Goal: Task Accomplishment & Management: Manage account settings

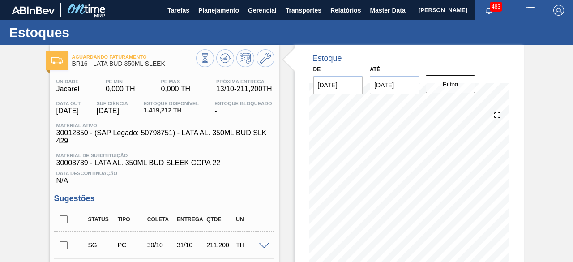
click at [419, 14] on span "[PERSON_NAME]" at bounding box center [443, 10] width 49 height 20
click at [383, 12] on span "Master Data" at bounding box center [387, 10] width 35 height 11
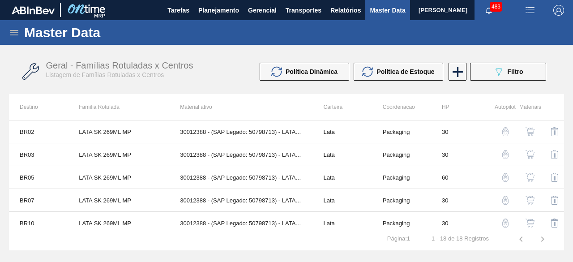
click at [17, 34] on icon at bounding box center [14, 32] width 11 height 11
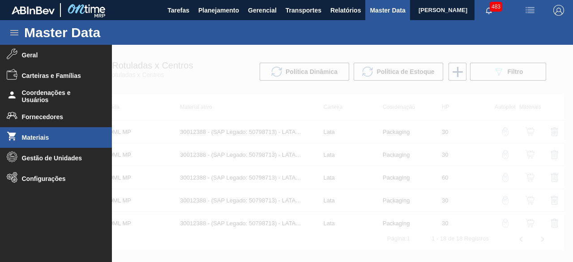
click at [45, 138] on span "Materiais" at bounding box center [59, 137] width 74 height 7
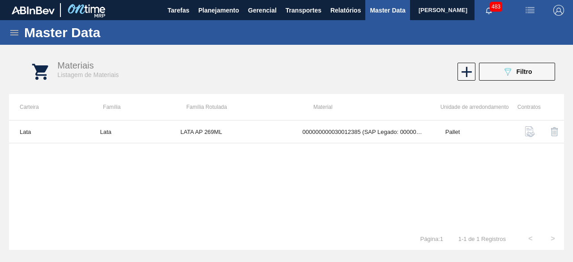
click at [527, 81] on div "Materiais Listagem de Materiais 089F7B8B-B2A5-4AFE-B5C0-19BA573D28AC Filtro" at bounding box center [295, 72] width 555 height 34
click at [528, 67] on div "089F7B8B-B2A5-4AFE-B5C0-19BA573D28AC Filtro" at bounding box center [517, 71] width 30 height 11
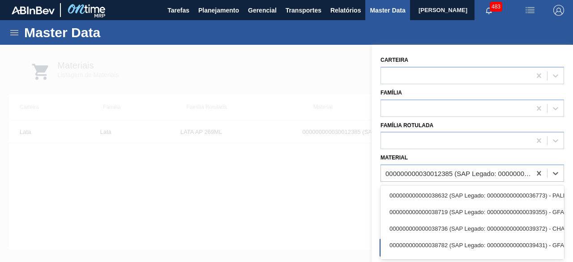
click at [423, 174] on div "000000000030012385 (SAP Legado: 000000000050798612) - LATA AL. 269ML AP 429" at bounding box center [459, 174] width 146 height 8
paste input "4600002555"
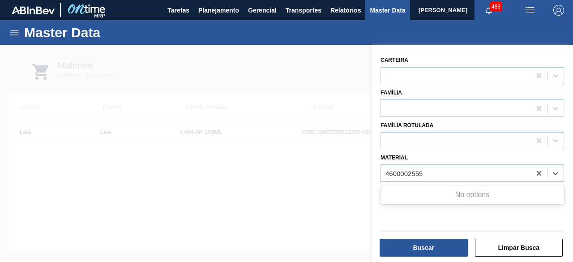
type input "4600002555"
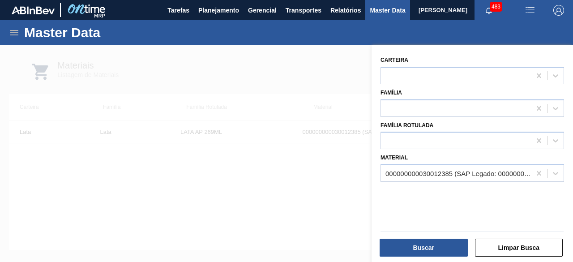
click at [231, 204] on div at bounding box center [286, 176] width 573 height 262
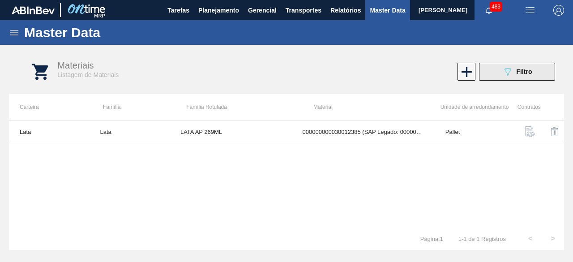
click at [524, 72] on span "Filtro" at bounding box center [525, 71] width 16 height 7
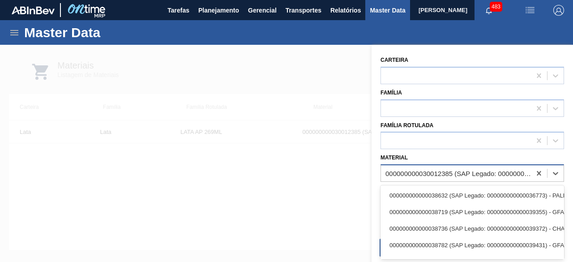
click at [481, 171] on div "000000000030012385 (SAP Legado: 000000000050798612) - LATA AL. 269ML AP 429" at bounding box center [459, 174] width 146 height 8
paste input "30012346"
type input "30012346"
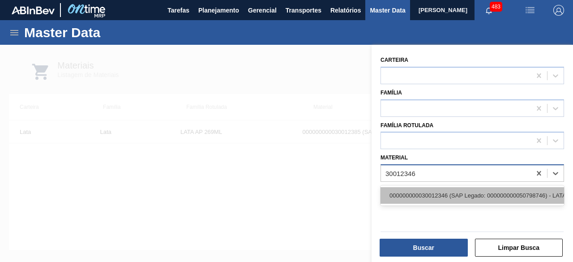
click at [464, 198] on div "000000000030012346 (SAP Legado: 000000000050798746) - LATA AL. 350ML BC MP 429" at bounding box center [473, 195] width 184 height 17
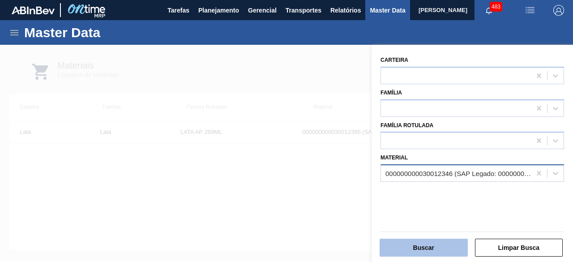
click at [451, 253] on button "Buscar" at bounding box center [424, 248] width 88 height 18
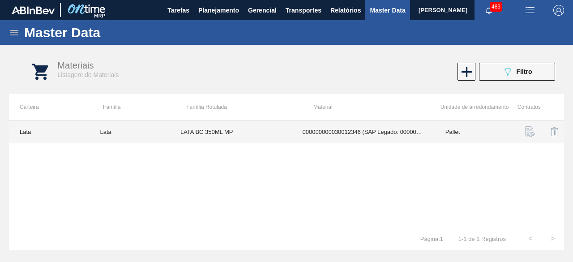
click at [245, 134] on td "LATA BC 350ML MP" at bounding box center [231, 131] width 122 height 23
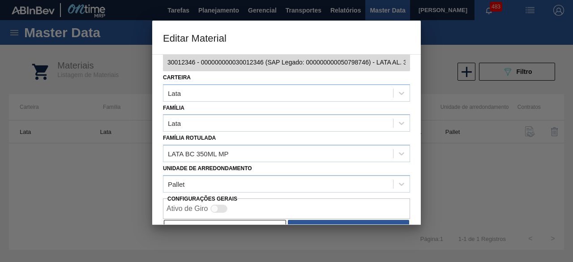
scroll to position [38, 0]
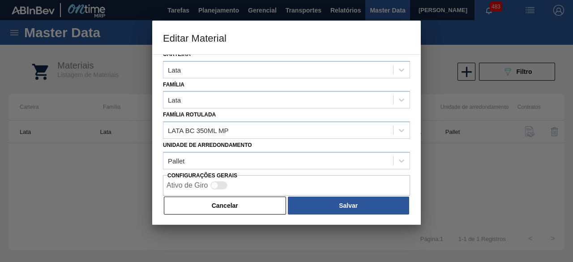
drag, startPoint x: 258, startPoint y: 208, endPoint x: 253, endPoint y: 163, distance: 45.5
click at [259, 199] on button "Cancelar" at bounding box center [225, 206] width 122 height 18
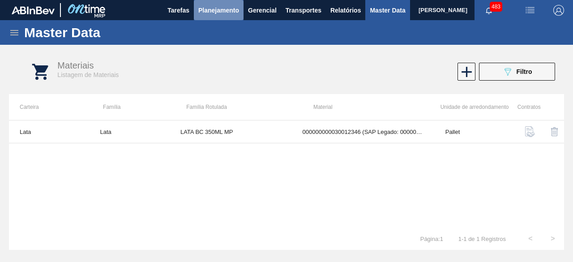
click at [227, 7] on span "Planejamento" at bounding box center [218, 10] width 41 height 11
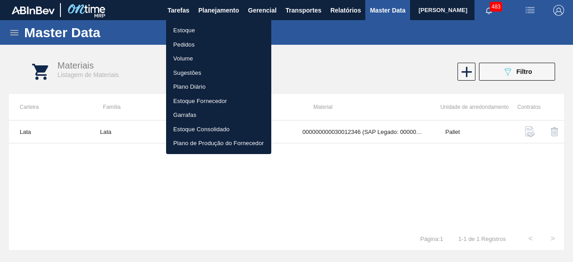
click at [190, 30] on li "Estoque" at bounding box center [218, 30] width 105 height 14
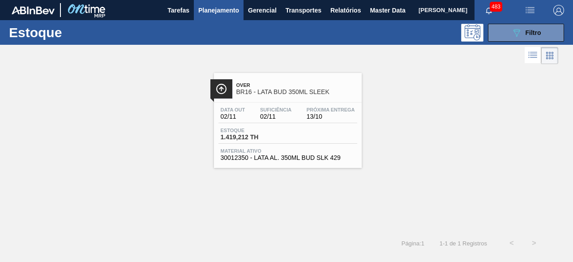
click at [218, 12] on span "Planejamento" at bounding box center [218, 10] width 41 height 11
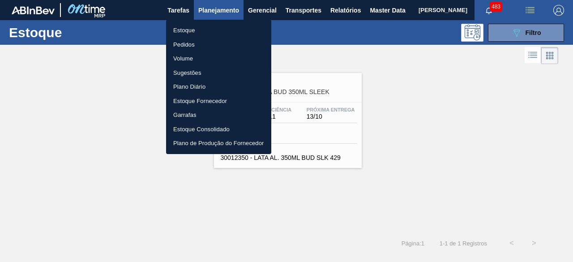
click at [189, 39] on li "Pedidos" at bounding box center [218, 45] width 105 height 14
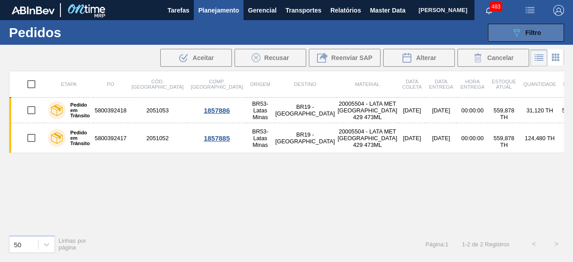
click at [519, 32] on icon "089F7B8B-B2A5-4AFE-B5C0-19BA573D28AC" at bounding box center [516, 32] width 11 height 11
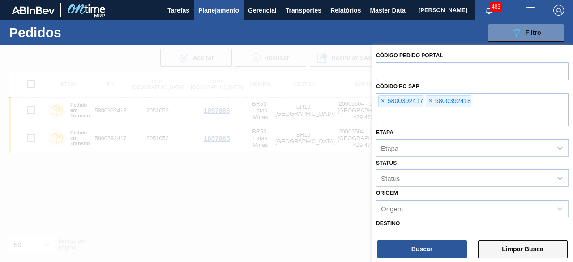
click at [524, 254] on button "Limpar Busca" at bounding box center [523, 249] width 90 height 18
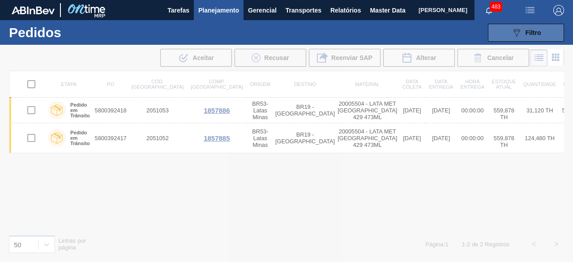
click at [527, 27] on div "089F7B8B-B2A5-4AFE-B5C0-19BA573D28AC Filtro" at bounding box center [526, 32] width 30 height 11
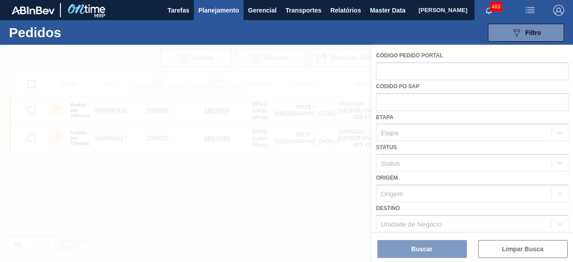
click at [298, 216] on div at bounding box center [286, 153] width 573 height 217
click at [334, 221] on div at bounding box center [286, 153] width 573 height 217
click at [162, 46] on div at bounding box center [286, 153] width 573 height 217
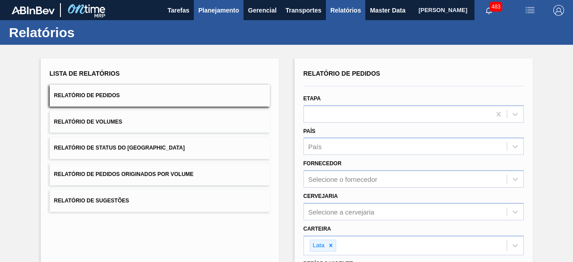
click at [206, 8] on span "Planejamento" at bounding box center [218, 10] width 41 height 11
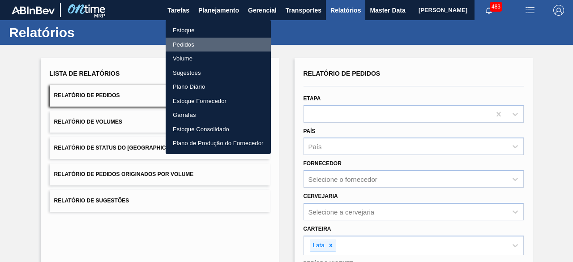
click at [186, 44] on li "Pedidos" at bounding box center [218, 45] width 105 height 14
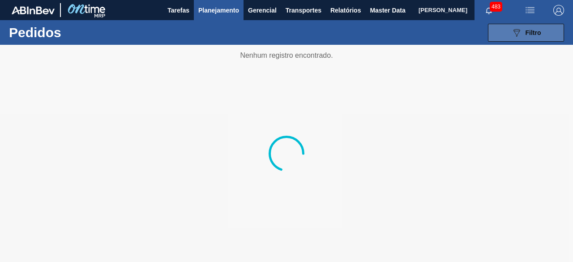
click at [499, 34] on button "089F7B8B-B2A5-4AFE-B5C0-19BA573D28AC Filtro" at bounding box center [526, 33] width 76 height 18
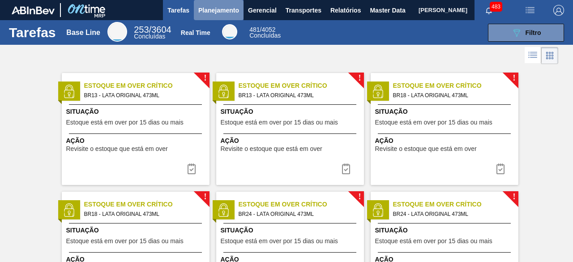
click at [212, 10] on span "Planejamento" at bounding box center [218, 10] width 41 height 11
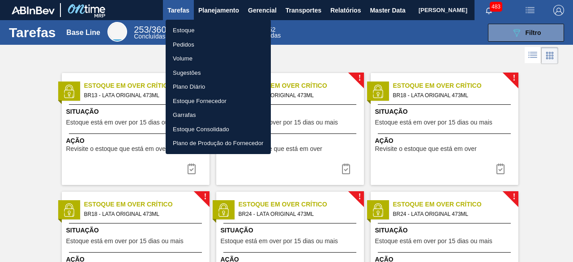
click at [190, 28] on li "Estoque" at bounding box center [218, 30] width 105 height 14
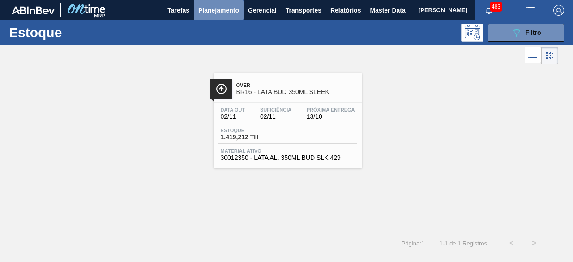
click at [212, 14] on span "Planejamento" at bounding box center [218, 10] width 41 height 11
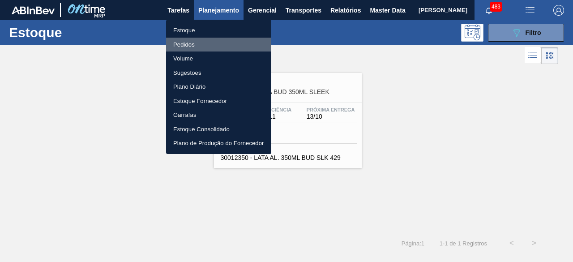
click at [190, 41] on li "Pedidos" at bounding box center [218, 45] width 105 height 14
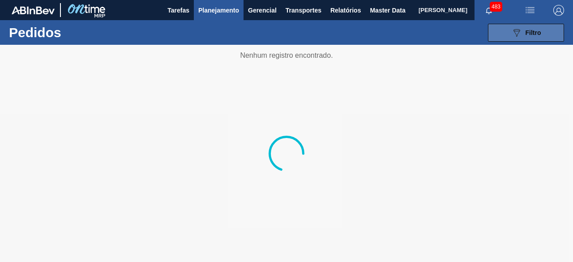
click at [528, 30] on span "Filtro" at bounding box center [534, 32] width 16 height 7
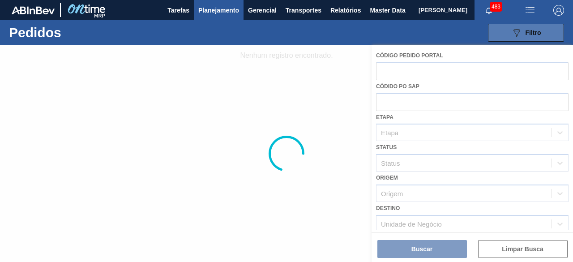
click at [509, 31] on button "089F7B8B-B2A5-4AFE-B5C0-19BA573D28AC Filtro" at bounding box center [526, 33] width 76 height 18
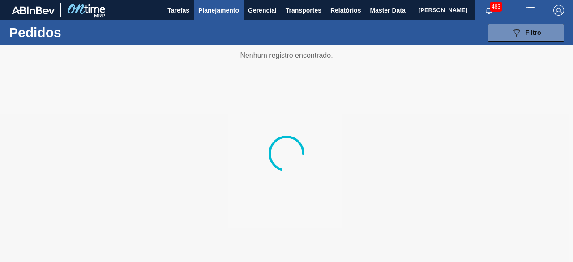
click at [276, 112] on div at bounding box center [286, 153] width 573 height 217
click at [511, 37] on icon "089F7B8B-B2A5-4AFE-B5C0-19BA573D28AC" at bounding box center [516, 32] width 11 height 11
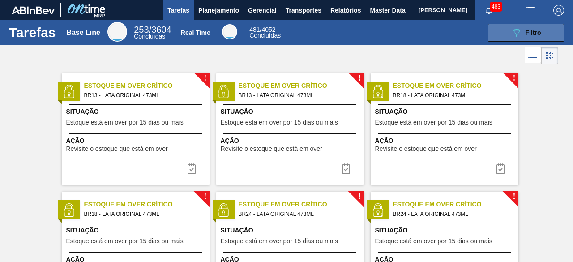
click at [507, 30] on button "089F7B8B-B2A5-4AFE-B5C0-19BA573D28AC Filtro" at bounding box center [526, 33] width 76 height 18
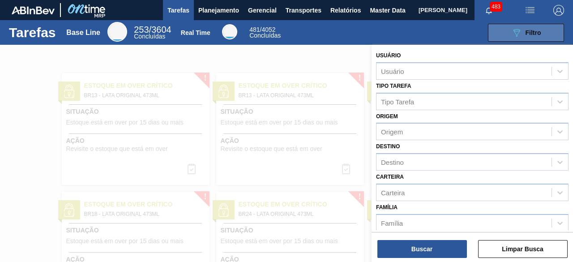
click at [507, 30] on button "089F7B8B-B2A5-4AFE-B5C0-19BA573D28AC Filtro" at bounding box center [526, 33] width 76 height 18
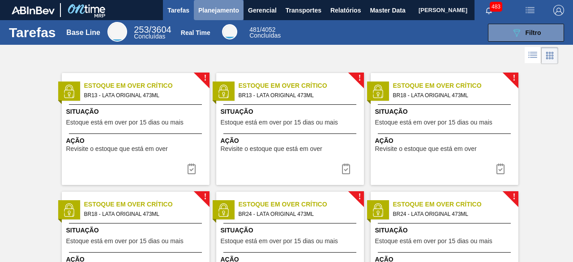
click at [216, 12] on span "Planejamento" at bounding box center [218, 10] width 41 height 11
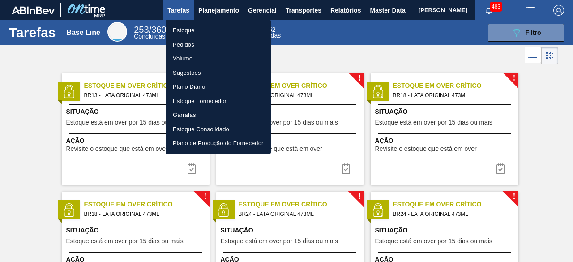
click at [185, 42] on li "Pedidos" at bounding box center [218, 45] width 105 height 14
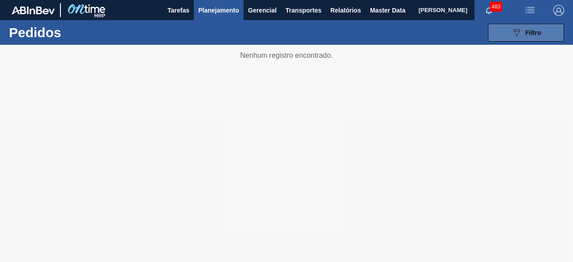
click at [507, 36] on button "089F7B8B-B2A5-4AFE-B5C0-19BA573D28AC Filtro" at bounding box center [526, 33] width 76 height 18
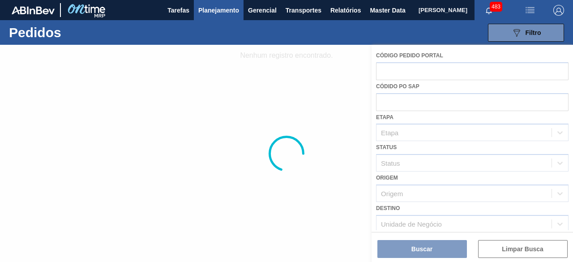
click at [330, 126] on div at bounding box center [286, 153] width 573 height 217
click at [509, 35] on button "089F7B8B-B2A5-4AFE-B5C0-19BA573D28AC Filtro" at bounding box center [526, 33] width 76 height 18
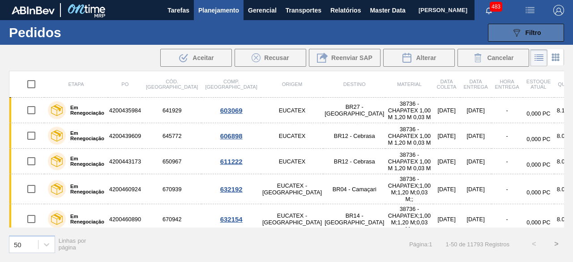
click at [514, 38] on button "089F7B8B-B2A5-4AFE-B5C0-19BA573D28AC Filtro" at bounding box center [526, 33] width 76 height 18
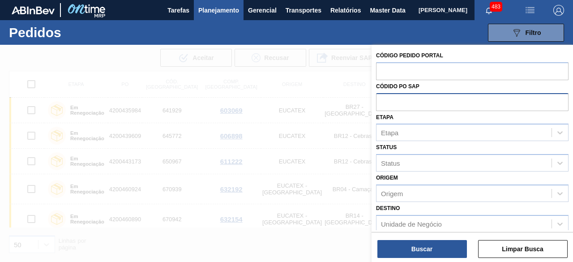
click at [435, 98] on input "text" at bounding box center [472, 101] width 193 height 17
paste input "text"
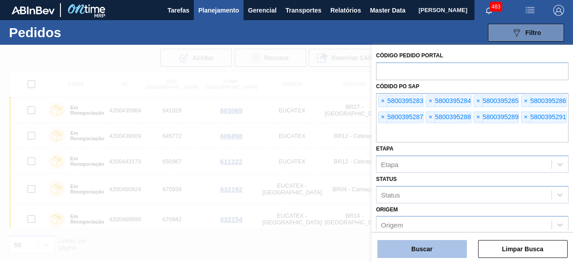
click at [442, 249] on button "Buscar" at bounding box center [423, 249] width 90 height 18
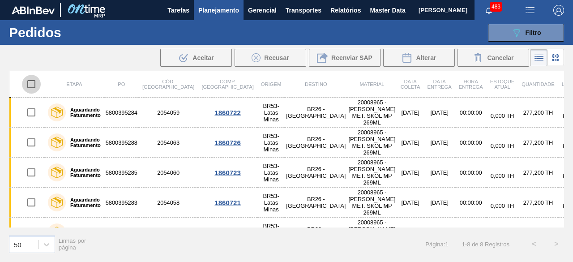
click at [34, 85] on input "checkbox" at bounding box center [31, 84] width 19 height 19
checkbox input "true"
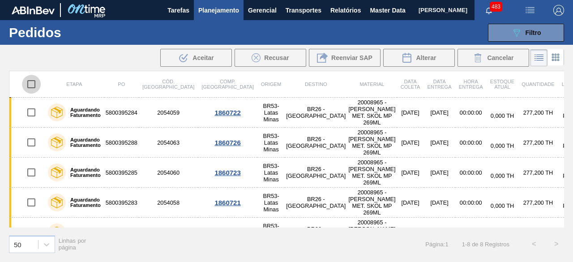
checkbox input "true"
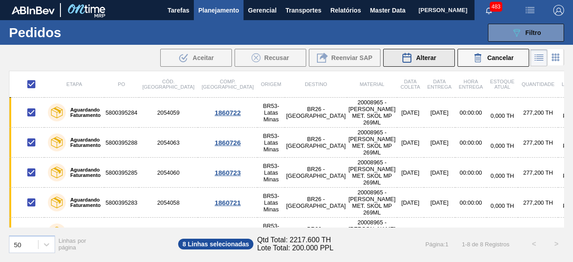
click at [420, 60] on span "Alterar" at bounding box center [426, 57] width 20 height 7
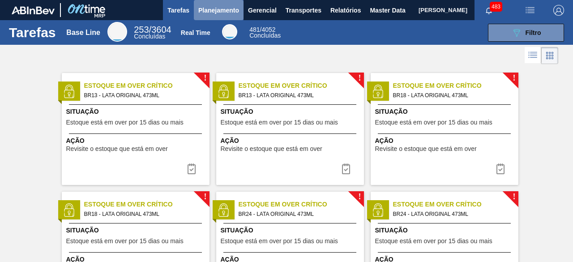
click at [220, 9] on span "Planejamento" at bounding box center [218, 10] width 41 height 11
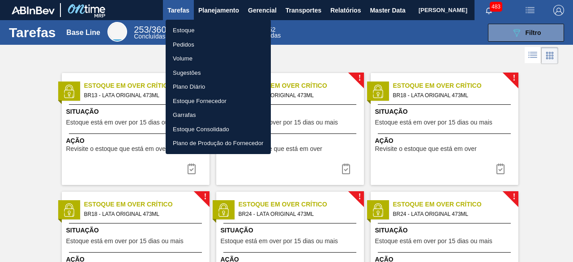
click at [190, 32] on li "Estoque" at bounding box center [218, 30] width 105 height 14
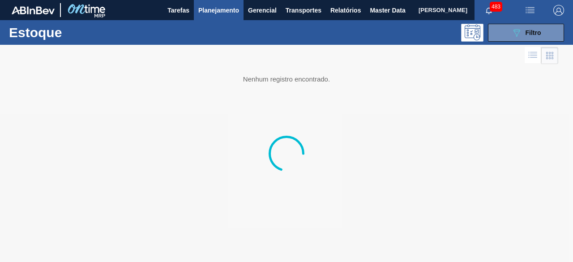
click at [207, 10] on span "Planejamento" at bounding box center [218, 10] width 41 height 11
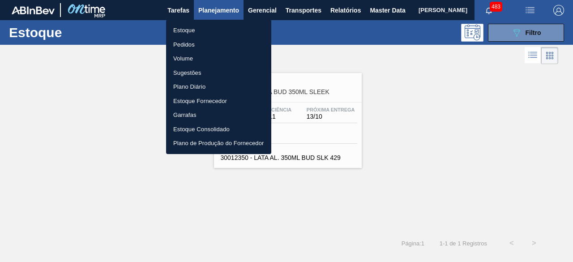
click at [197, 46] on li "Pedidos" at bounding box center [218, 45] width 105 height 14
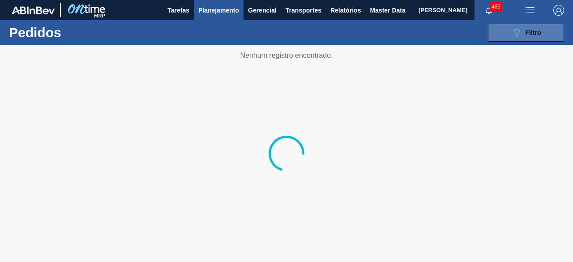
click at [496, 33] on button "089F7B8B-B2A5-4AFE-B5C0-19BA573D28AC Filtro" at bounding box center [526, 33] width 76 height 18
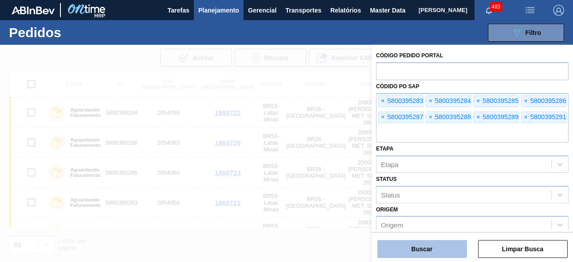
click at [446, 249] on button "Buscar" at bounding box center [423, 249] width 90 height 18
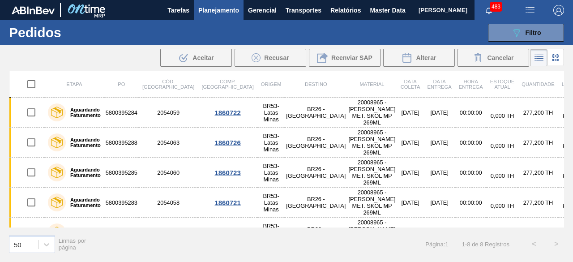
click at [31, 86] on input "checkbox" at bounding box center [31, 84] width 19 height 19
checkbox input "true"
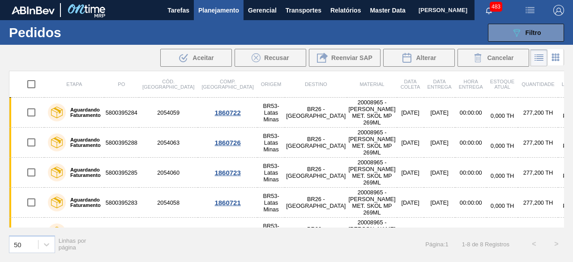
checkbox input "true"
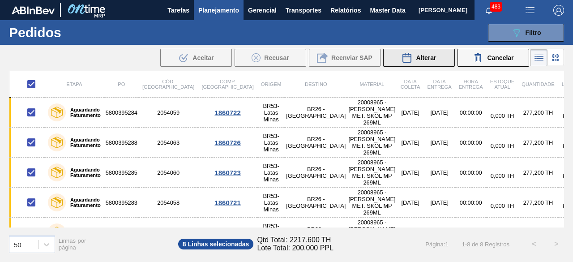
click at [427, 60] on span "Alterar" at bounding box center [426, 57] width 20 height 7
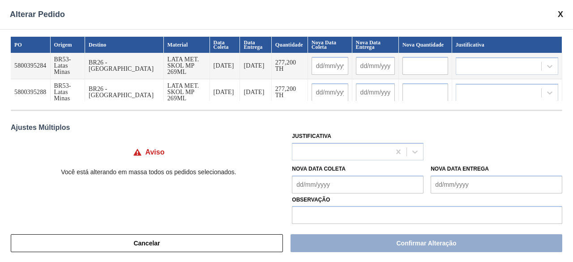
click at [416, 64] on input "text" at bounding box center [426, 66] width 46 height 18
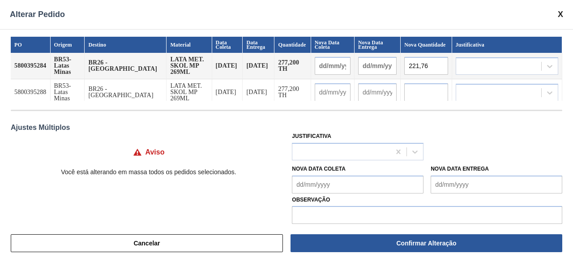
drag, startPoint x: 401, startPoint y: 64, endPoint x: 422, endPoint y: 59, distance: 21.7
click at [422, 59] on input "221,76" at bounding box center [425, 66] width 43 height 18
type input "221,76"
click at [422, 89] on input "text" at bounding box center [425, 92] width 43 height 18
paste input "221,76"
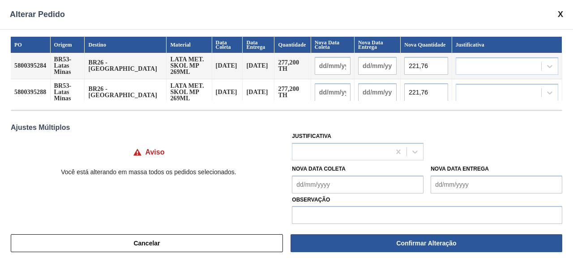
scroll to position [45, 0]
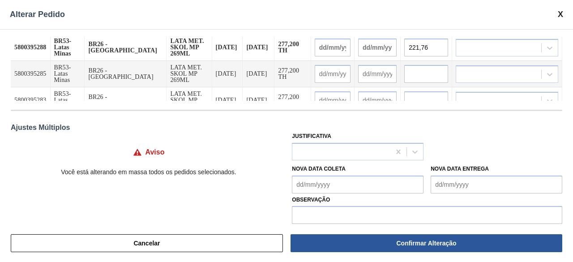
type input "221,76"
click at [427, 75] on input "text" at bounding box center [425, 74] width 43 height 18
paste input "221,76"
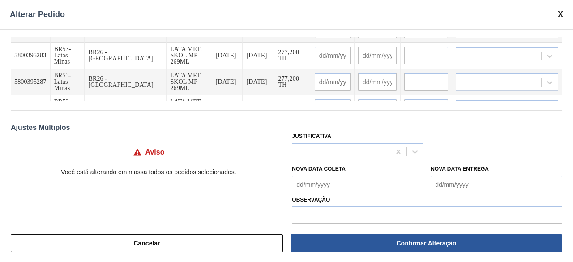
type input "221,76"
click at [431, 59] on input "text" at bounding box center [425, 56] width 43 height 18
paste input "221,76"
type input "221,76"
click at [424, 78] on input "text" at bounding box center [425, 82] width 43 height 18
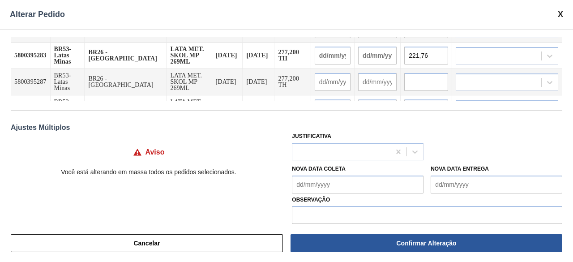
paste input "221,76"
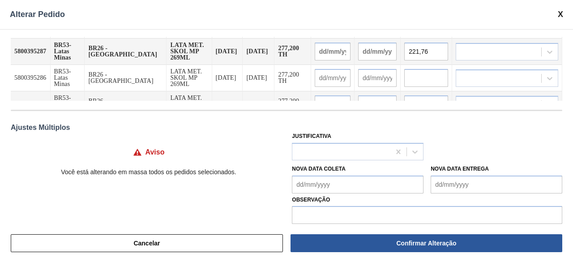
scroll to position [134, 0]
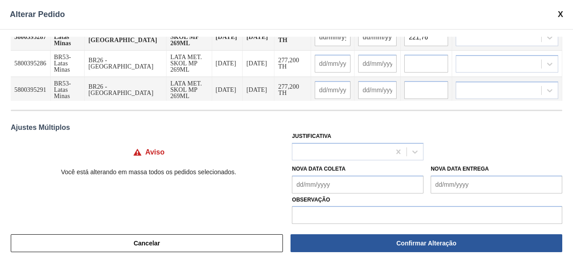
type input "221,76"
click at [427, 66] on input "text" at bounding box center [425, 64] width 43 height 18
paste input "221,76"
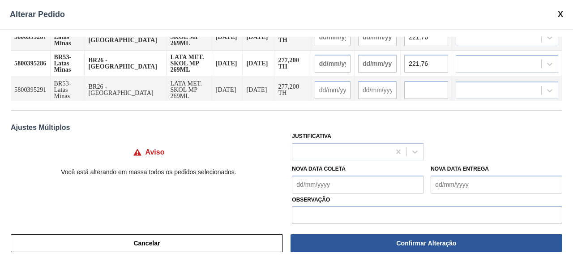
scroll to position [162, 0]
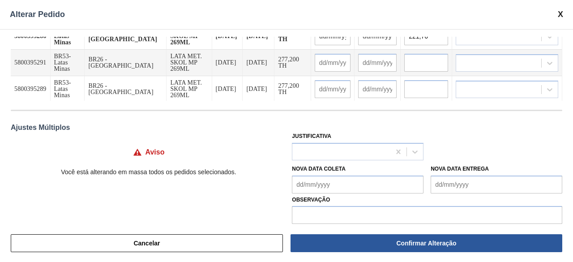
type input "221,76"
click at [428, 66] on input "text" at bounding box center [425, 63] width 43 height 18
paste input "221,76"
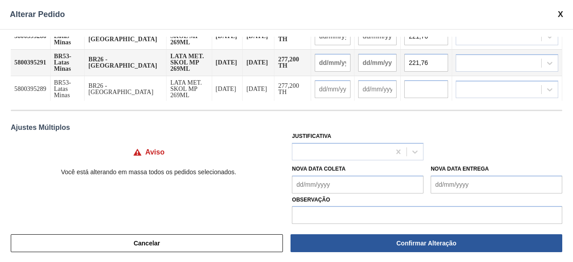
type input "221,76"
click at [430, 86] on input "text" at bounding box center [425, 89] width 43 height 18
paste input "221,76"
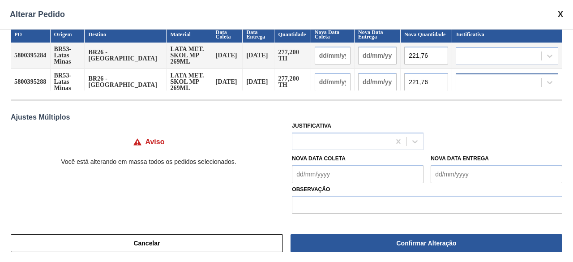
scroll to position [0, 0]
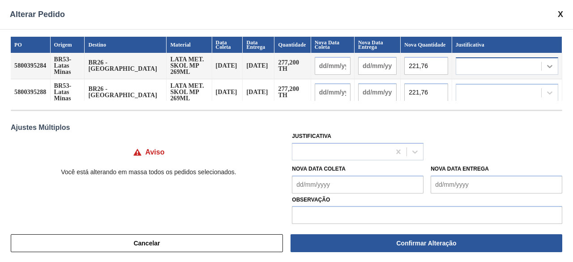
type input "221,76"
click at [552, 69] on icon at bounding box center [549, 66] width 9 height 9
click at [551, 64] on icon at bounding box center [549, 66] width 9 height 9
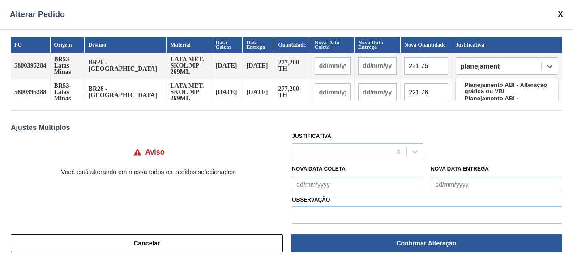
type input "planejamento"
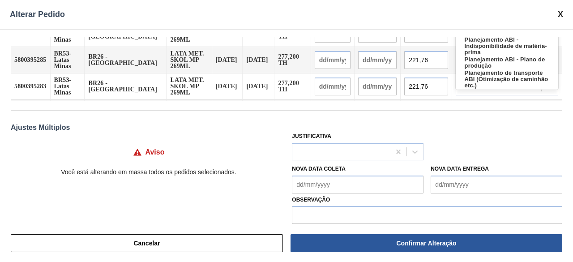
scroll to position [45, 0]
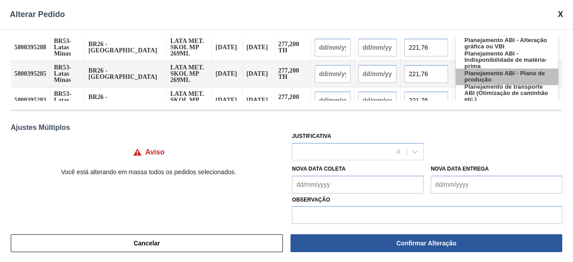
click at [520, 75] on div "Planejamento ABI - Plano de produção" at bounding box center [507, 77] width 103 height 17
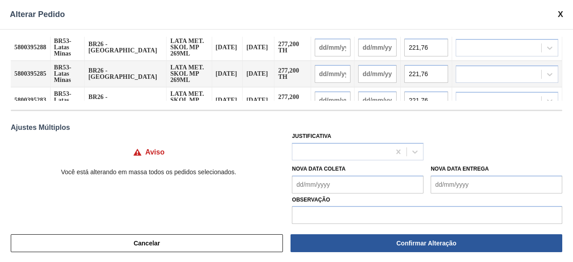
scroll to position [0, 0]
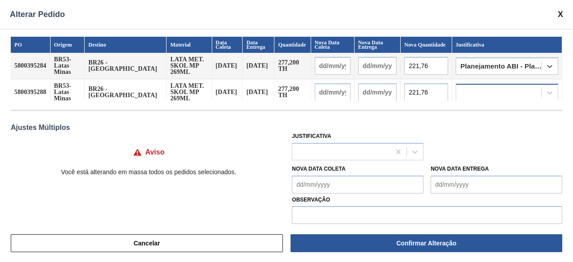
click at [507, 90] on div at bounding box center [498, 92] width 85 height 13
type input "p"
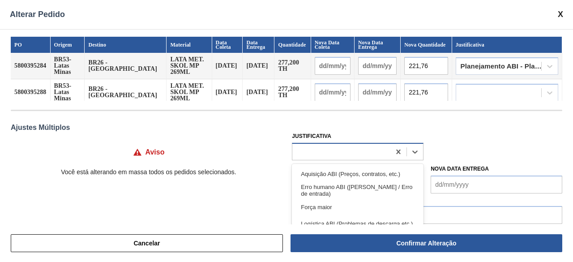
click at [381, 148] on div at bounding box center [341, 151] width 98 height 13
type input "planejamento abi"
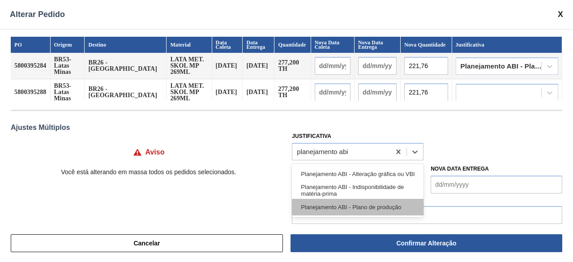
click at [370, 203] on div "Planejamento ABI - Plano de produção" at bounding box center [358, 207] width 132 height 17
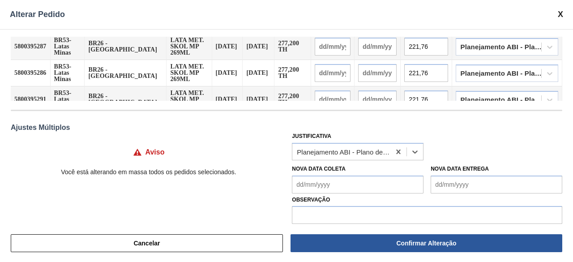
scroll to position [162, 0]
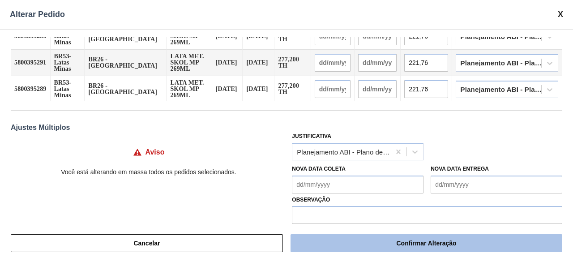
click at [471, 242] on button "Confirmar Alteração" at bounding box center [427, 243] width 272 height 18
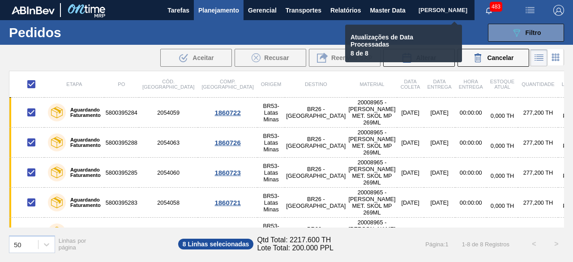
checkbox input "false"
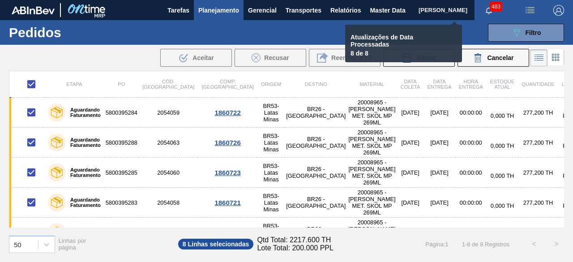
checkbox input "false"
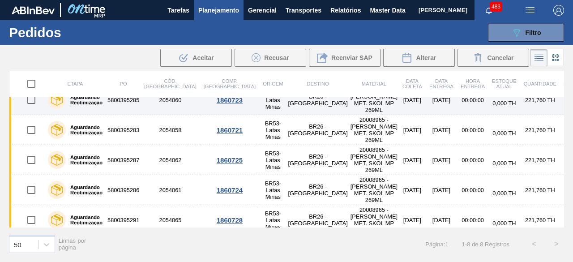
scroll to position [0, 0]
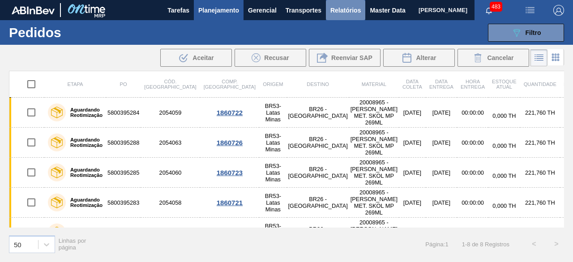
click at [346, 10] on span "Relatórios" at bounding box center [346, 10] width 30 height 11
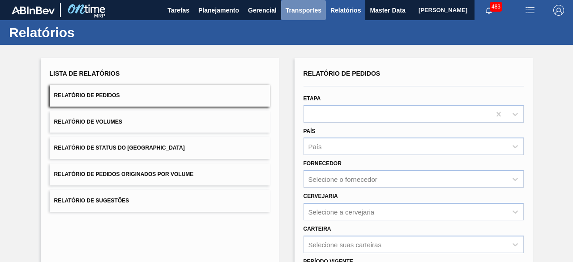
click at [297, 13] on span "Transportes" at bounding box center [304, 10] width 36 height 11
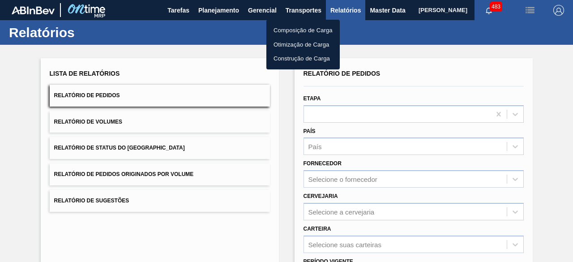
click at [302, 45] on li "Otimização de Carga" at bounding box center [302, 45] width 73 height 14
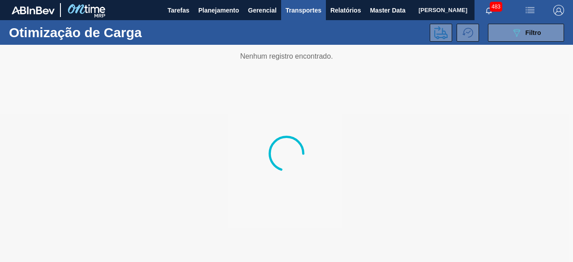
click at [528, 11] on img "button" at bounding box center [530, 10] width 11 height 11
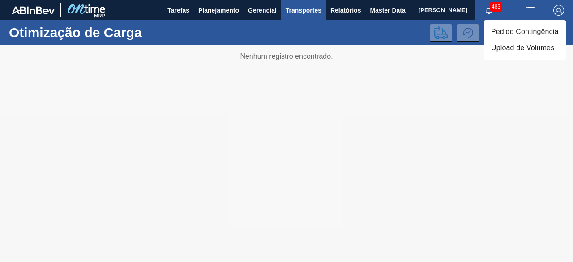
click at [514, 48] on li "Upload de Volumes" at bounding box center [525, 48] width 82 height 16
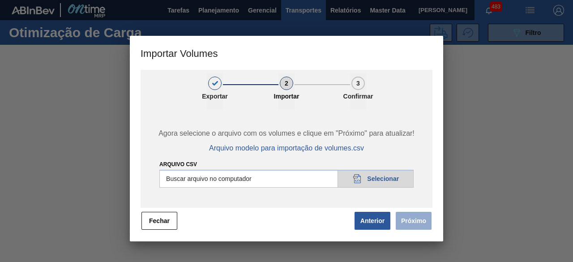
click at [405, 180] on input "Arquivo csv" at bounding box center [286, 179] width 254 height 18
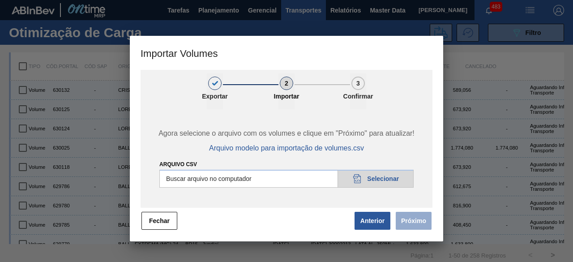
type input "C:\fakepath\Template Subida.csv"
click at [411, 219] on button "Próximo" at bounding box center [414, 221] width 36 height 18
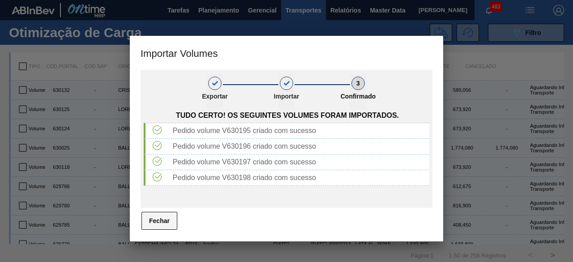
click at [163, 218] on button "Fechar" at bounding box center [160, 221] width 36 height 18
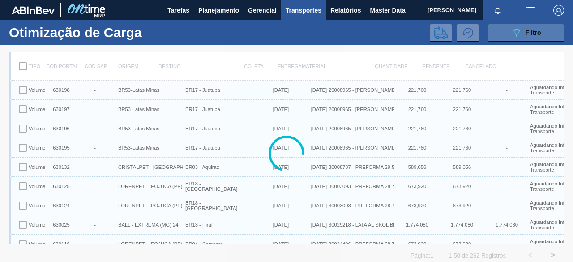
click at [521, 29] on div "089F7B8B-B2A5-4AFE-B5C0-19BA573D28AC Filtro" at bounding box center [526, 32] width 30 height 11
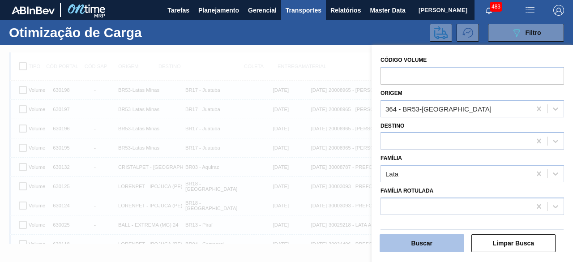
click at [421, 245] on button "Buscar" at bounding box center [422, 243] width 85 height 18
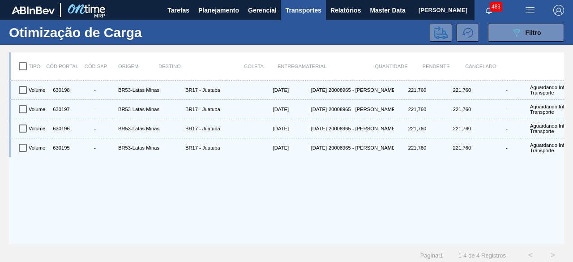
click at [25, 65] on input "checkbox" at bounding box center [22, 66] width 19 height 19
checkbox input "true"
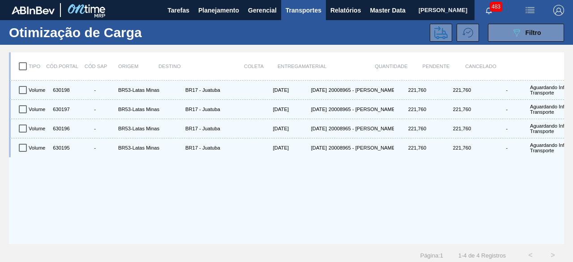
checkbox input "true"
click at [434, 35] on icon at bounding box center [440, 32] width 13 height 13
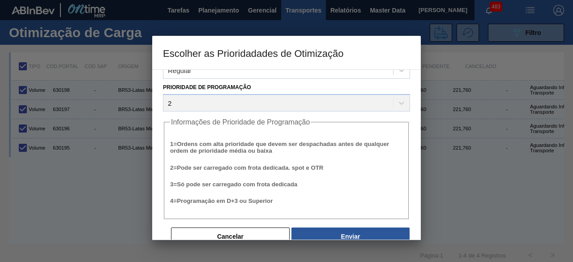
scroll to position [34, 0]
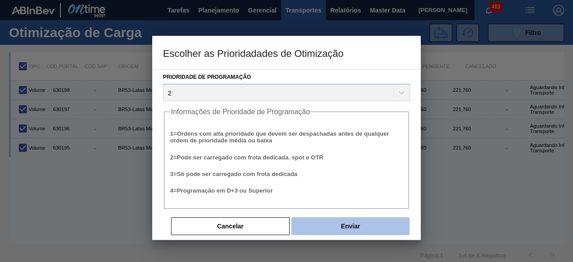
click at [353, 226] on button "Enviar" at bounding box center [351, 226] width 118 height 18
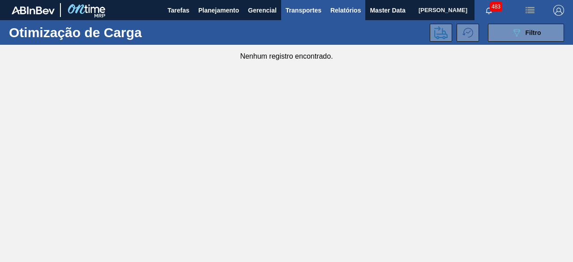
click at [350, 15] on span "Relatórios" at bounding box center [346, 10] width 30 height 11
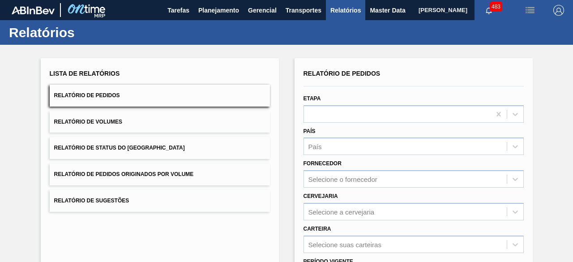
click at [111, 120] on span "Relatório de Volumes" at bounding box center [88, 122] width 68 height 6
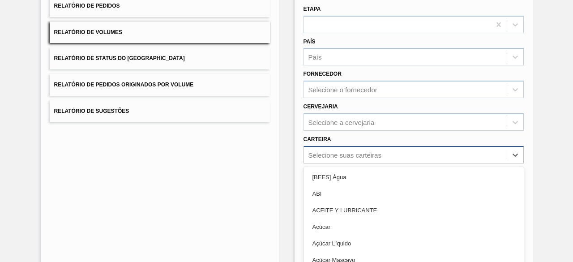
scroll to position [132, 0]
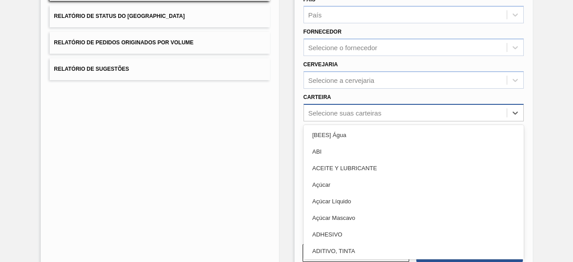
click at [346, 121] on div "option ABI focused, 2 of 101. 101 results available. Use Up and Down to choose …" at bounding box center [414, 112] width 220 height 17
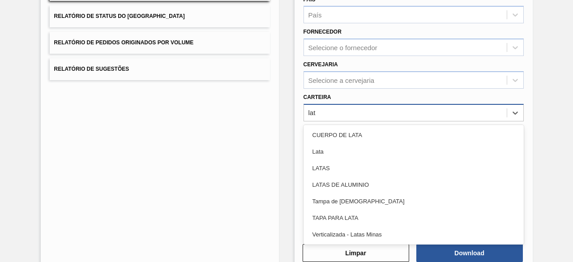
type input "lata"
click at [346, 151] on div "Lata" at bounding box center [414, 151] width 220 height 17
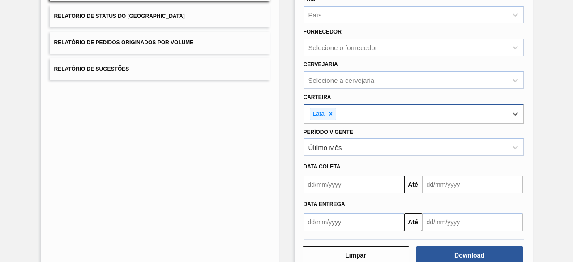
click at [348, 181] on input "text" at bounding box center [354, 185] width 101 height 18
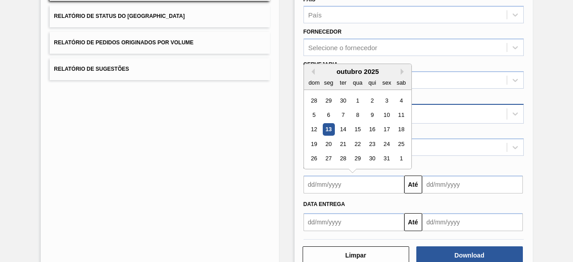
drag, startPoint x: 343, startPoint y: 125, endPoint x: 364, endPoint y: 134, distance: 22.5
click at [343, 125] on div "14" at bounding box center [343, 130] width 12 height 12
type input "[DATE]"
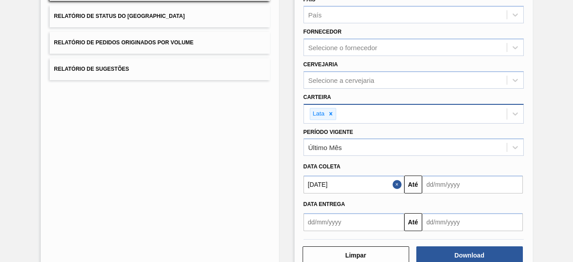
click at [461, 181] on input "text" at bounding box center [472, 185] width 101 height 18
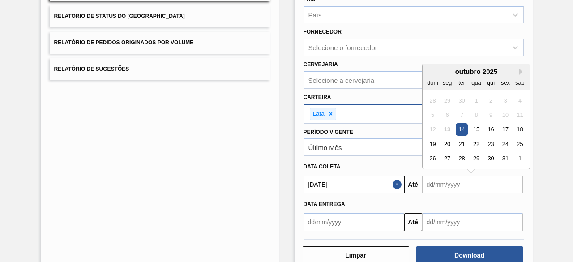
click at [461, 130] on div "14" at bounding box center [461, 130] width 12 height 12
type input "[DATE]"
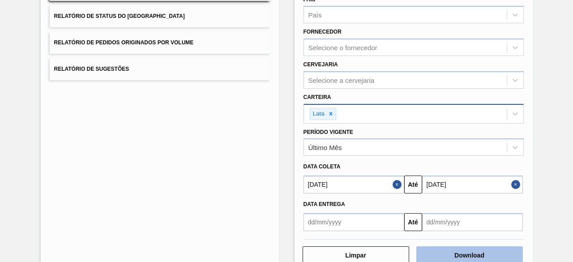
click at [472, 251] on button "Download" at bounding box center [469, 255] width 107 height 18
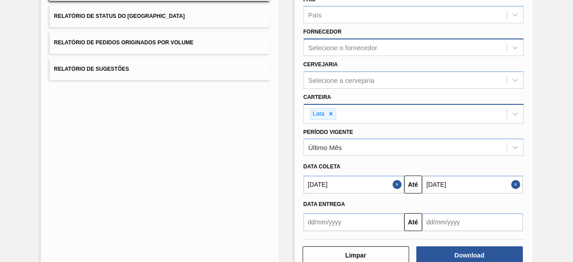
click at [340, 47] on div "Selecione o fornecedor" at bounding box center [343, 48] width 69 height 8
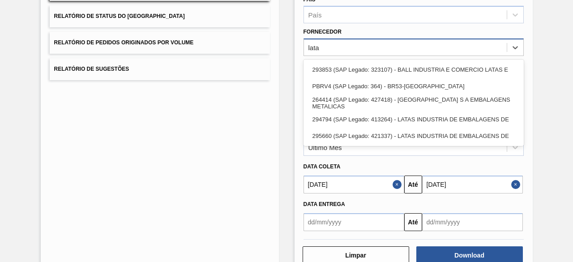
type input "latas"
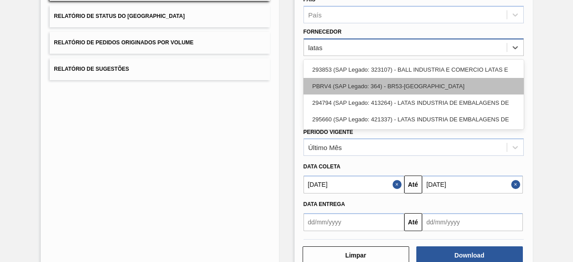
click at [363, 87] on div "PBRV4 (SAP Legado: 364) - BR53-Latas Minas" at bounding box center [414, 86] width 220 height 17
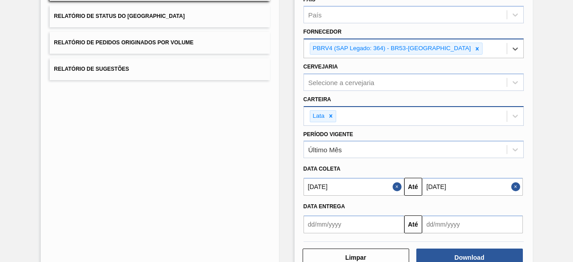
click at [515, 186] on button "Close" at bounding box center [517, 187] width 12 height 18
click at [397, 187] on button "Close" at bounding box center [399, 187] width 12 height 18
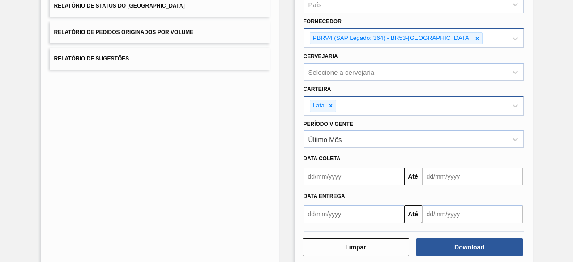
scroll to position [155, 0]
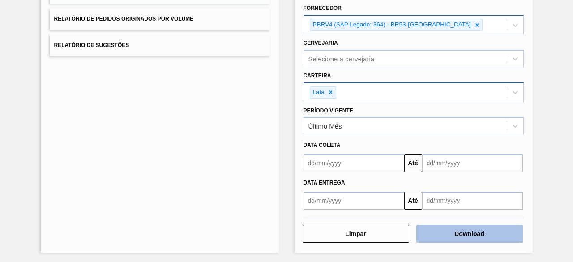
click at [461, 232] on button "Download" at bounding box center [469, 234] width 107 height 18
click at [448, 230] on button "Download" at bounding box center [469, 234] width 107 height 18
click at [445, 232] on button "Download" at bounding box center [469, 234] width 107 height 18
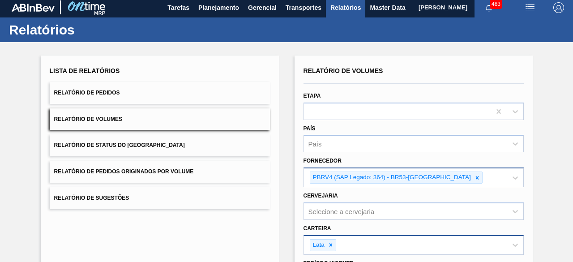
scroll to position [0, 0]
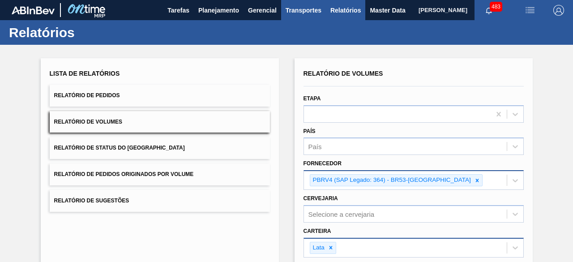
click at [302, 11] on span "Transportes" at bounding box center [304, 10] width 36 height 11
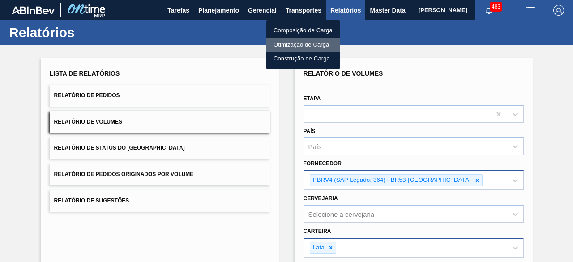
click at [295, 40] on li "Otimização de Carga" at bounding box center [302, 45] width 73 height 14
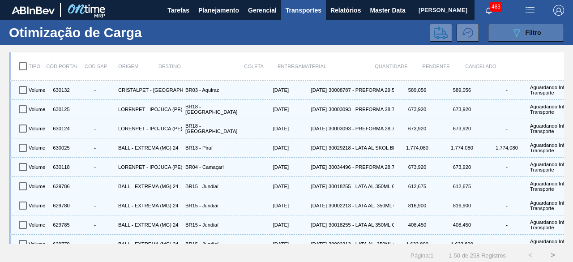
click at [520, 30] on icon "089F7B8B-B2A5-4AFE-B5C0-19BA573D28AC" at bounding box center [516, 32] width 11 height 11
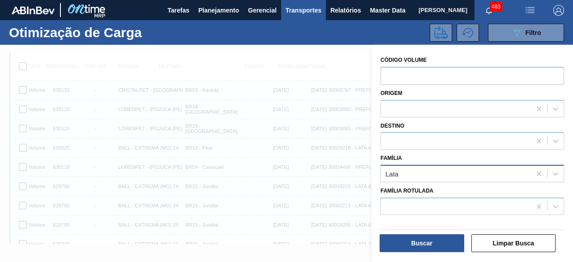
scroll to position [11, 0]
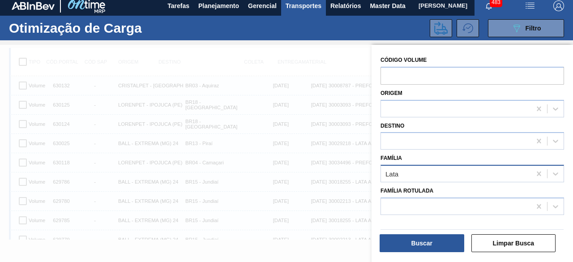
click at [423, 175] on div "Lata" at bounding box center [456, 173] width 150 height 13
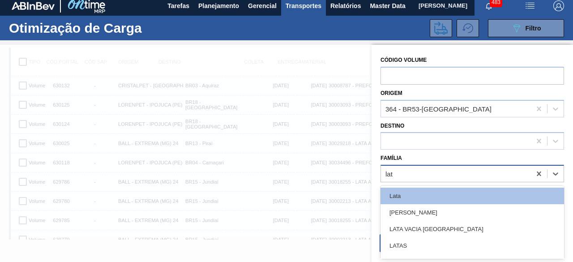
type input "lata"
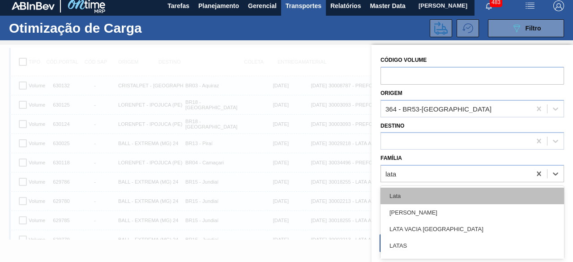
click at [423, 197] on div "Lata" at bounding box center [473, 196] width 184 height 17
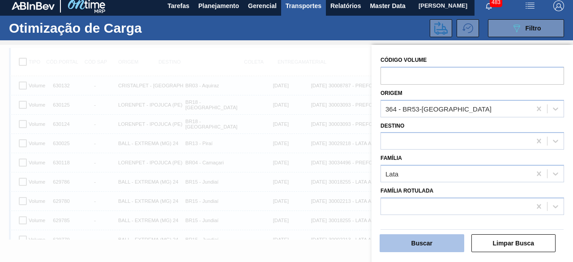
click at [434, 240] on button "Buscar" at bounding box center [422, 243] width 85 height 18
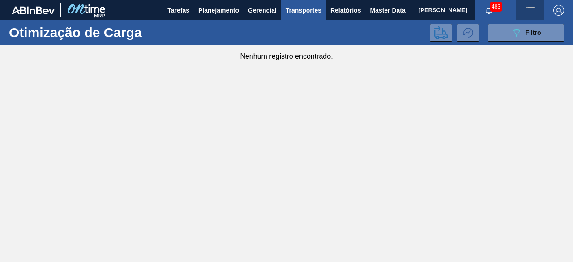
click at [532, 8] on img "button" at bounding box center [530, 10] width 11 height 11
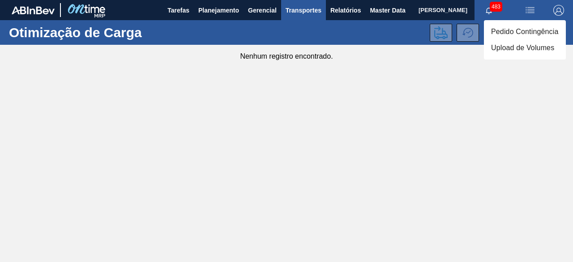
click at [521, 51] on li "Upload de Volumes" at bounding box center [525, 48] width 82 height 16
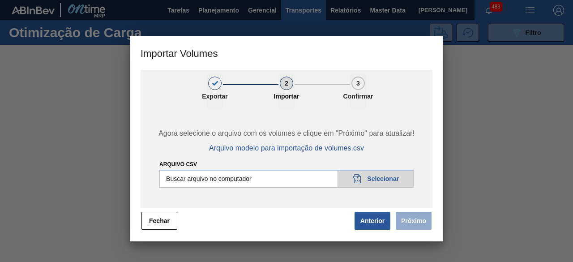
click at [391, 174] on input "Arquivo csv" at bounding box center [286, 179] width 254 height 18
click at [384, 178] on input "Arquivo csv" at bounding box center [286, 179] width 254 height 18
type input "C:\fakepath\Template Subida.csv"
click at [415, 219] on button "Próximo" at bounding box center [414, 221] width 36 height 18
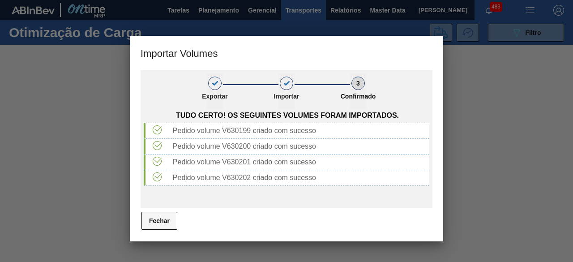
click at [165, 228] on button "Fechar" at bounding box center [160, 221] width 36 height 18
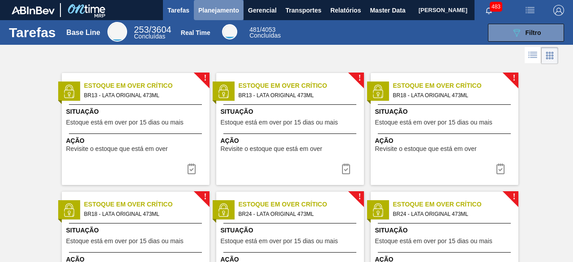
click at [215, 9] on span "Planejamento" at bounding box center [218, 10] width 41 height 11
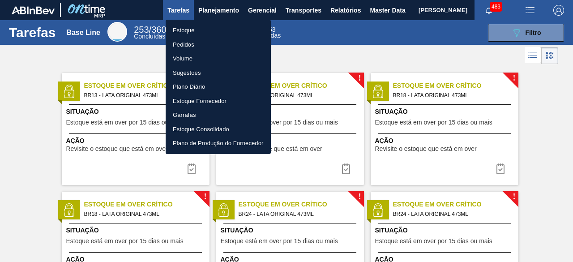
click at [184, 29] on li "Estoque" at bounding box center [218, 30] width 105 height 14
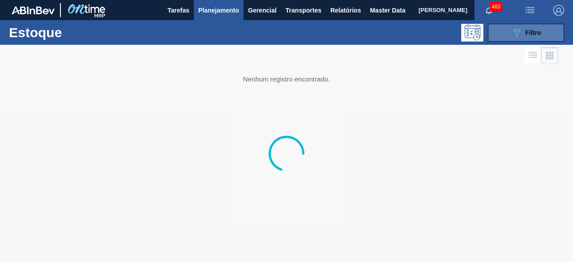
click at [545, 34] on button "089F7B8B-B2A5-4AFE-B5C0-19BA573D28AC Filtro" at bounding box center [526, 33] width 76 height 18
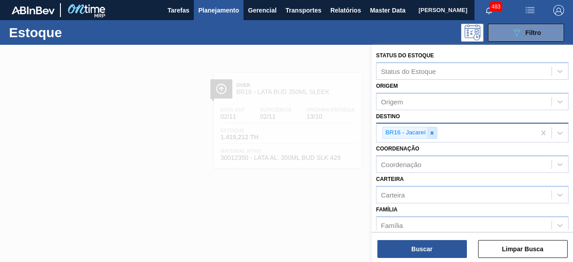
click at [431, 135] on icon at bounding box center [432, 133] width 6 height 6
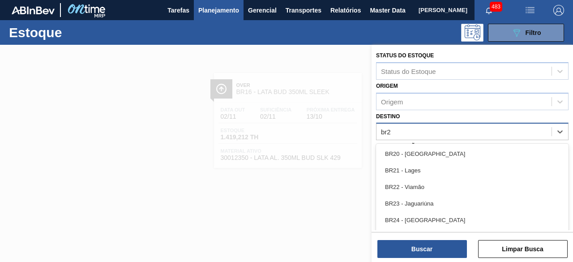
type input "br27"
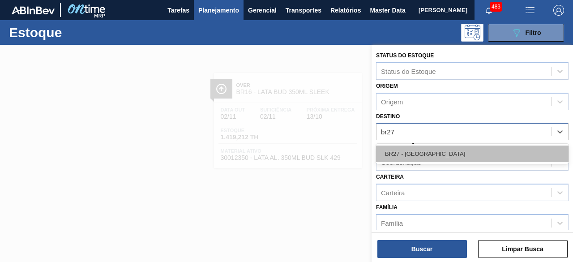
click at [431, 151] on div "BR27 - [GEOGRAPHIC_DATA]" at bounding box center [472, 154] width 193 height 17
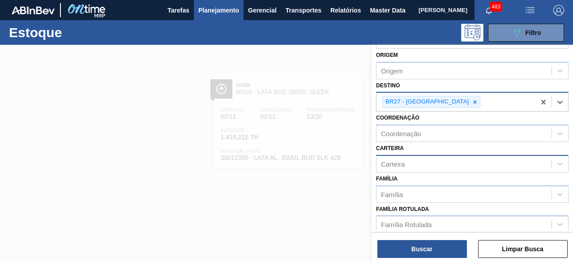
scroll to position [45, 0]
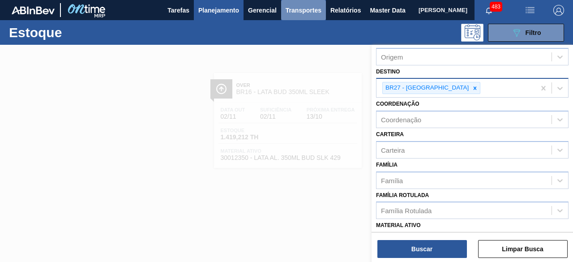
click at [297, 11] on span "Transportes" at bounding box center [304, 10] width 36 height 11
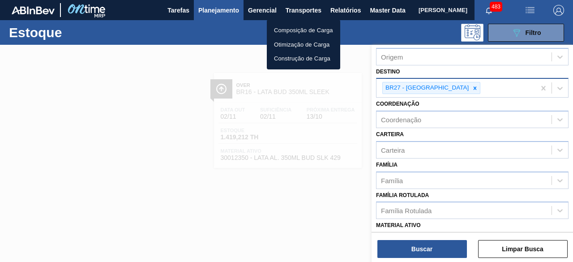
click at [190, 56] on div at bounding box center [286, 131] width 573 height 262
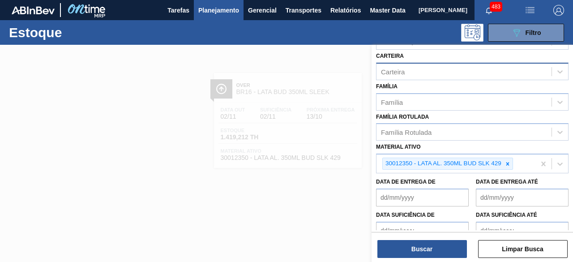
scroll to position [134, 0]
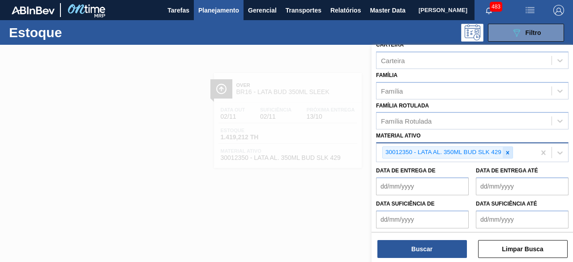
click at [508, 151] on icon at bounding box center [507, 152] width 3 height 3
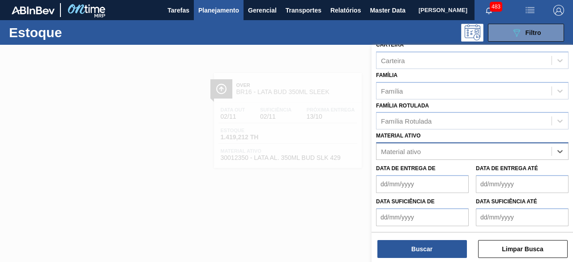
paste ativo "20008965"
type ativo "20008965"
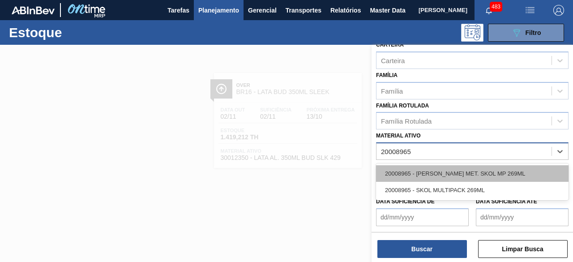
click at [428, 169] on div "20008965 - [PERSON_NAME] MET. SKOL MP 269ML" at bounding box center [472, 173] width 193 height 17
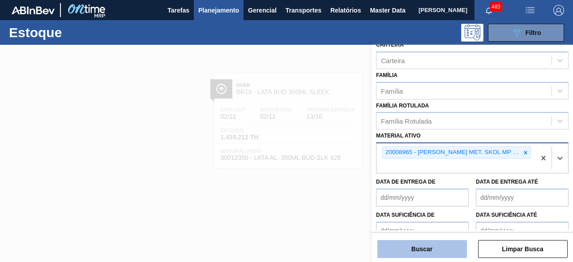
click at [439, 250] on button "Buscar" at bounding box center [423, 249] width 90 height 18
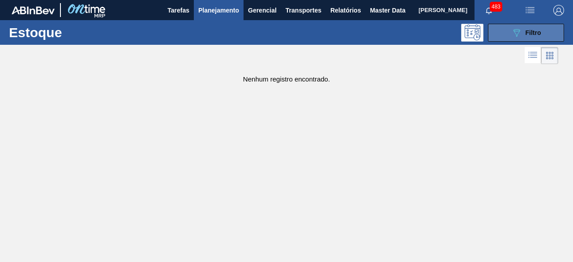
click at [519, 38] on icon "089F7B8B-B2A5-4AFE-B5C0-19BA573D28AC" at bounding box center [516, 32] width 11 height 11
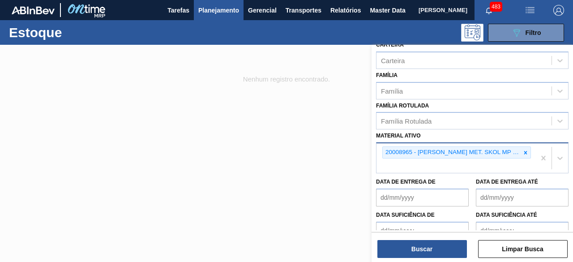
drag, startPoint x: 266, startPoint y: 148, endPoint x: 274, endPoint y: 137, distance: 13.9
click at [266, 148] on div at bounding box center [286, 176] width 573 height 262
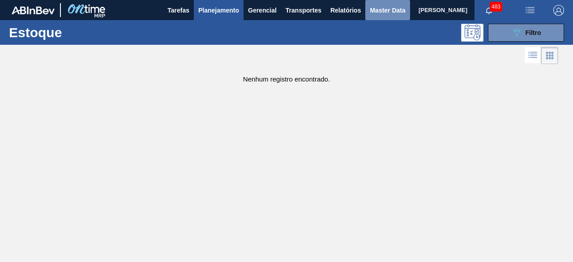
click at [382, 12] on span "Master Data" at bounding box center [387, 10] width 35 height 11
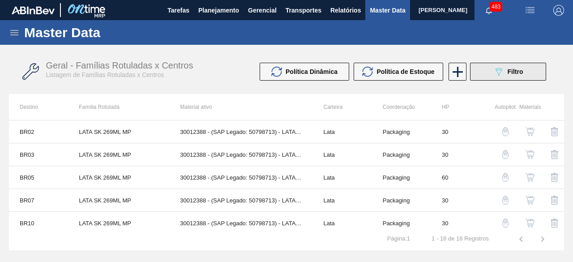
click at [505, 69] on div "089F7B8B-B2A5-4AFE-B5C0-19BA573D28AC Filtro" at bounding box center [509, 71] width 30 height 11
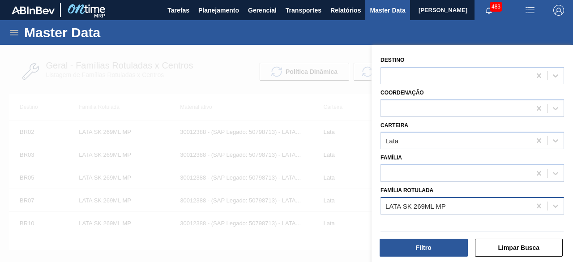
click at [455, 209] on div "LATA SK 269ML MP" at bounding box center [456, 205] width 150 height 13
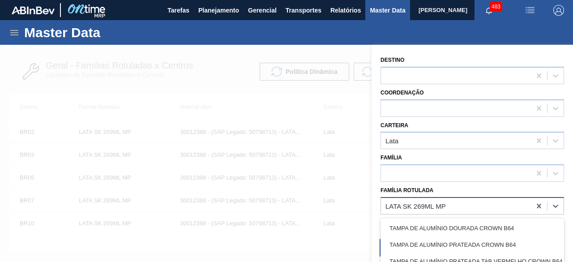
paste Rotulada "LATA SK 269ML MP"
type Rotulada "LATA SK 269ML MP"
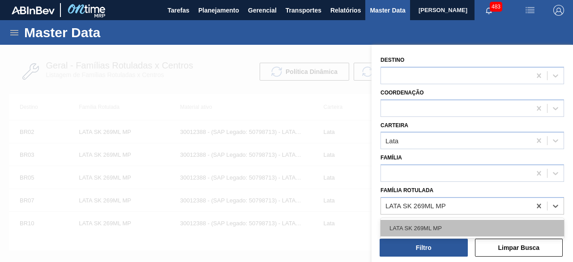
click at [452, 225] on div "LATA SK 269ML MP" at bounding box center [473, 228] width 184 height 17
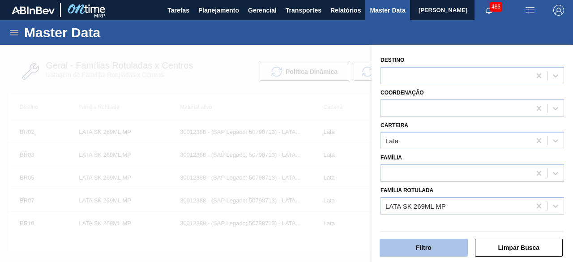
click at [451, 248] on button "Filtro" at bounding box center [424, 248] width 88 height 18
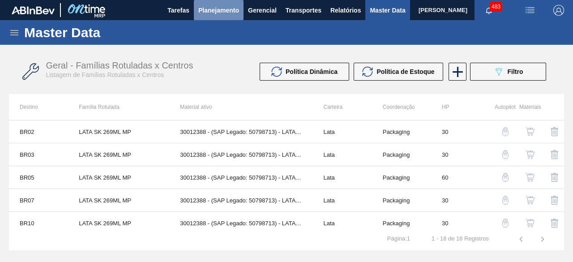
click at [226, 14] on span "Planejamento" at bounding box center [218, 10] width 41 height 11
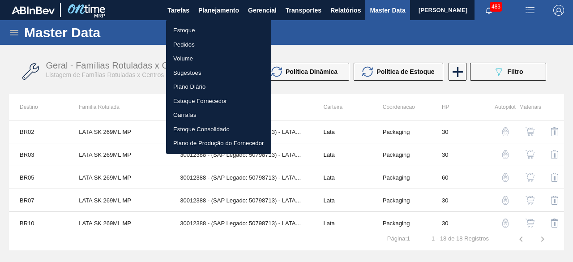
drag, startPoint x: 351, startPoint y: 40, endPoint x: 295, endPoint y: 13, distance: 62.1
click at [351, 40] on div at bounding box center [286, 131] width 573 height 262
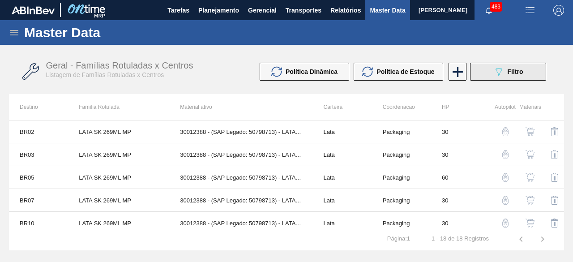
click at [507, 74] on div "089F7B8B-B2A5-4AFE-B5C0-19BA573D28AC Filtro" at bounding box center [509, 71] width 30 height 11
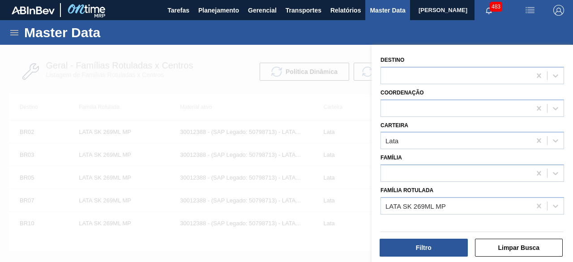
click at [242, 93] on div at bounding box center [286, 176] width 573 height 262
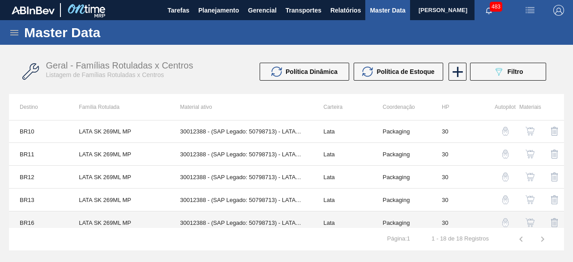
scroll to position [134, 0]
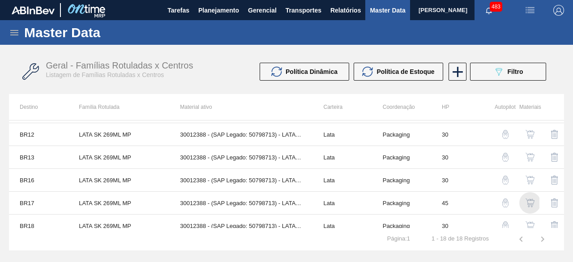
click at [531, 198] on img "button" at bounding box center [530, 202] width 9 height 9
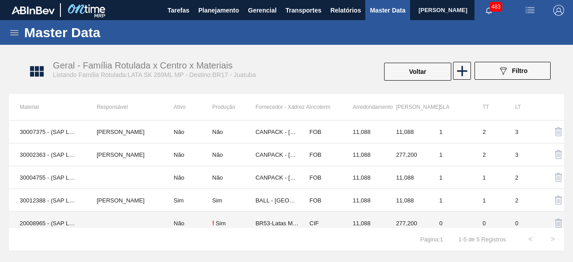
click at [60, 224] on td "20008965 - (SAP Legado: 40014499) - LATA MET. SKOL MP 269ML" at bounding box center [47, 223] width 77 height 23
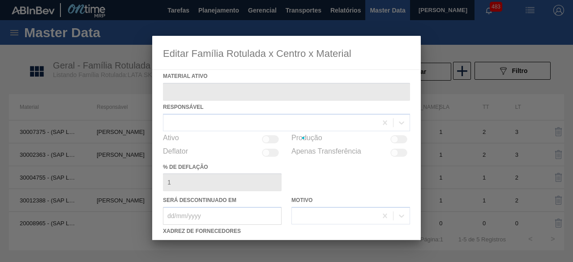
type ativo "20008965 - (SAP Legado: 40014499) - LATA MET. SKOL MP 269ML"
checkbox input "true"
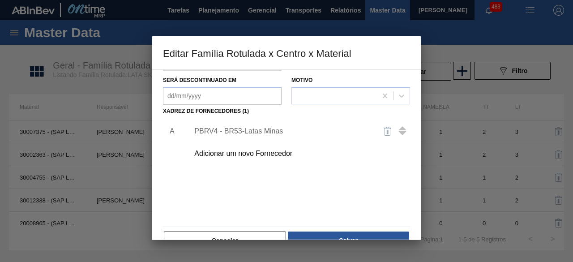
scroll to position [141, 0]
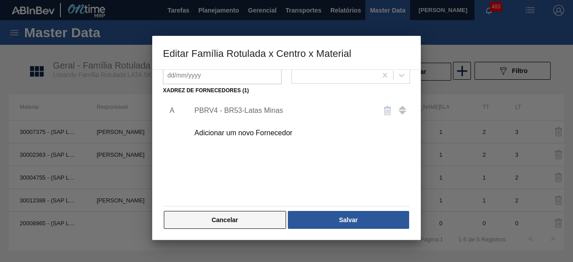
click at [262, 219] on button "Cancelar" at bounding box center [225, 220] width 122 height 18
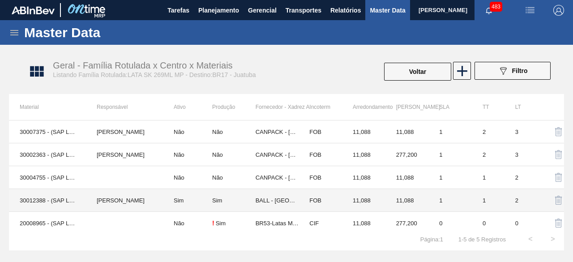
click at [69, 202] on td "30012388 - (SAP Legado: 50798713) - LATA AL. 269ML SK MP 429" at bounding box center [47, 200] width 77 height 23
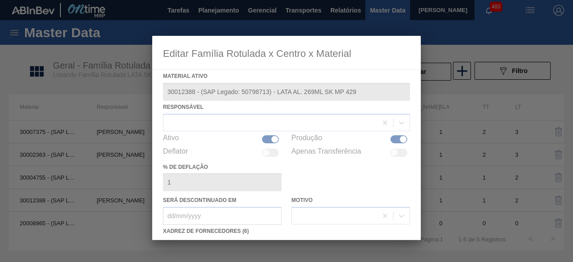
click at [275, 140] on icon at bounding box center [287, 138] width 36 height 36
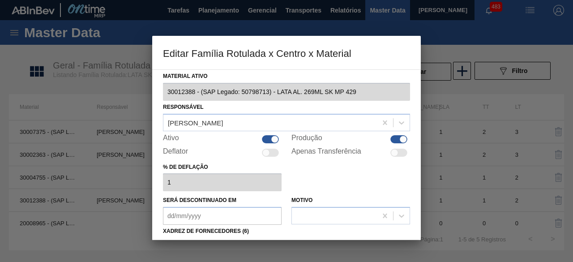
click at [271, 140] on div at bounding box center [275, 139] width 8 height 8
checkbox input "false"
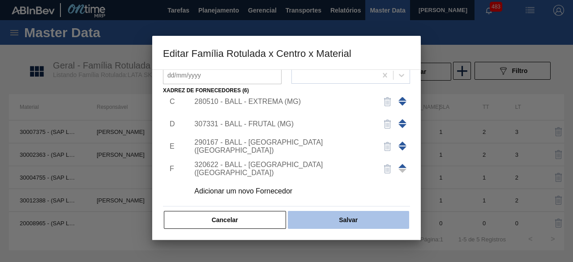
click at [367, 222] on button "Salvar" at bounding box center [348, 220] width 121 height 18
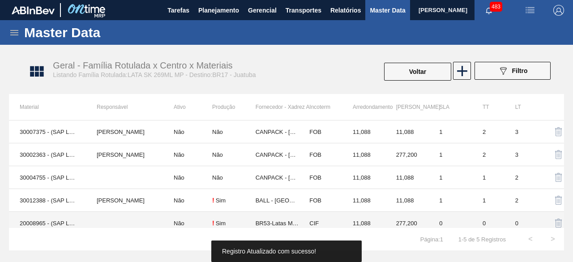
click at [49, 226] on td "20008965 - (SAP Legado: 40014499) - LATA MET. SKOL MP 269ML" at bounding box center [47, 223] width 77 height 23
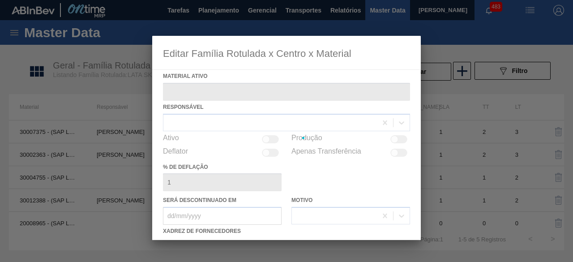
type ativo "20008965 - (SAP Legado: 40014499) - LATA MET. SKOL MP 269ML"
checkbox input "true"
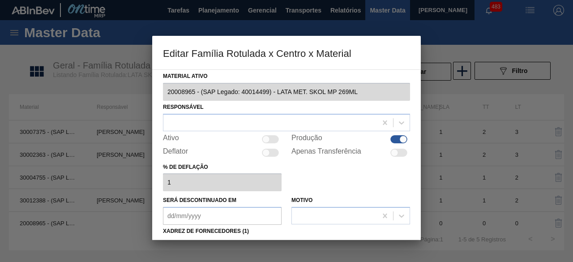
click at [271, 138] on div at bounding box center [270, 139] width 17 height 8
checkbox input "true"
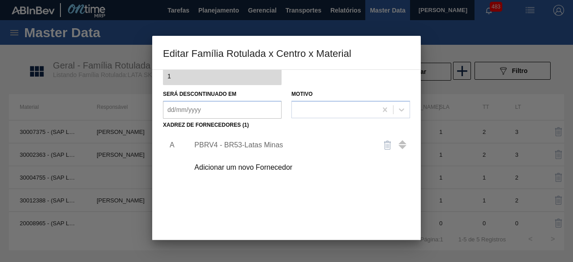
scroll to position [134, 0]
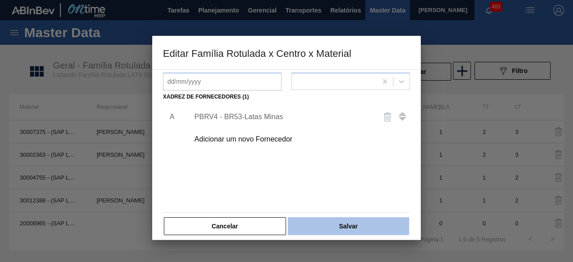
click at [358, 228] on button "Salvar" at bounding box center [348, 226] width 121 height 18
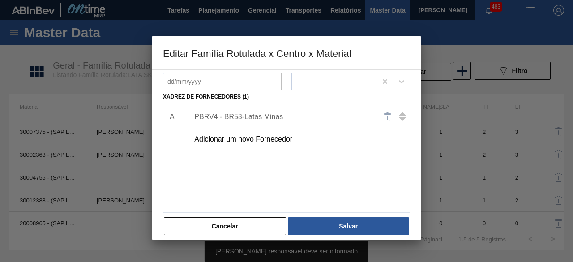
scroll to position [0, 0]
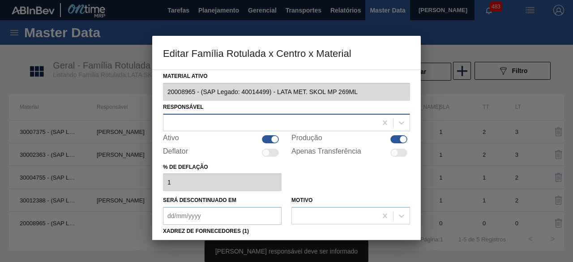
click at [312, 119] on div at bounding box center [270, 122] width 214 height 13
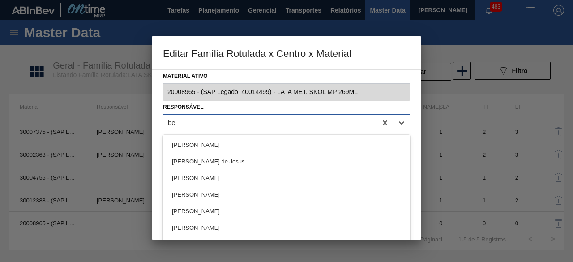
type input "b"
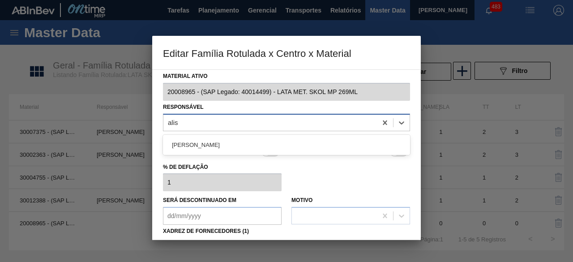
type input "aliss"
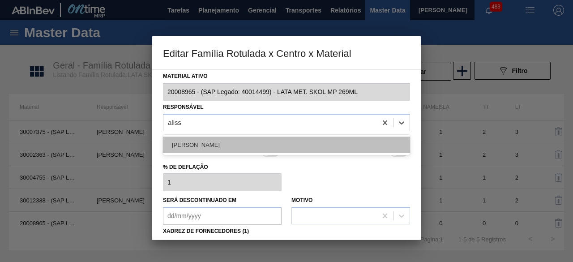
click at [258, 144] on div "Alisson R Da Silva" at bounding box center [286, 145] width 247 height 17
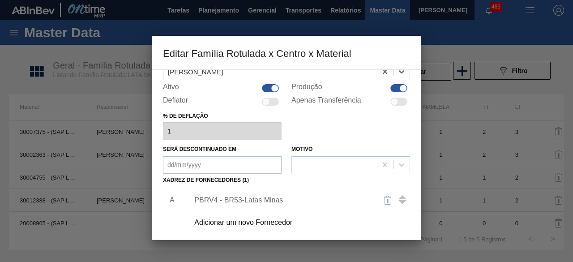
scroll to position [134, 0]
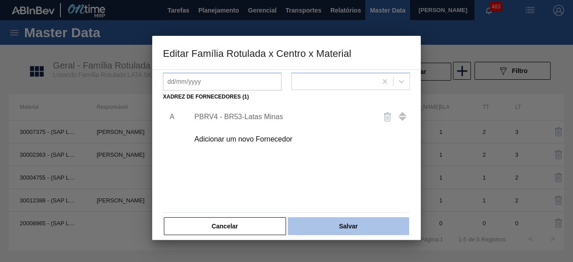
click at [363, 230] on button "Salvar" at bounding box center [348, 226] width 121 height 18
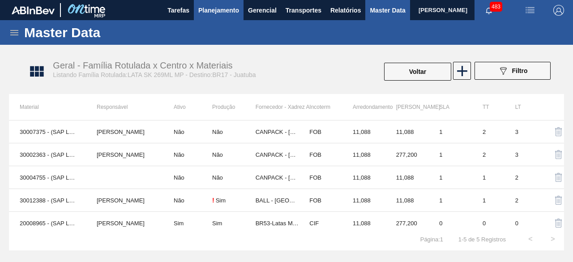
click at [227, 13] on span "Planejamento" at bounding box center [218, 10] width 41 height 11
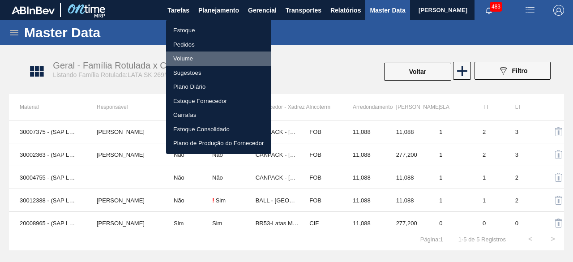
click at [189, 59] on li "Volume" at bounding box center [218, 59] width 105 height 14
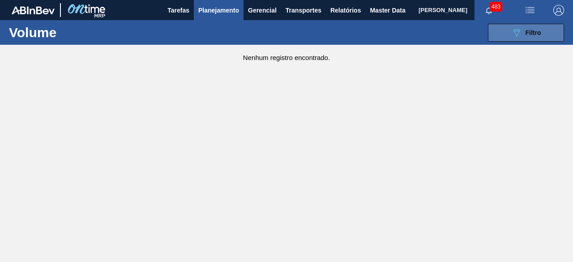
click at [517, 29] on icon "089F7B8B-B2A5-4AFE-B5C0-19BA573D28AC" at bounding box center [516, 32] width 11 height 11
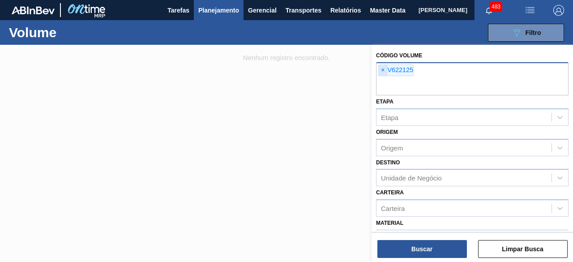
click at [382, 70] on span "×" at bounding box center [383, 70] width 9 height 11
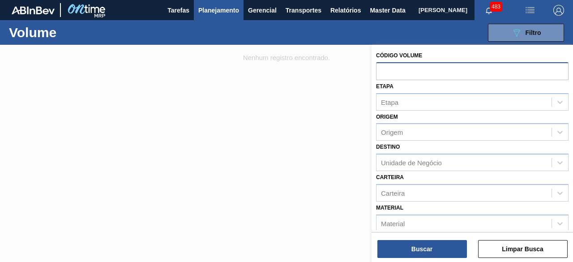
click at [386, 69] on input "text" at bounding box center [472, 70] width 193 height 17
paste input "V630198"
type input "V630198"
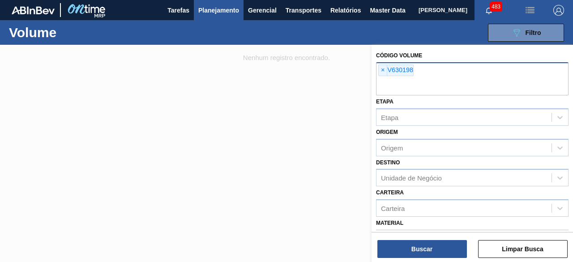
paste input "V630197"
type input "V630197"
paste input "V630196"
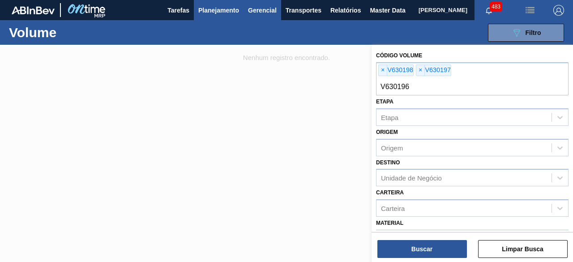
type input "V630196"
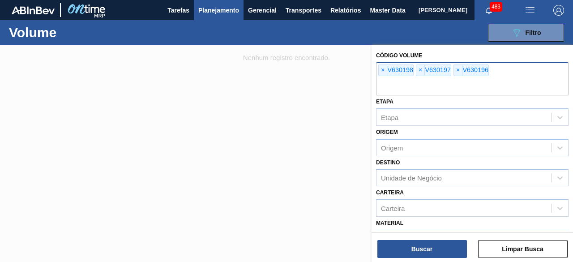
paste input "V630195"
type input "V630195"
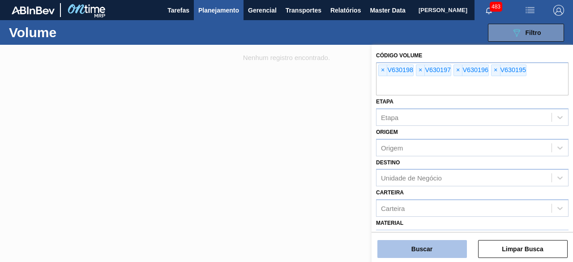
click at [433, 247] on button "Buscar" at bounding box center [423, 249] width 90 height 18
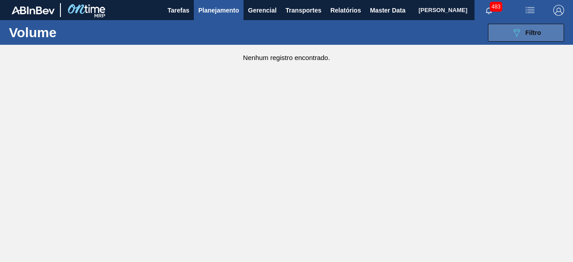
click at [505, 32] on button "089F7B8B-B2A5-4AFE-B5C0-19BA573D28AC Filtro" at bounding box center [526, 33] width 76 height 18
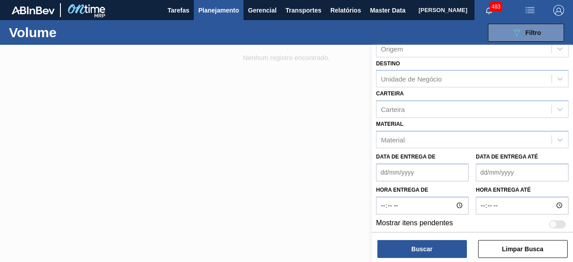
scroll to position [102, 0]
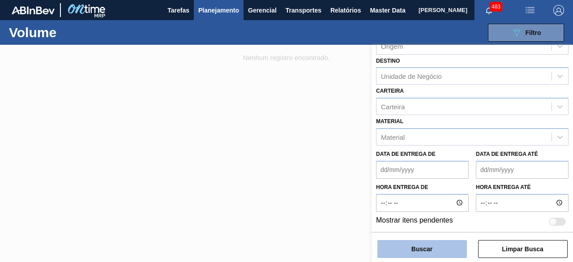
click at [456, 249] on button "Buscar" at bounding box center [423, 249] width 90 height 18
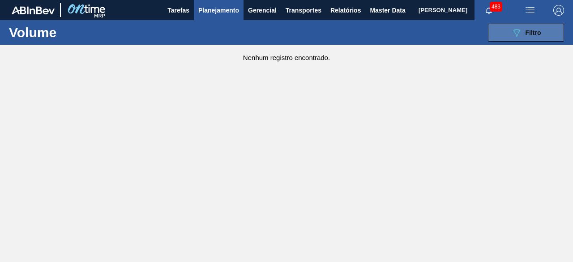
click at [512, 30] on icon "089F7B8B-B2A5-4AFE-B5C0-19BA573D28AC" at bounding box center [516, 32] width 11 height 11
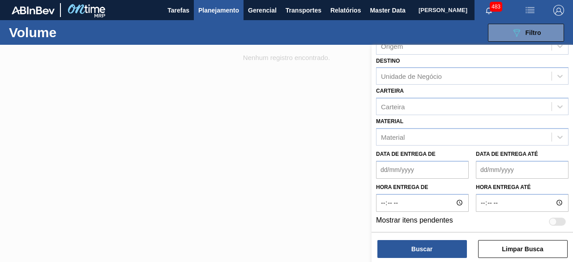
drag, startPoint x: 223, startPoint y: 167, endPoint x: 227, endPoint y: 67, distance: 99.9
click at [230, 155] on div at bounding box center [286, 176] width 573 height 262
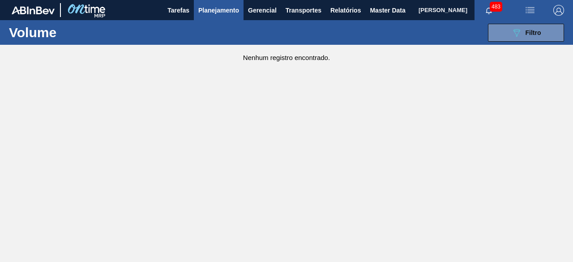
click at [211, 14] on span "Planejamento" at bounding box center [218, 10] width 41 height 11
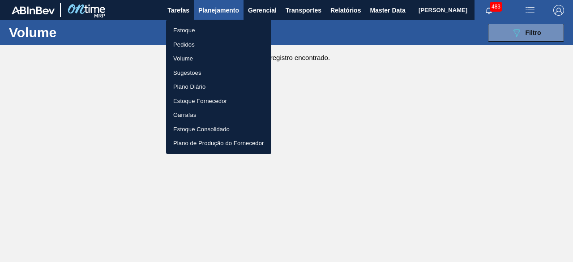
click at [193, 48] on li "Pedidos" at bounding box center [218, 45] width 105 height 14
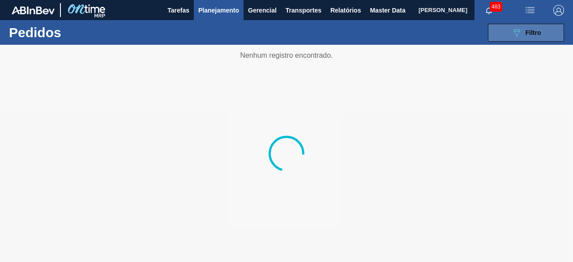
click at [513, 32] on icon "089F7B8B-B2A5-4AFE-B5C0-19BA573D28AC" at bounding box center [516, 32] width 11 height 11
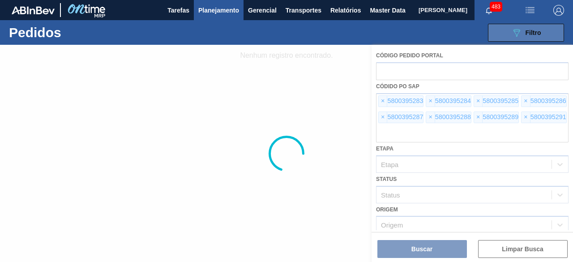
click at [513, 32] on icon "089F7B8B-B2A5-4AFE-B5C0-19BA573D28AC" at bounding box center [516, 32] width 11 height 11
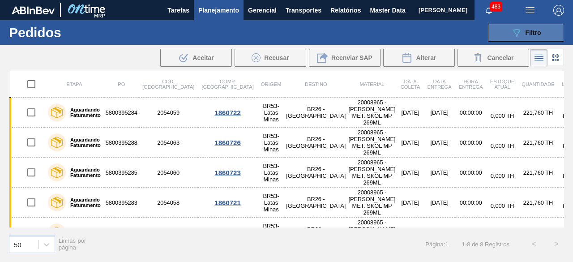
click at [516, 37] on icon "089F7B8B-B2A5-4AFE-B5C0-19BA573D28AC" at bounding box center [516, 32] width 11 height 11
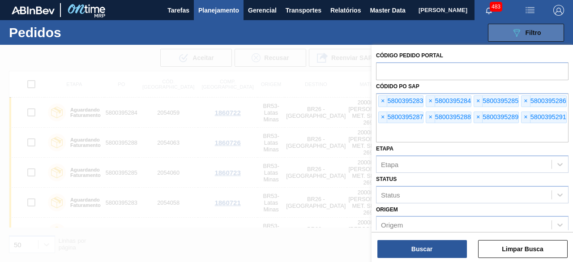
click at [516, 37] on icon "089F7B8B-B2A5-4AFE-B5C0-19BA573D28AC" at bounding box center [516, 32] width 11 height 11
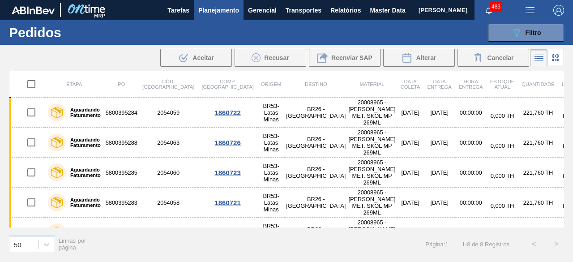
click at [219, 9] on span "Planejamento" at bounding box center [218, 10] width 41 height 11
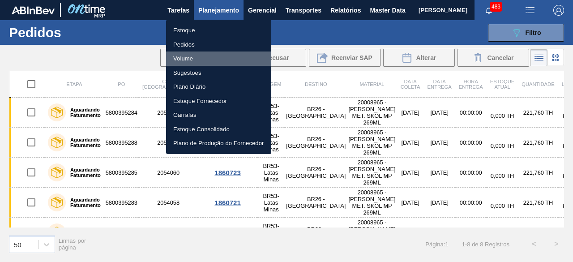
click at [190, 60] on li "Volume" at bounding box center [218, 59] width 105 height 14
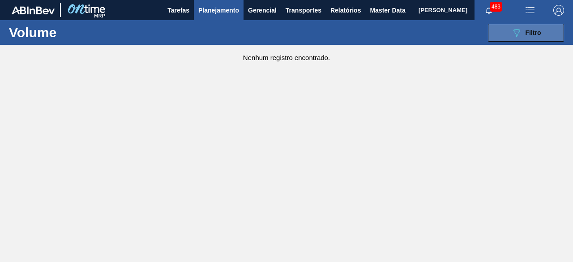
click at [520, 34] on icon "089F7B8B-B2A5-4AFE-B5C0-19BA573D28AC" at bounding box center [516, 32] width 11 height 11
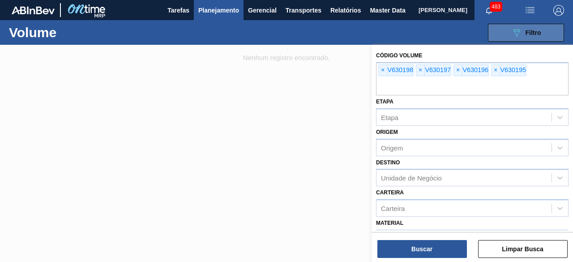
click at [520, 34] on icon "089F7B8B-B2A5-4AFE-B5C0-19BA573D28AC" at bounding box center [516, 32] width 11 height 11
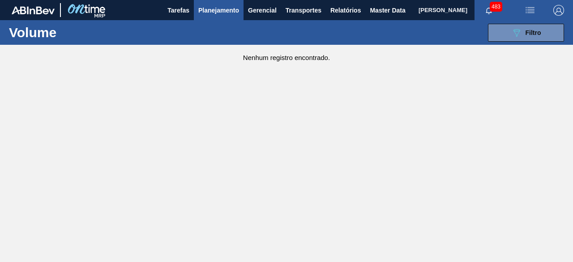
click at [217, 9] on span "Planejamento" at bounding box center [218, 10] width 41 height 11
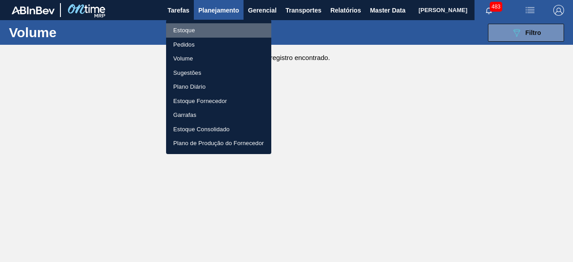
click at [187, 33] on li "Estoque" at bounding box center [218, 30] width 105 height 14
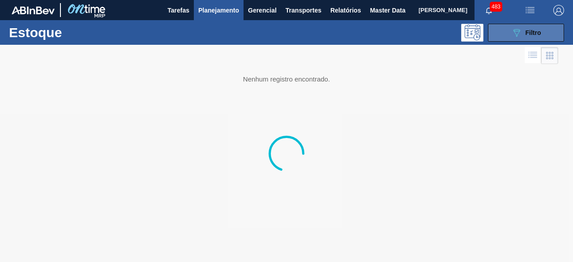
click at [523, 30] on div "089F7B8B-B2A5-4AFE-B5C0-19BA573D28AC Filtro" at bounding box center [526, 32] width 30 height 11
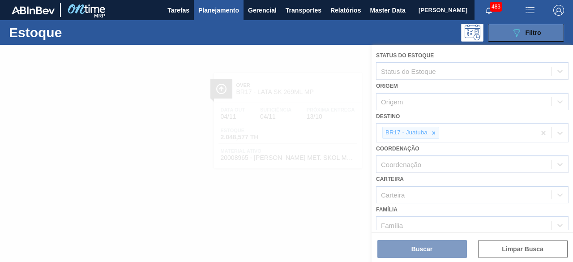
click at [523, 30] on div "089F7B8B-B2A5-4AFE-B5C0-19BA573D28AC Filtro" at bounding box center [526, 32] width 30 height 11
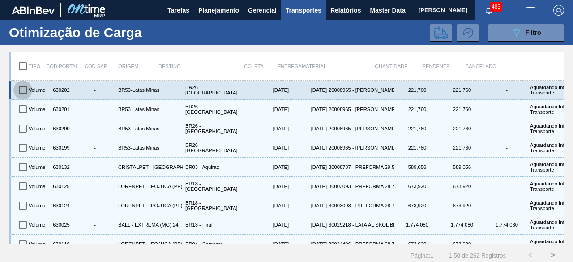
click at [24, 93] on input "checkbox" at bounding box center [22, 90] width 19 height 19
checkbox input "true"
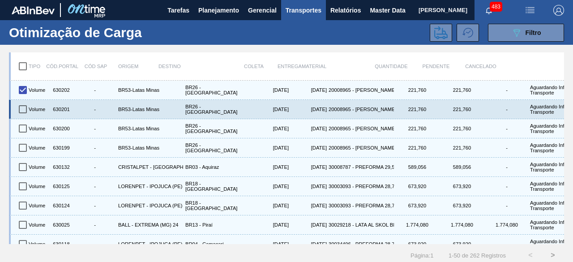
click at [21, 109] on input "checkbox" at bounding box center [22, 109] width 19 height 19
checkbox input "true"
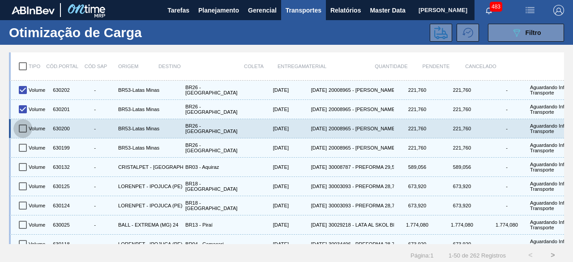
click at [21, 127] on input "checkbox" at bounding box center [22, 128] width 19 height 19
checkbox input "true"
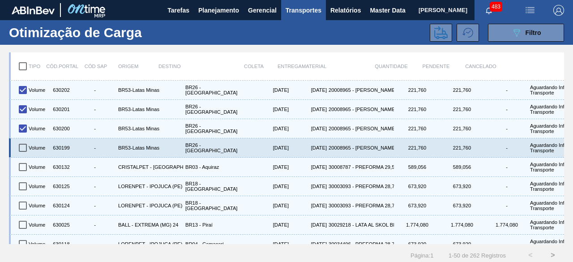
click at [22, 146] on input "checkbox" at bounding box center [22, 147] width 19 height 19
checkbox input "true"
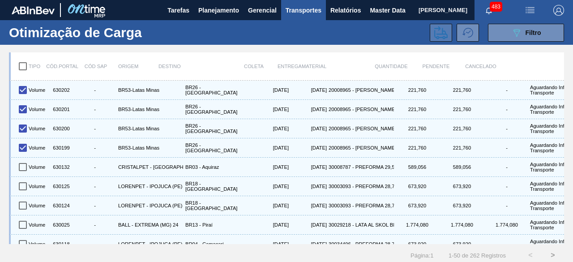
click at [444, 34] on icon at bounding box center [440, 32] width 13 height 13
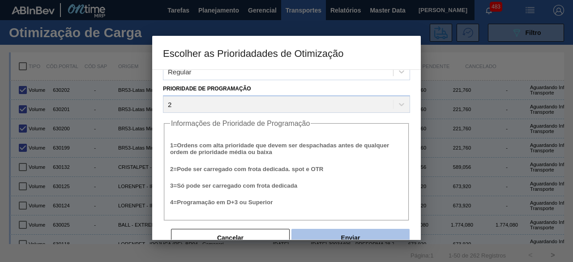
scroll to position [34, 0]
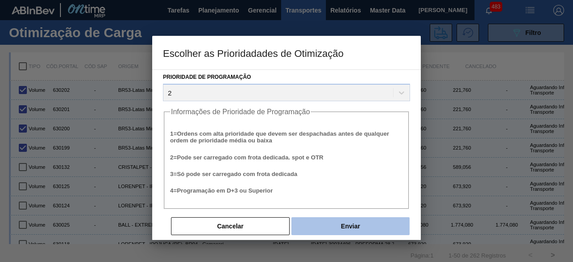
click at [363, 226] on button "Enviar" at bounding box center [351, 226] width 118 height 18
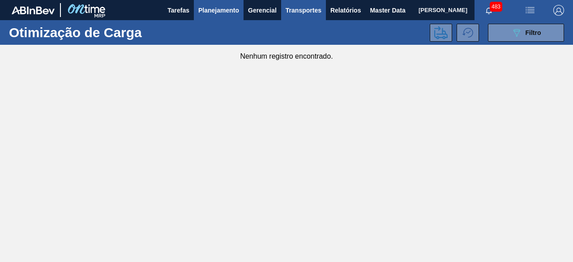
click at [210, 11] on span "Planejamento" at bounding box center [218, 10] width 41 height 11
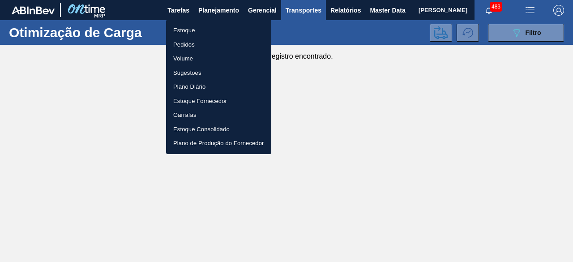
click at [196, 30] on li "Estoque" at bounding box center [218, 30] width 105 height 14
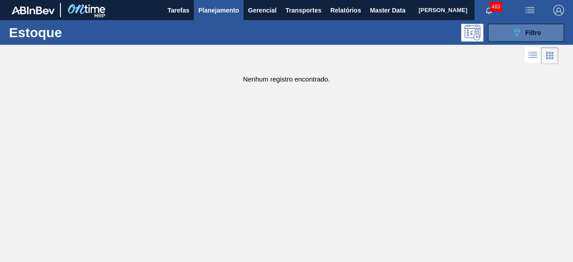
click at [558, 29] on button "089F7B8B-B2A5-4AFE-B5C0-19BA573D28AC Filtro" at bounding box center [526, 33] width 76 height 18
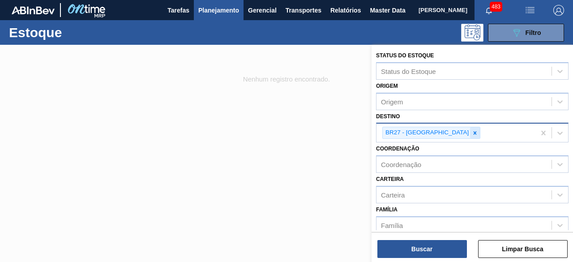
click at [472, 133] on icon at bounding box center [475, 133] width 6 height 6
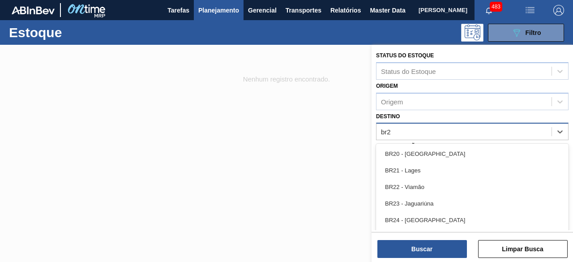
type input "br26"
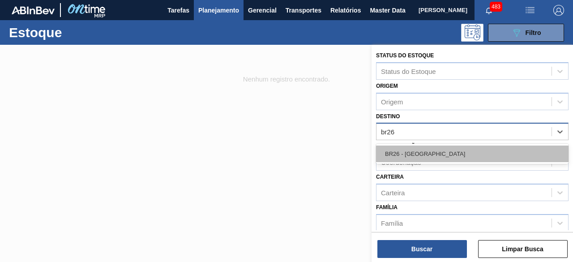
click at [445, 150] on div "BR26 - [GEOGRAPHIC_DATA]" at bounding box center [472, 154] width 193 height 17
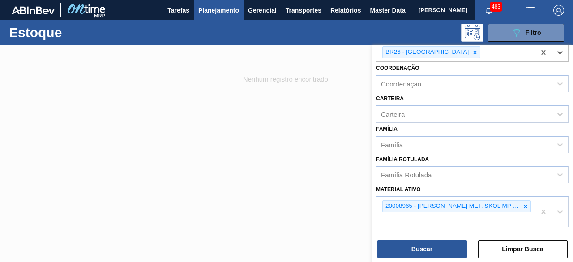
scroll to position [90, 0]
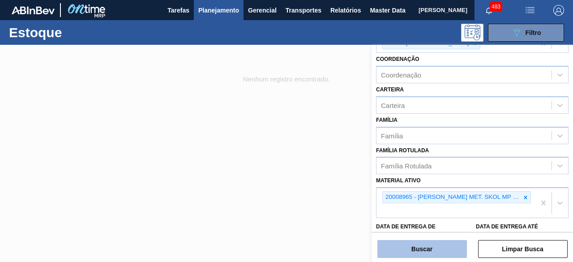
click at [439, 253] on button "Buscar" at bounding box center [423, 249] width 90 height 18
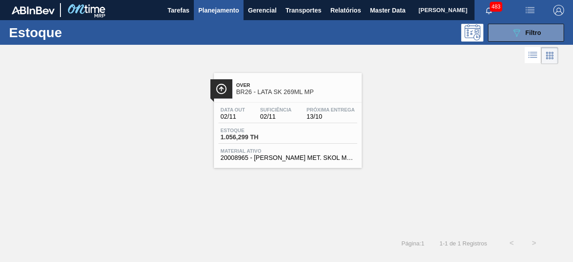
click at [288, 135] on div "Estoque 1.056,299 TH" at bounding box center [288, 136] width 139 height 16
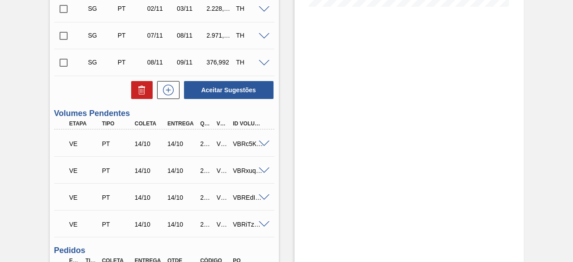
scroll to position [313, 0]
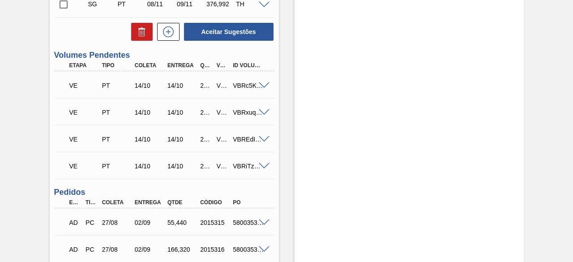
click at [262, 168] on span at bounding box center [264, 166] width 11 height 7
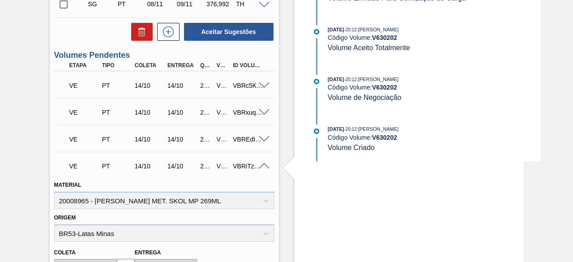
click at [219, 167] on div "V630202" at bounding box center [223, 166] width 16 height 7
copy div "V630202"
click at [264, 140] on span at bounding box center [264, 139] width 11 height 7
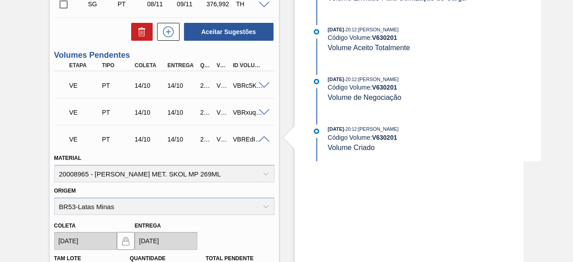
click at [221, 140] on div "V630201" at bounding box center [223, 139] width 16 height 7
copy div "V630201"
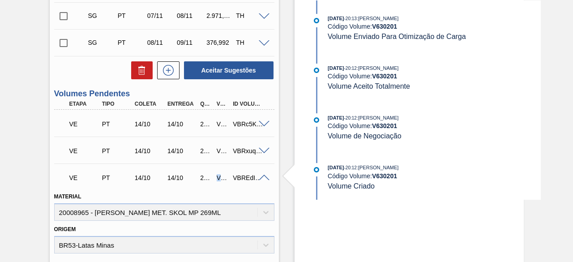
scroll to position [269, 0]
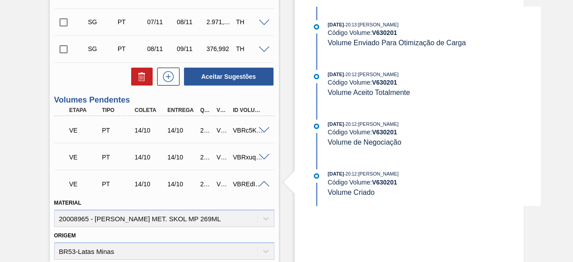
click at [264, 159] on span at bounding box center [264, 157] width 11 height 7
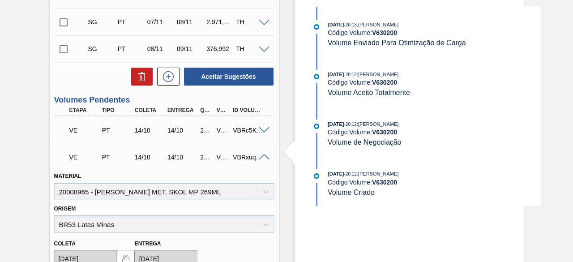
click at [220, 159] on div "V630200" at bounding box center [223, 157] width 16 height 7
copy div "V630200"
click at [266, 134] on span at bounding box center [264, 130] width 11 height 7
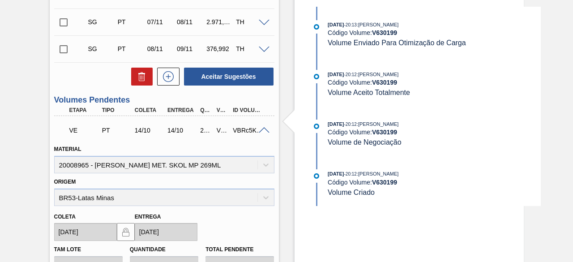
click at [219, 130] on div "V630199" at bounding box center [223, 130] width 16 height 7
copy div "V630199"
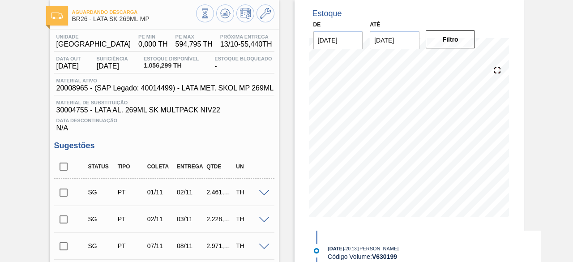
scroll to position [0, 0]
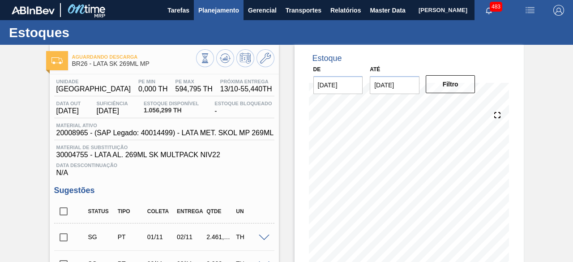
click at [218, 10] on span "Planejamento" at bounding box center [218, 10] width 41 height 11
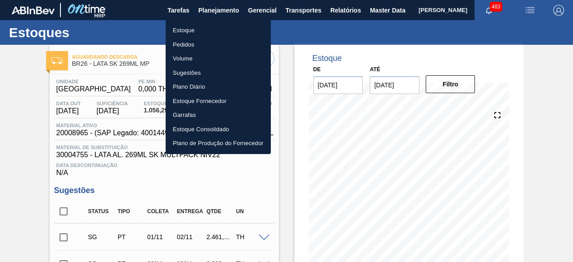
click at [197, 32] on li "Estoque" at bounding box center [218, 30] width 105 height 14
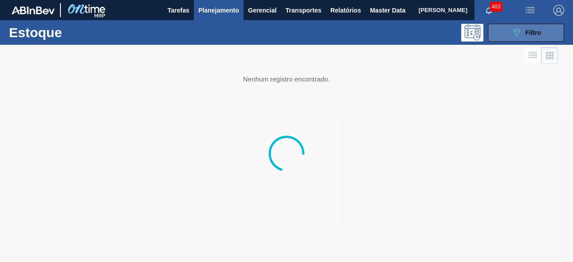
click at [503, 34] on button "089F7B8B-B2A5-4AFE-B5C0-19BA573D28AC Filtro" at bounding box center [526, 33] width 76 height 18
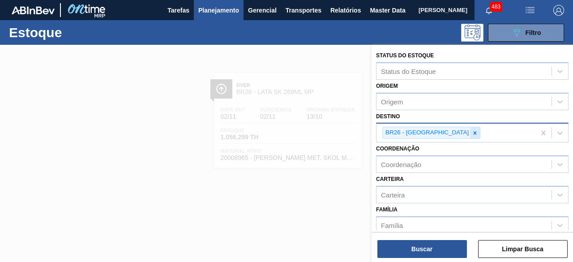
click at [474, 132] on icon at bounding box center [475, 132] width 3 height 3
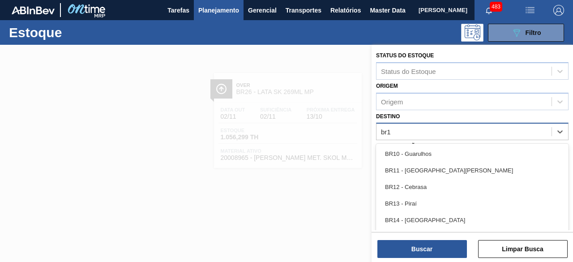
type input "br17"
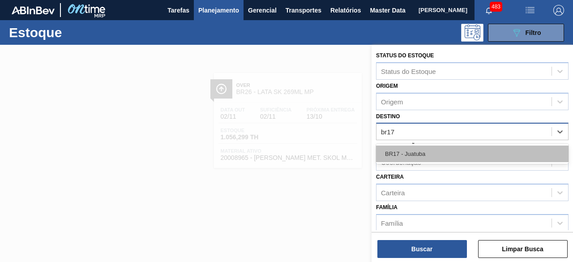
click at [448, 156] on div "BR17 - Juatuba" at bounding box center [472, 154] width 193 height 17
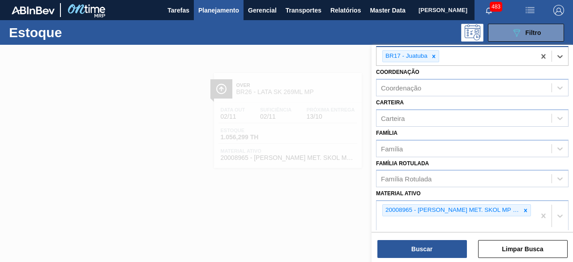
scroll to position [167, 0]
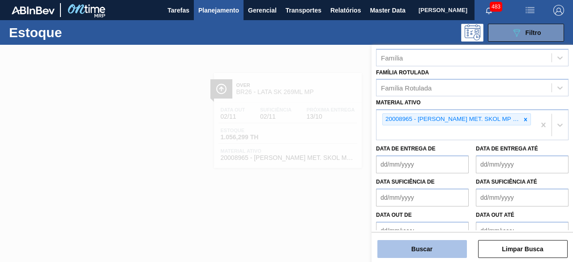
click at [458, 252] on button "Buscar" at bounding box center [423, 249] width 90 height 18
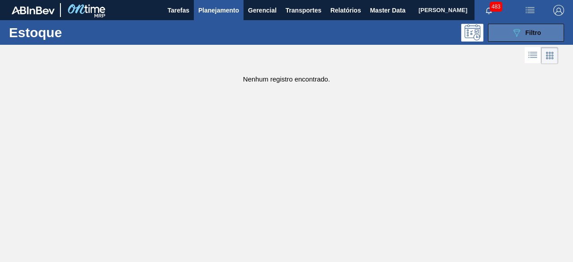
click at [515, 35] on icon "089F7B8B-B2A5-4AFE-B5C0-19BA573D28AC" at bounding box center [516, 32] width 11 height 11
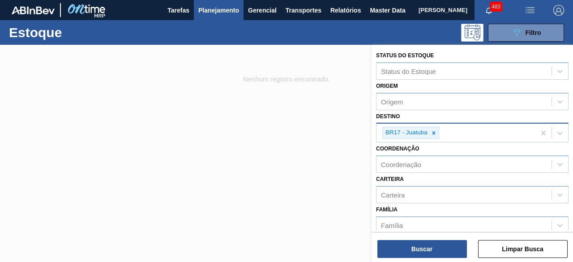
scroll to position [0, 0]
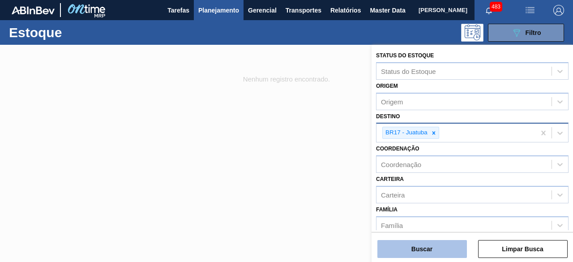
click at [447, 255] on button "Buscar" at bounding box center [423, 249] width 90 height 18
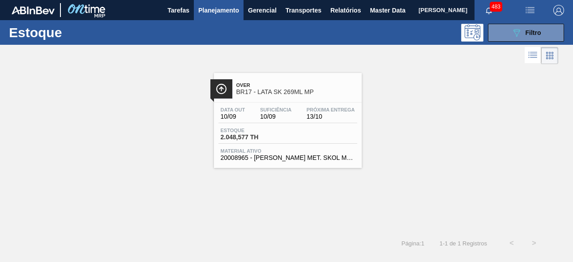
click at [280, 98] on div "Over BR17 - LATA SK 269ML MP" at bounding box center [296, 89] width 121 height 20
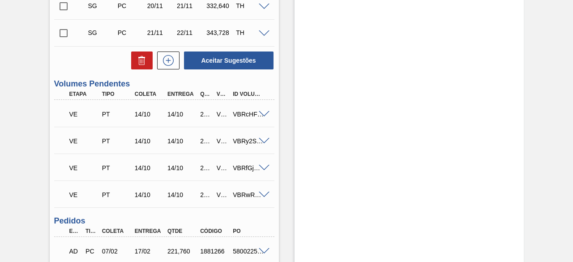
scroll to position [313, 0]
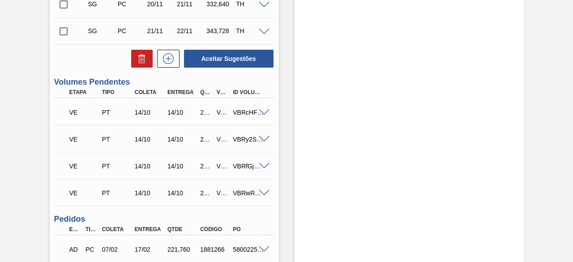
click at [261, 195] on span at bounding box center [264, 193] width 11 height 7
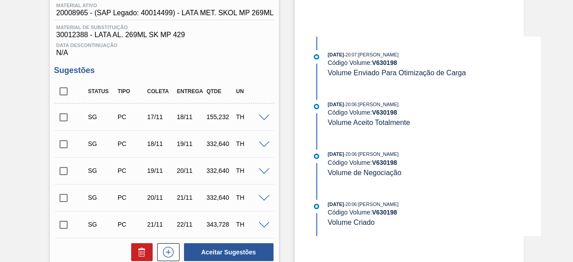
scroll to position [134, 0]
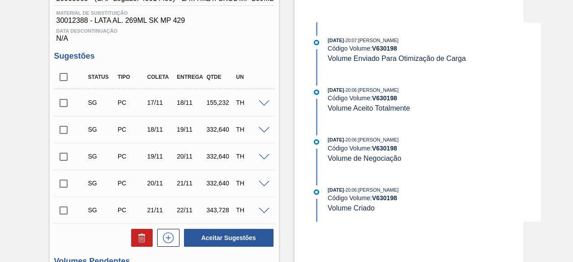
click at [381, 47] on strong "V 630198" at bounding box center [384, 48] width 25 height 7
copy strong "V 630198"
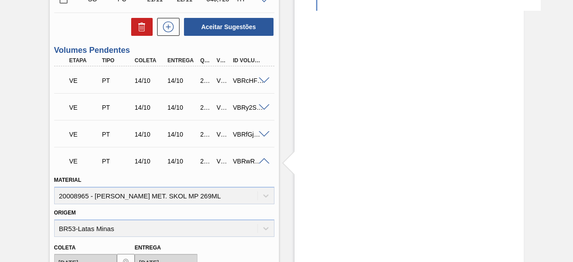
scroll to position [358, 0]
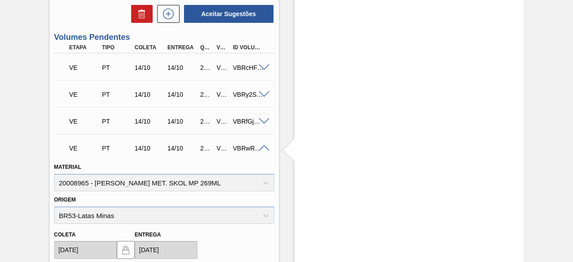
click at [262, 122] on span at bounding box center [264, 121] width 11 height 7
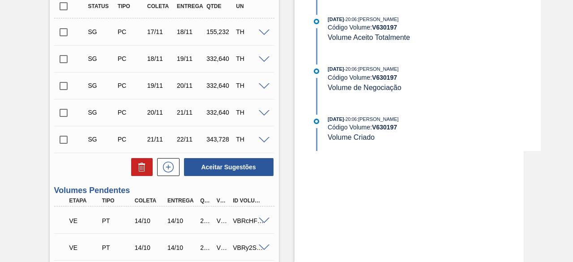
scroll to position [179, 0]
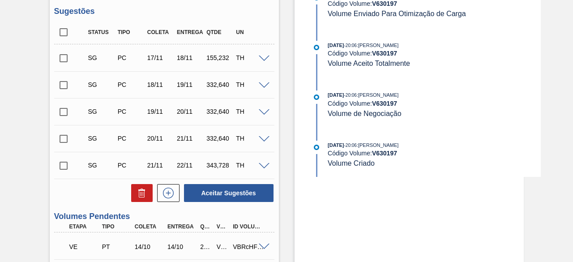
click at [381, 103] on strong "V 630197" at bounding box center [384, 103] width 25 height 7
copy strong "V 630197"
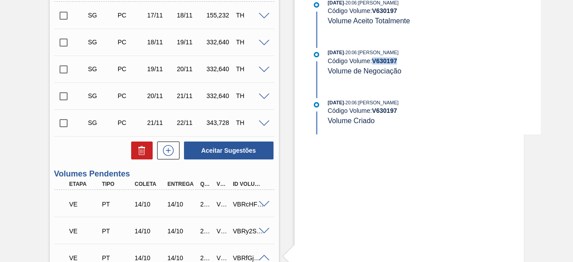
scroll to position [313, 0]
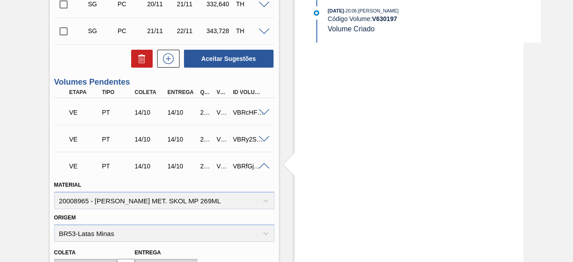
click at [263, 138] on span at bounding box center [264, 139] width 11 height 7
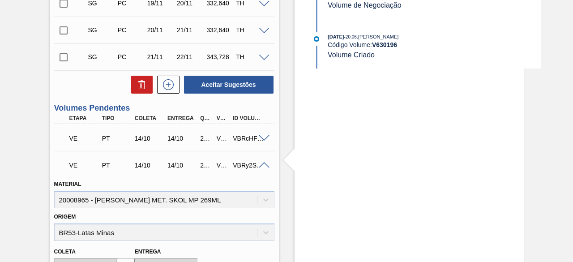
scroll to position [269, 0]
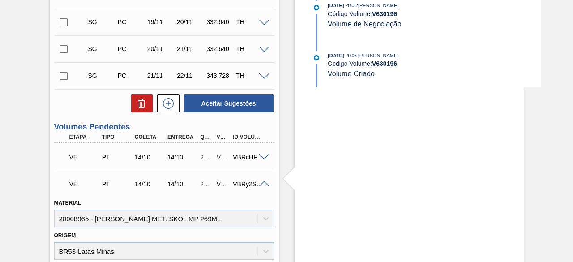
click at [386, 61] on strong "V 630196" at bounding box center [384, 63] width 25 height 7
copy strong "V 630196"
click at [262, 158] on span at bounding box center [264, 157] width 11 height 7
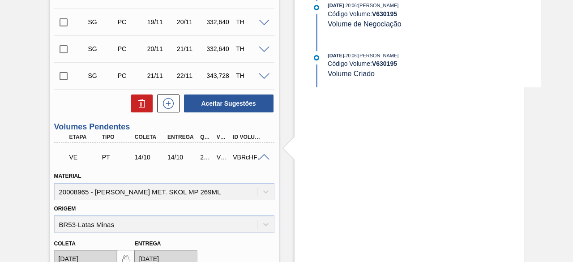
click at [383, 64] on strong "V 630195" at bounding box center [384, 63] width 25 height 7
copy strong "V 630195"
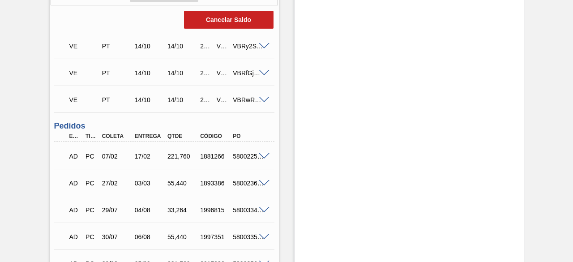
scroll to position [627, 0]
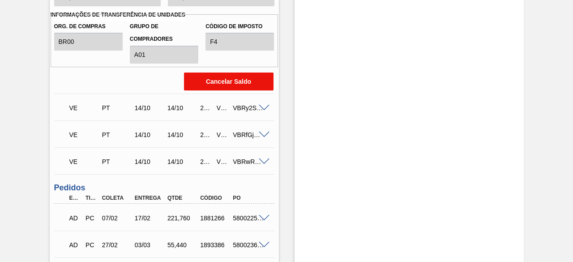
click at [237, 86] on button "Cancelar Saldo" at bounding box center [229, 82] width 90 height 18
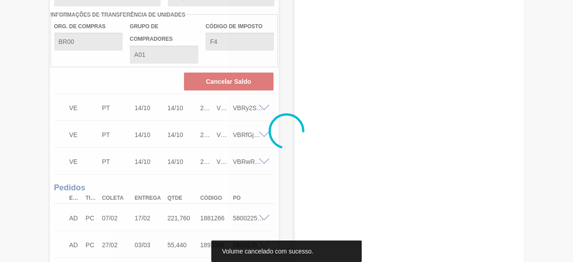
scroll to position [318, 0]
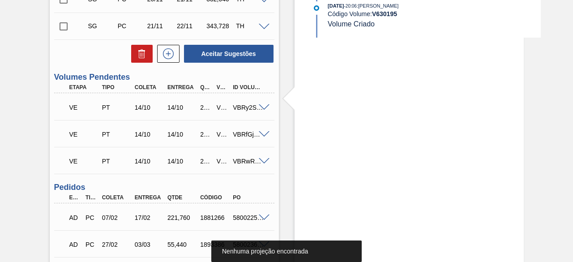
click at [262, 108] on span at bounding box center [264, 107] width 11 height 7
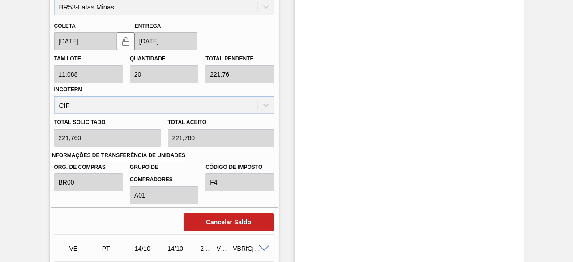
scroll to position [542, 0]
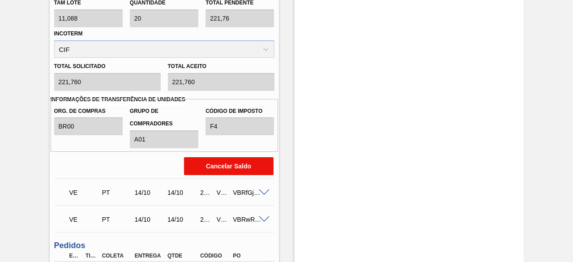
click at [249, 171] on button "Cancelar Saldo" at bounding box center [229, 166] width 90 height 18
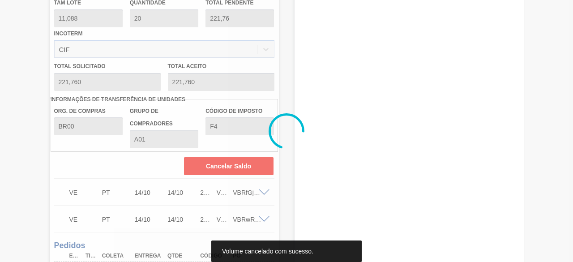
scroll to position [234, 0]
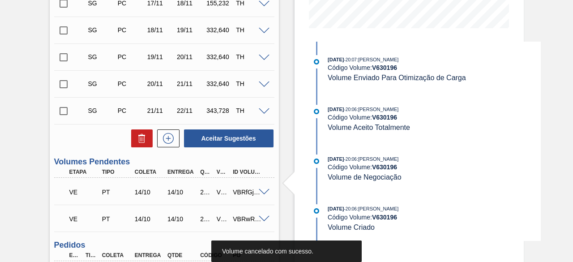
click at [260, 194] on span at bounding box center [264, 192] width 11 height 7
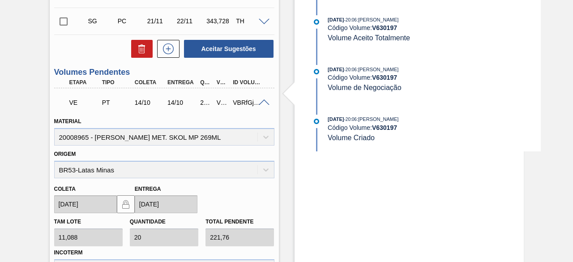
scroll to position [458, 0]
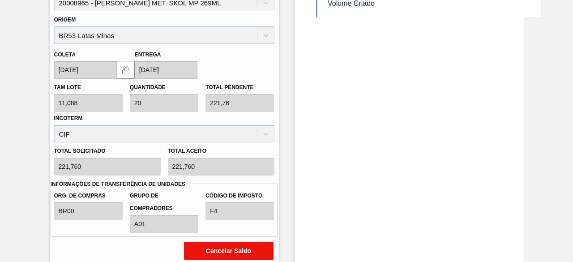
click at [228, 251] on button "Cancelar Saldo" at bounding box center [229, 251] width 90 height 18
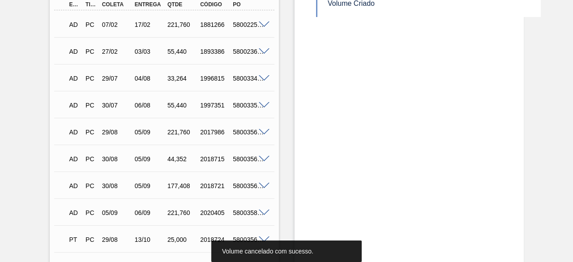
scroll to position [279, 0]
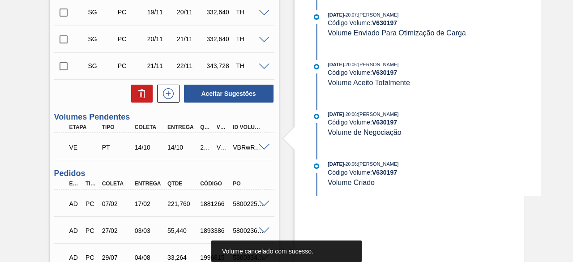
click at [266, 150] on span at bounding box center [264, 147] width 11 height 7
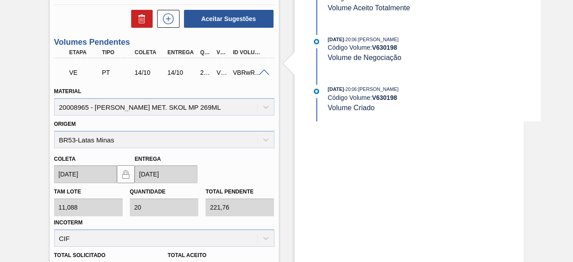
scroll to position [458, 0]
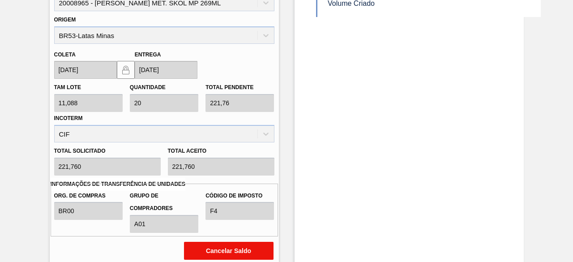
click at [238, 252] on button "Cancelar Saldo" at bounding box center [229, 251] width 90 height 18
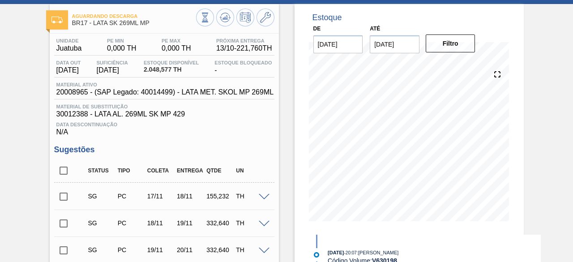
scroll to position [0, 0]
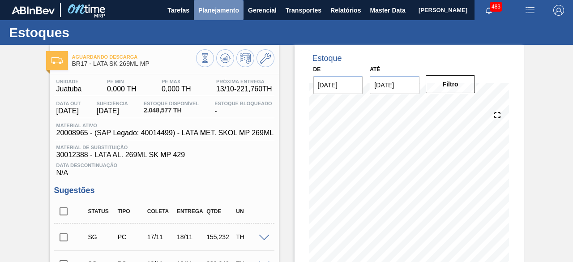
click at [229, 13] on span "Planejamento" at bounding box center [218, 10] width 41 height 11
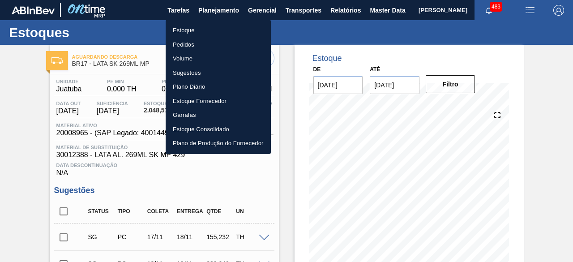
click at [190, 30] on li "Estoque" at bounding box center [218, 30] width 105 height 14
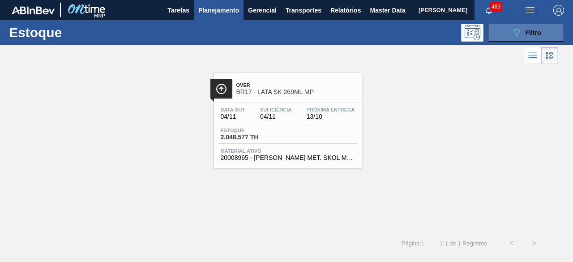
click at [506, 27] on button "089F7B8B-B2A5-4AFE-B5C0-19BA573D28AC Filtro" at bounding box center [526, 33] width 76 height 18
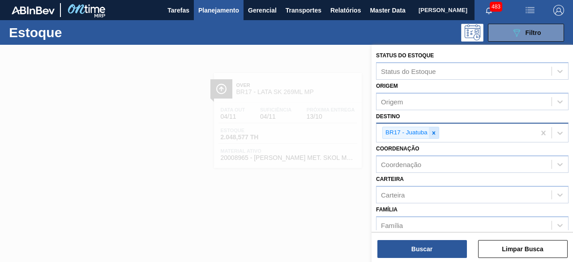
click at [437, 133] on div at bounding box center [434, 132] width 10 height 11
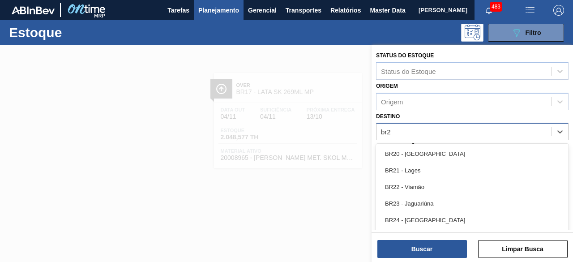
type input "br27"
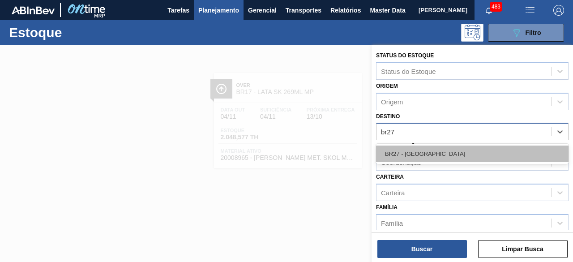
click at [442, 155] on div "BR27 - [GEOGRAPHIC_DATA]" at bounding box center [472, 154] width 193 height 17
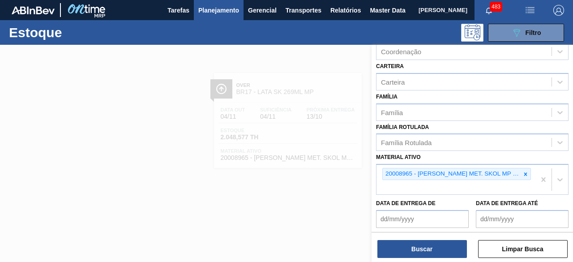
scroll to position [134, 0]
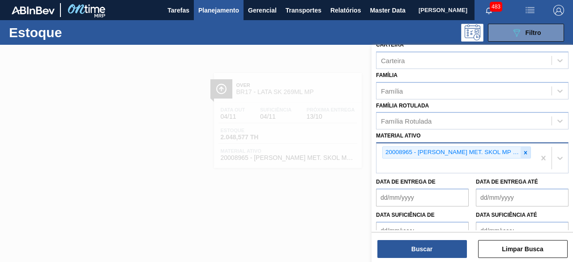
click at [523, 152] on icon at bounding box center [526, 153] width 6 height 6
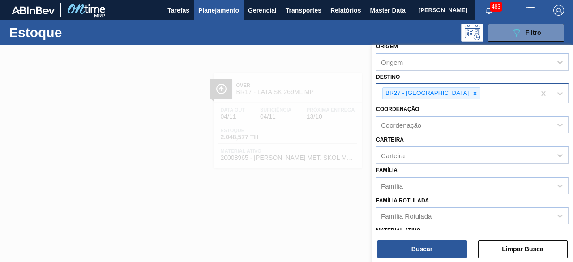
scroll to position [45, 0]
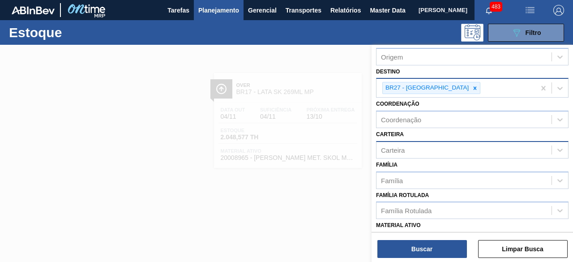
click at [419, 149] on div "Carteira" at bounding box center [464, 149] width 175 height 13
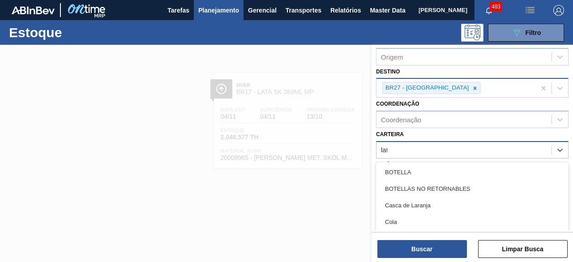
type input "lata"
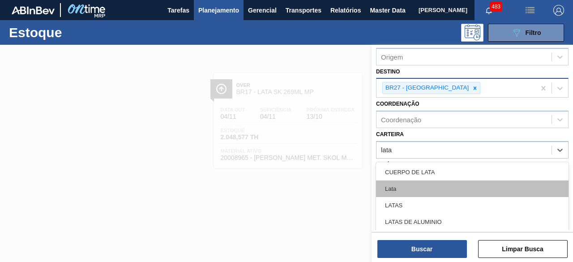
click at [410, 188] on div "Lata" at bounding box center [472, 188] width 193 height 17
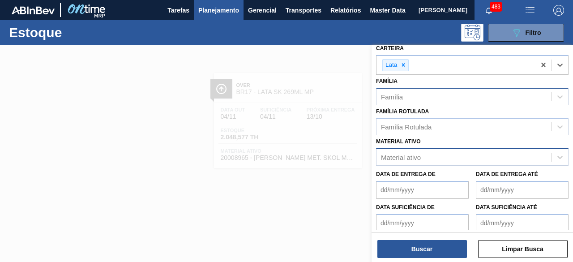
scroll to position [134, 0]
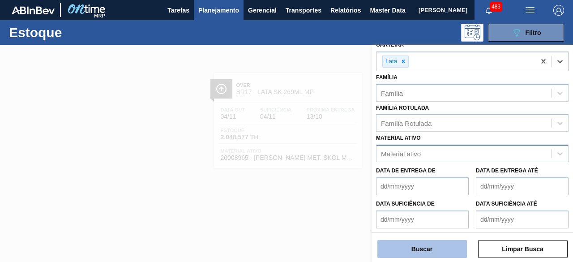
click at [439, 250] on button "Buscar" at bounding box center [423, 249] width 90 height 18
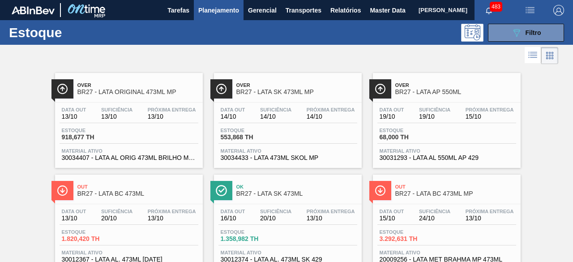
click at [414, 48] on div at bounding box center [279, 55] width 558 height 21
click at [434, 124] on div "Data out 19/10 Suficiência 19/10 Próxima Entrega 15/10 Estoque 68,000 TH Materi…" at bounding box center [447, 133] width 148 height 61
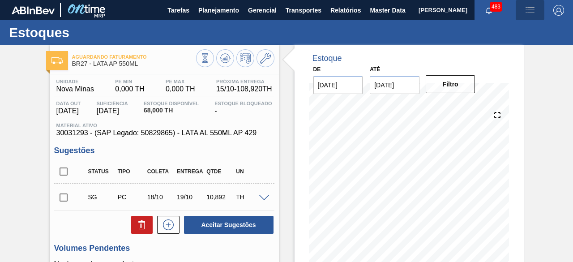
click at [525, 6] on img "button" at bounding box center [530, 10] width 11 height 11
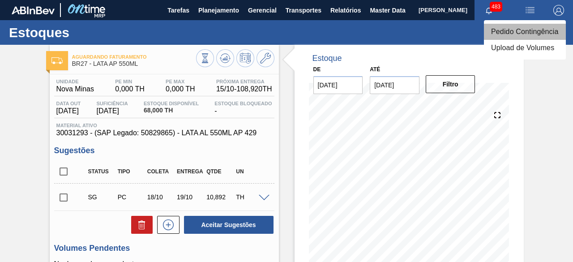
click at [518, 28] on li "Pedido Contingência" at bounding box center [525, 32] width 82 height 16
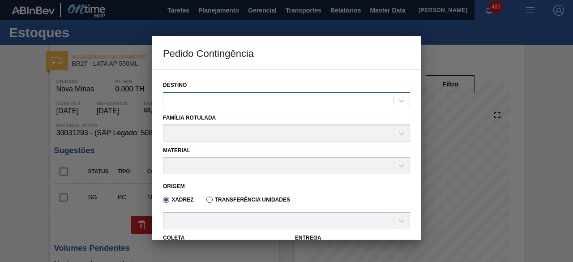
click at [218, 102] on div at bounding box center [278, 100] width 230 height 13
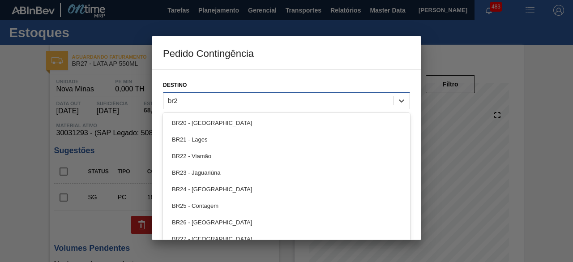
type input "br27"
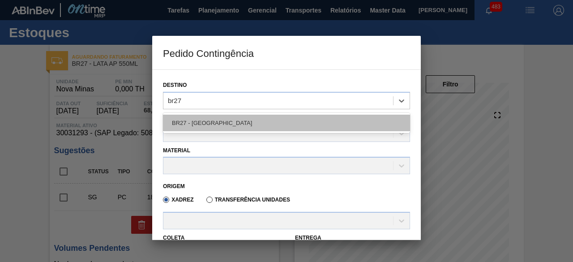
click at [224, 125] on div "BR27 - [GEOGRAPHIC_DATA]" at bounding box center [286, 123] width 247 height 17
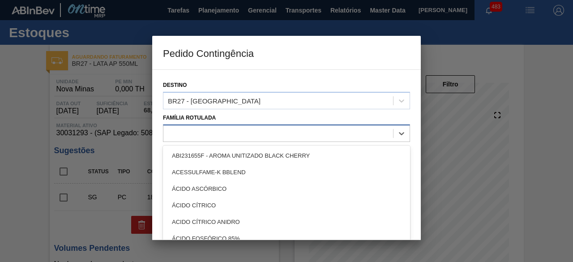
click at [212, 133] on div at bounding box center [278, 133] width 230 height 13
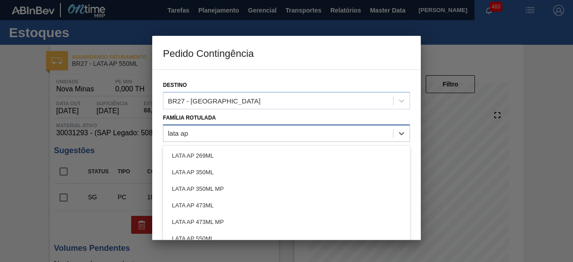
type Rotulada "lata ap 5"
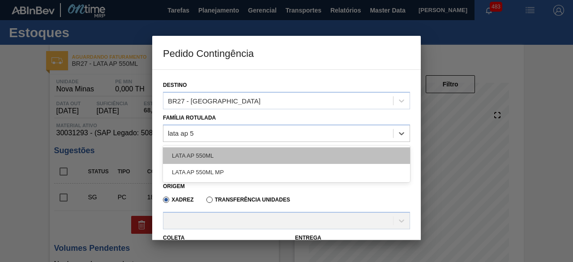
click at [224, 159] on div "LATA AP 550ML" at bounding box center [286, 155] width 247 height 17
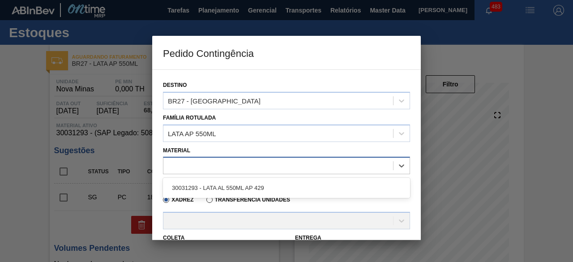
click at [221, 159] on div at bounding box center [278, 165] width 230 height 13
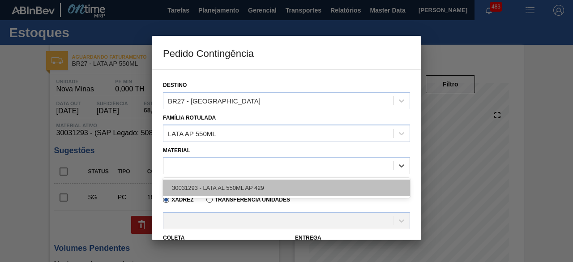
click at [228, 188] on div "30031293 - LATA AL 550ML AP 429" at bounding box center [286, 188] width 247 height 17
type input "5,446"
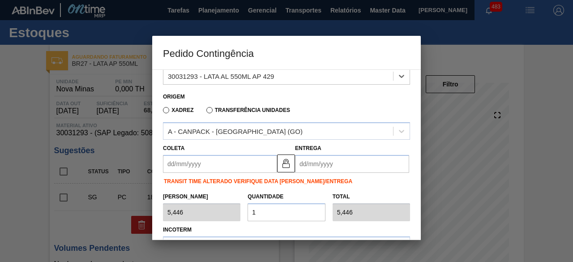
scroll to position [134, 0]
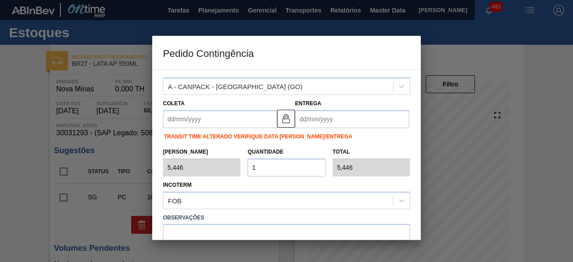
click at [224, 117] on input "Coleta" at bounding box center [220, 119] width 114 height 18
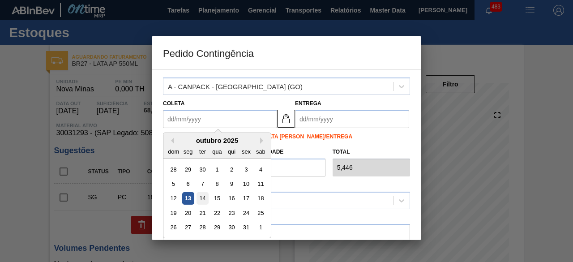
click at [202, 198] on div "14" at bounding box center [203, 199] width 12 height 12
type input "[DATE]"
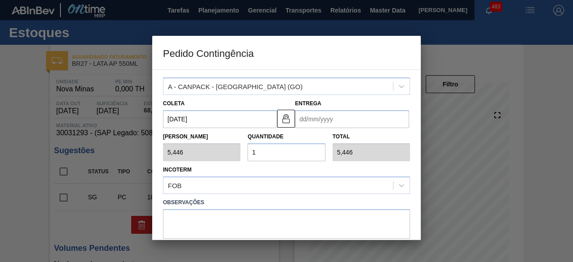
click at [314, 120] on input "Entrega" at bounding box center [352, 119] width 114 height 18
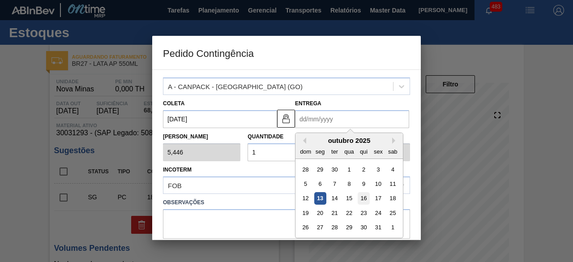
click at [361, 197] on div "16" at bounding box center [364, 199] width 12 height 12
type input "[DATE]"
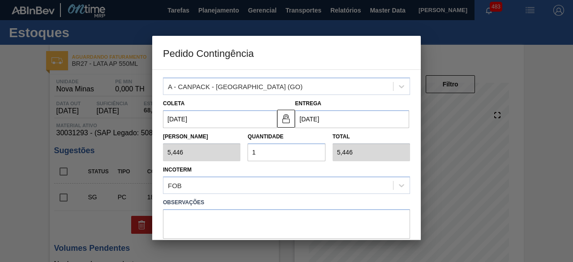
click at [298, 153] on input "1" at bounding box center [286, 152] width 77 height 18
type input "0,000"
type input "2"
type input "10,892"
type input "20"
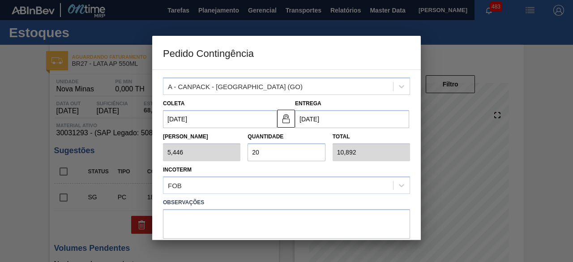
type input "108,920"
type input "20"
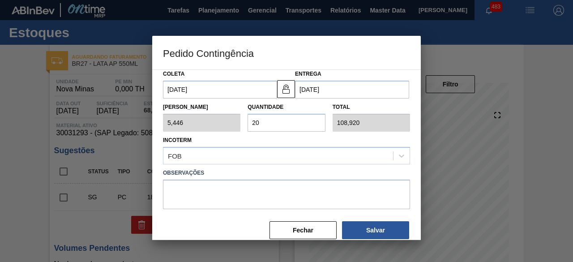
scroll to position [176, 0]
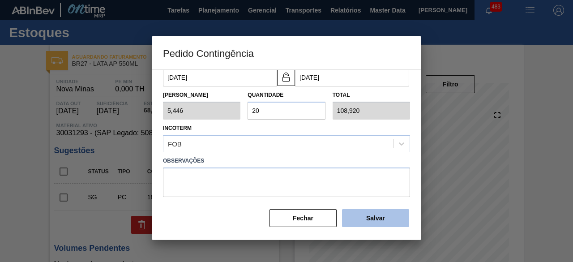
click at [378, 214] on button "Salvar" at bounding box center [375, 218] width 67 height 18
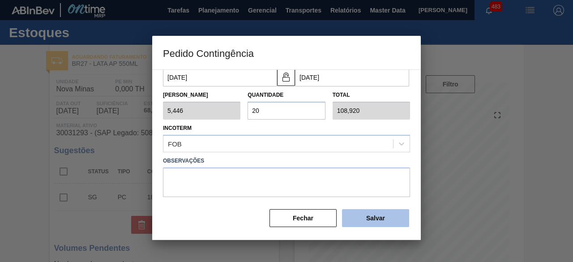
click at [378, 214] on button "Salvar" at bounding box center [375, 218] width 67 height 18
click at [26, 163] on div at bounding box center [286, 131] width 573 height 262
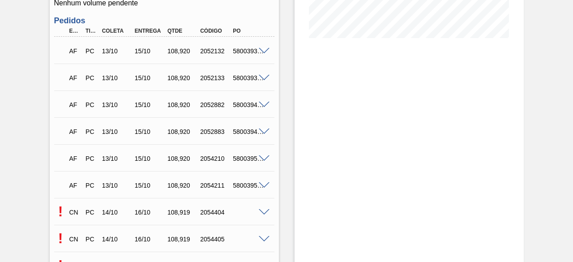
scroll to position [313, 0]
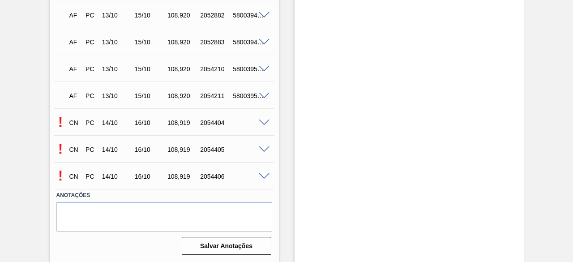
click at [261, 121] on span at bounding box center [264, 123] width 11 height 7
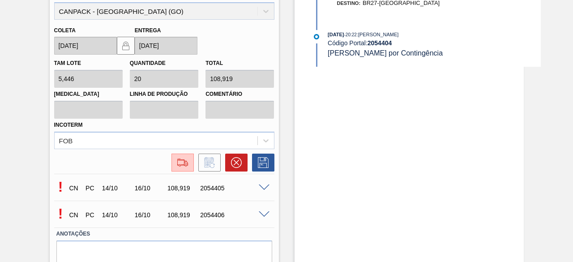
scroll to position [493, 0]
click at [178, 162] on img at bounding box center [183, 162] width 14 height 11
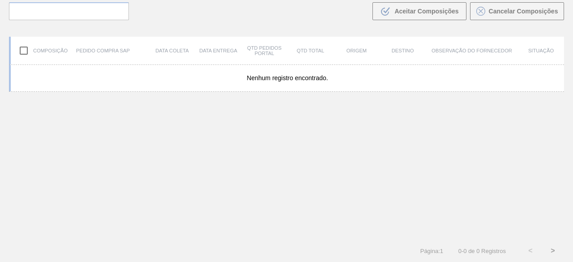
scroll to position [64, 0]
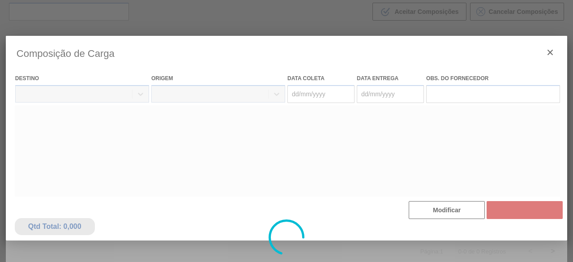
type coleta "[DATE]"
type Entrega "[DATE]"
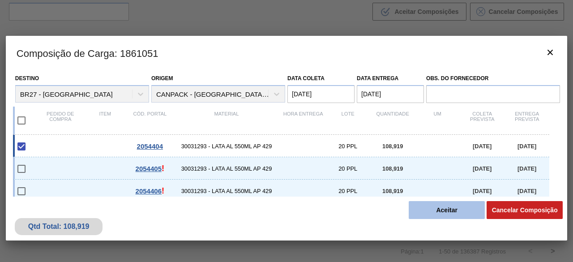
click at [434, 213] on button "Aceitar" at bounding box center [447, 210] width 76 height 18
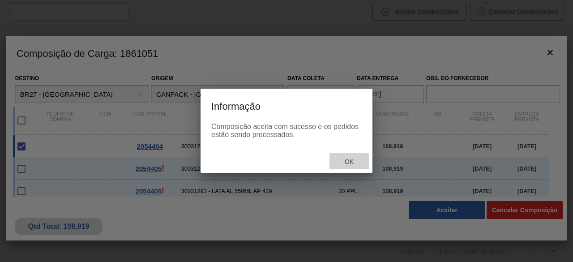
click at [347, 163] on span "Ok" at bounding box center [349, 161] width 23 height 7
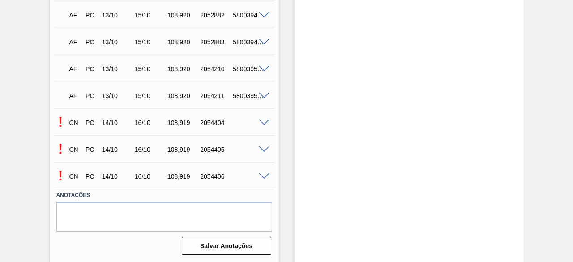
scroll to position [315, 0]
click at [263, 148] on span at bounding box center [264, 149] width 11 height 7
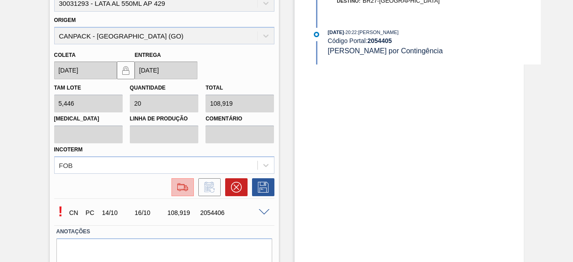
click at [176, 189] on img at bounding box center [183, 187] width 14 height 11
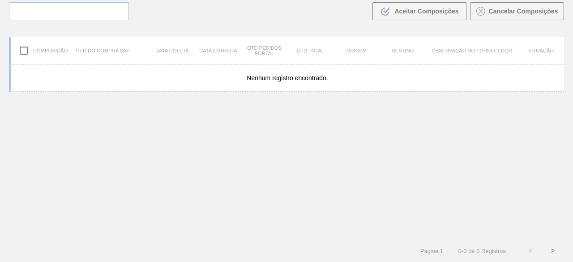
scroll to position [64, 0]
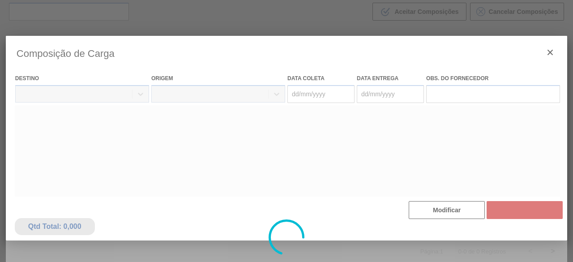
type coleta "[DATE]"
type Entrega "[DATE]"
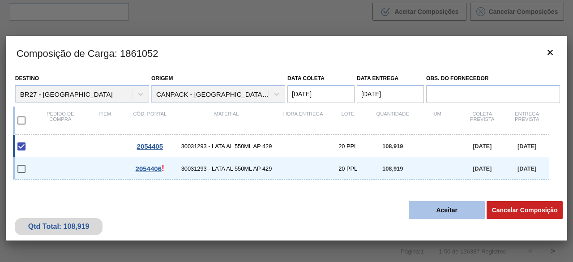
click at [445, 212] on button "Aceitar" at bounding box center [447, 210] width 76 height 18
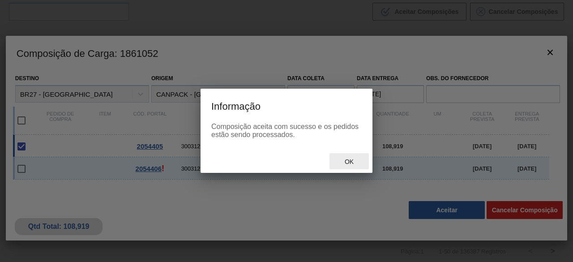
click at [352, 155] on div "Ok" at bounding box center [349, 161] width 39 height 17
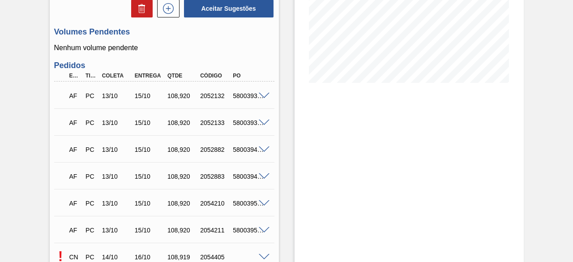
scroll to position [313, 0]
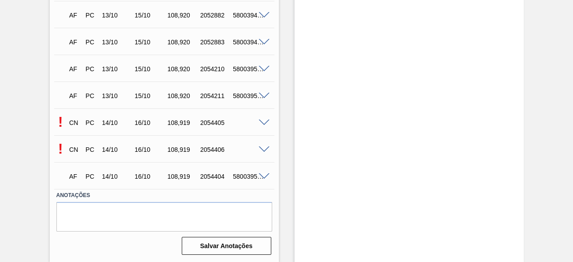
click at [262, 123] on span at bounding box center [264, 123] width 11 height 7
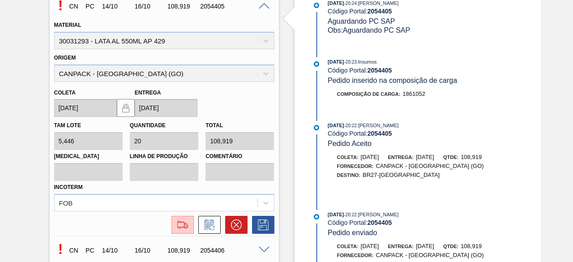
scroll to position [493, 0]
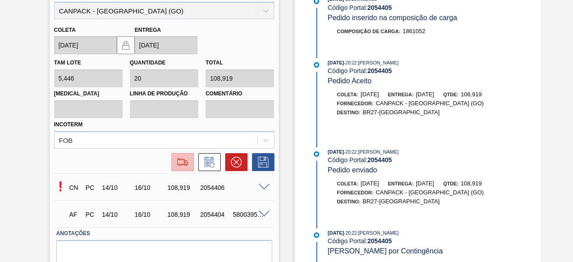
click at [185, 167] on img at bounding box center [183, 162] width 14 height 11
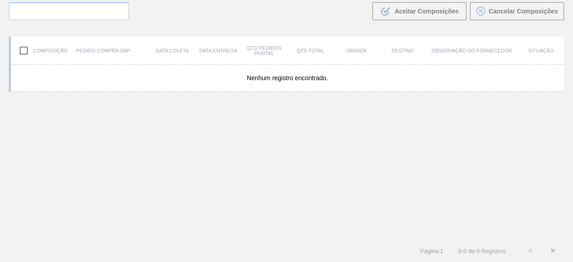
scroll to position [64, 0]
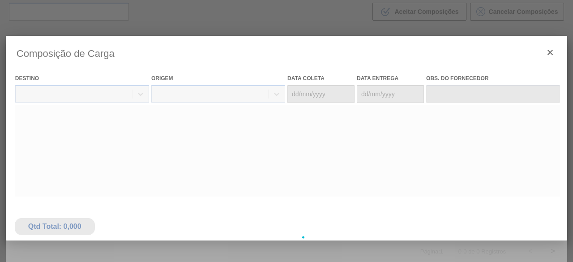
type coleta "[DATE]"
type Entrega "[DATE]"
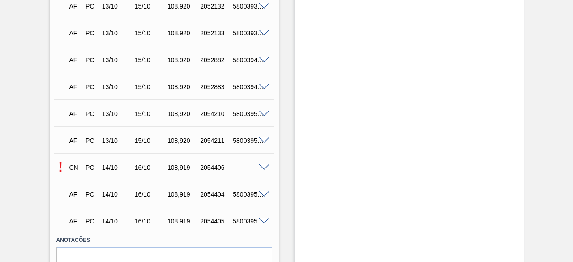
scroll to position [313, 0]
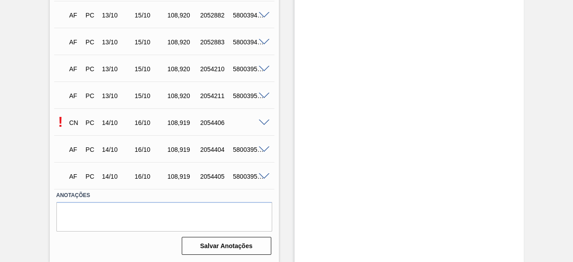
click at [262, 124] on span at bounding box center [264, 123] width 11 height 7
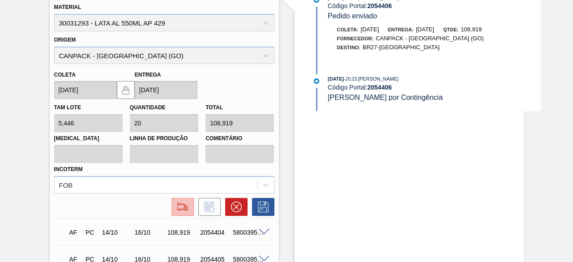
click at [187, 209] on img at bounding box center [183, 207] width 14 height 11
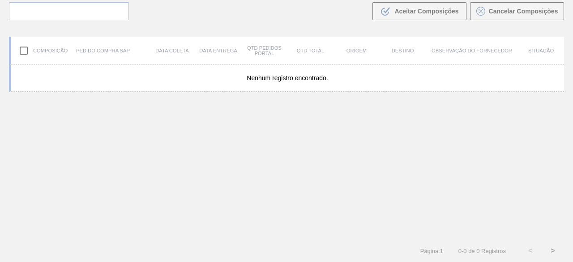
scroll to position [64, 0]
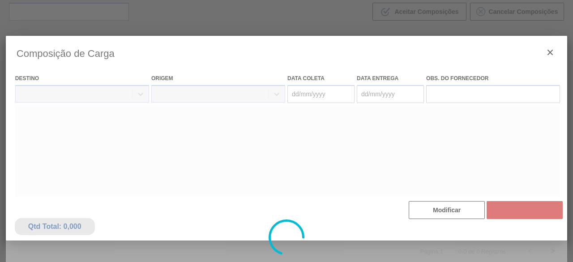
type coleta "[DATE]"
type Entrega "[DATE]"
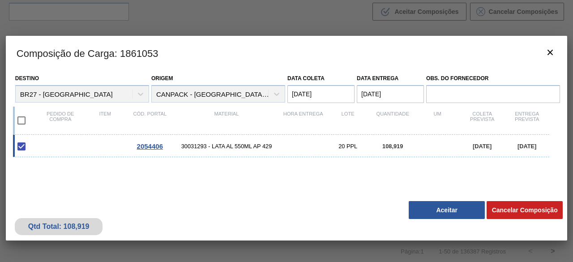
click at [468, 209] on button "Aceitar" at bounding box center [447, 210] width 76 height 18
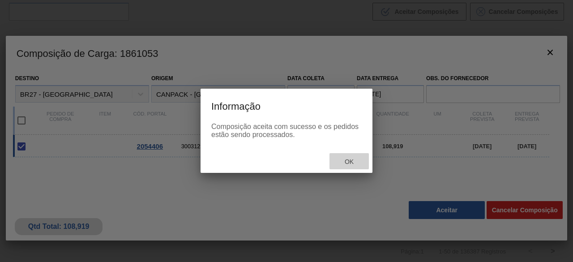
click at [353, 168] on div "Ok" at bounding box center [349, 161] width 39 height 17
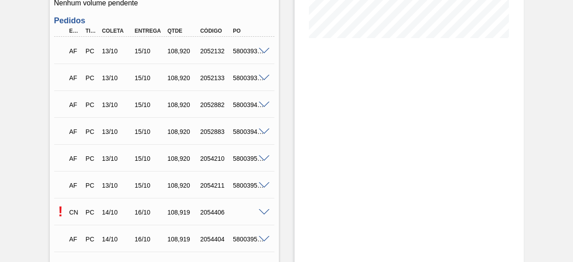
scroll to position [313, 0]
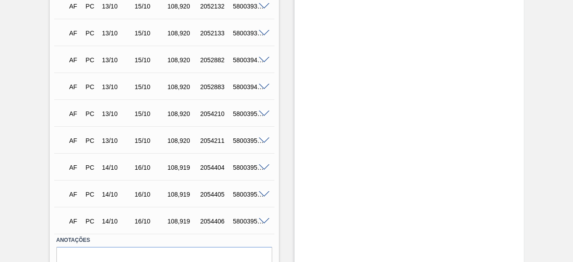
scroll to position [315, 0]
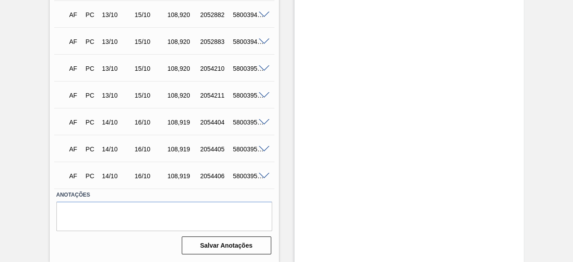
click at [260, 119] on span at bounding box center [264, 122] width 11 height 7
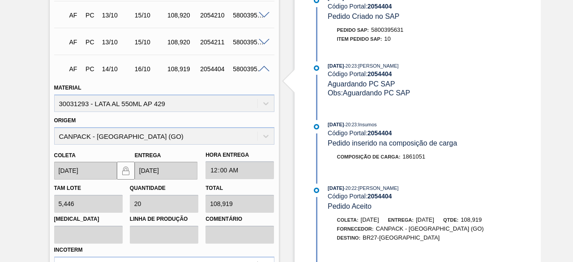
scroll to position [360, 0]
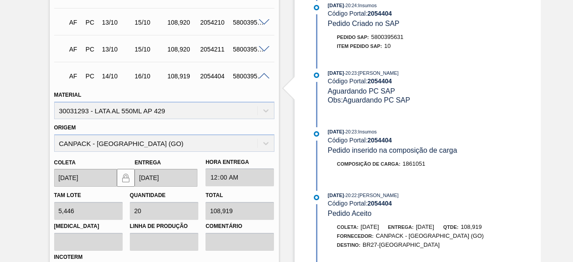
click at [240, 78] on div "5800395631" at bounding box center [248, 76] width 35 height 7
copy div "5800395631"
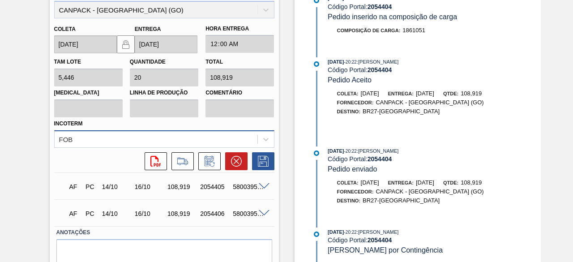
scroll to position [532, 0]
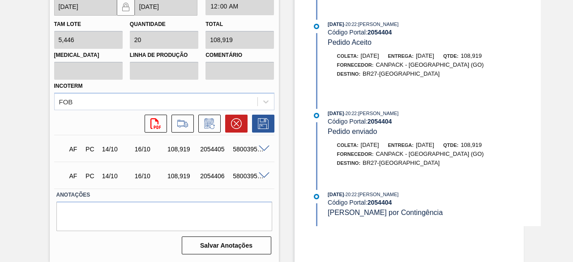
click at [243, 149] on div "5800395632" at bounding box center [248, 149] width 35 height 7
copy div "5800395632"
click at [241, 172] on div "AF PC 14/10 16/10 108,919 2054406 5800395633" at bounding box center [162, 175] width 197 height 18
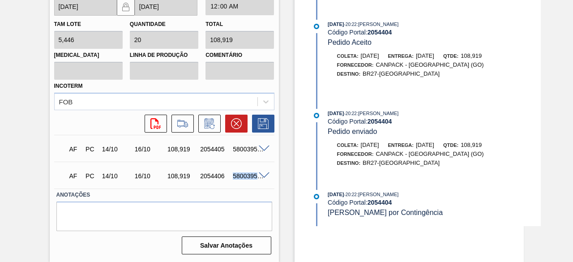
click at [241, 172] on div "AF PC 14/10 16/10 108,919 2054406 5800395633" at bounding box center [162, 175] width 197 height 18
copy div "5800395633"
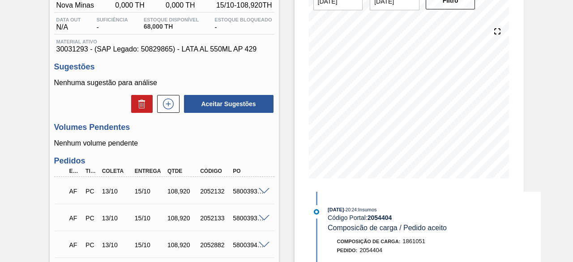
scroll to position [0, 0]
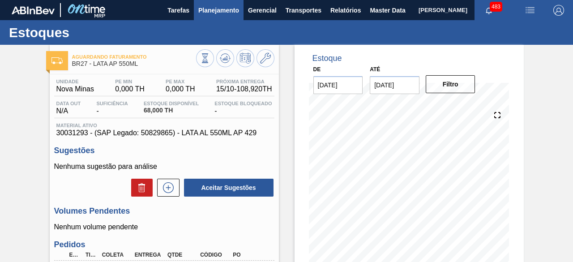
click at [220, 10] on span "Planejamento" at bounding box center [218, 10] width 41 height 11
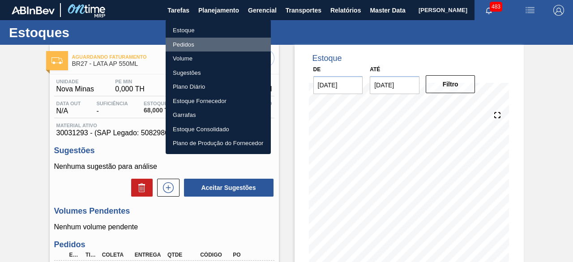
click at [185, 45] on li "Pedidos" at bounding box center [218, 45] width 105 height 14
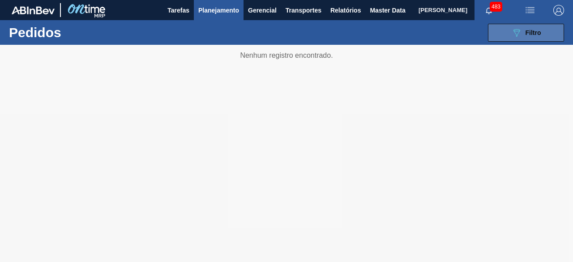
click at [514, 34] on icon "089F7B8B-B2A5-4AFE-B5C0-19BA573D28AC" at bounding box center [516, 32] width 11 height 11
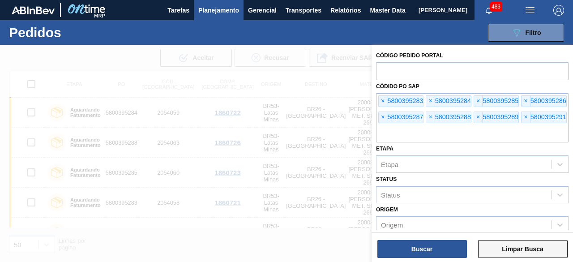
click at [528, 249] on button "Limpar Busca" at bounding box center [523, 249] width 90 height 18
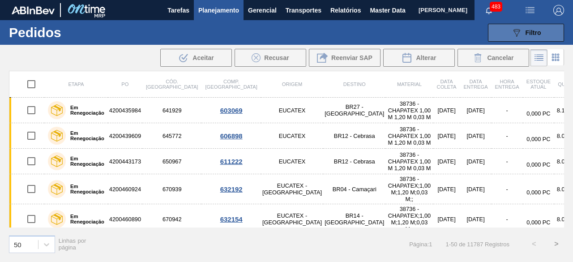
click at [508, 28] on button "089F7B8B-B2A5-4AFE-B5C0-19BA573D28AC Filtro" at bounding box center [526, 33] width 76 height 18
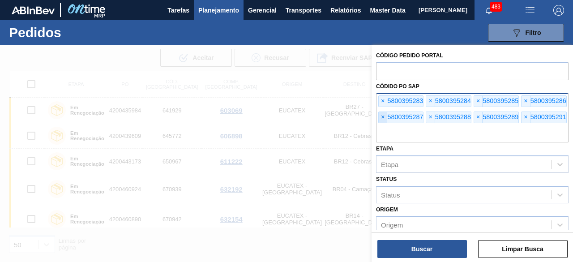
click at [384, 116] on span "×" at bounding box center [383, 117] width 9 height 11
click at [382, 102] on span "×" at bounding box center [383, 101] width 9 height 11
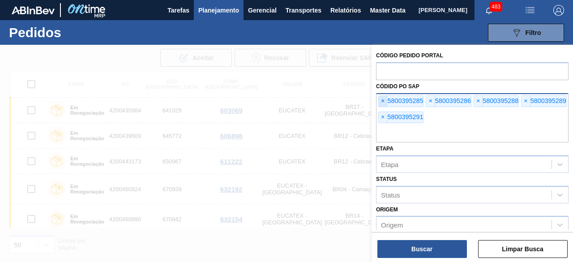
click at [382, 102] on span "×" at bounding box center [383, 101] width 9 height 11
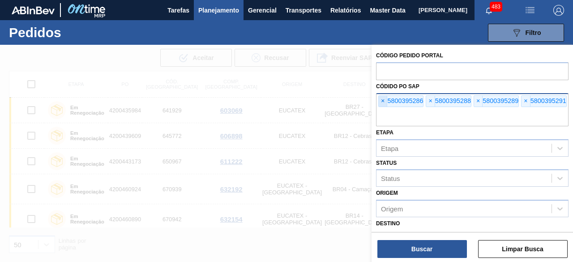
click at [382, 102] on span "×" at bounding box center [383, 101] width 9 height 11
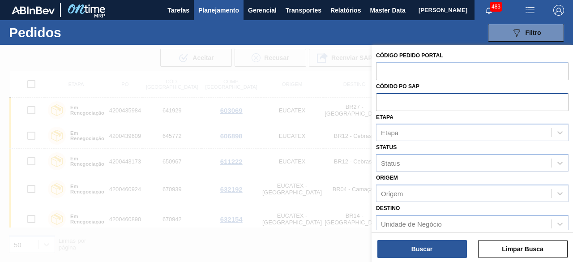
paste input "5800394229"
type input "5800394229"
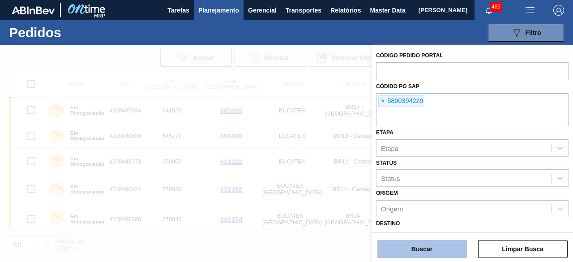
click at [441, 247] on button "Buscar" at bounding box center [423, 249] width 90 height 18
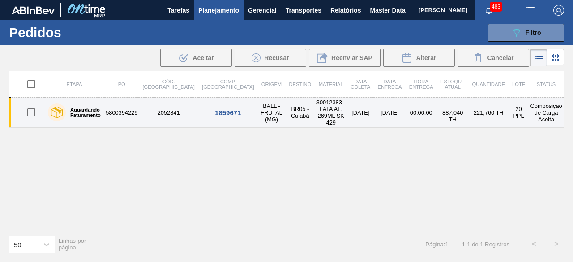
click at [32, 113] on input "checkbox" at bounding box center [31, 112] width 19 height 19
checkbox input "true"
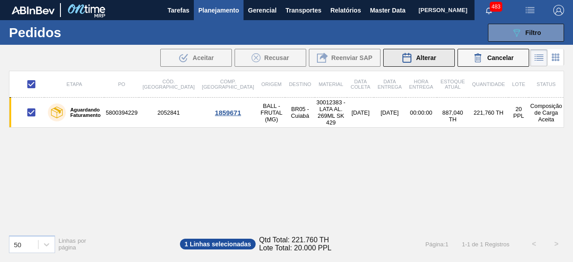
click at [429, 60] on span "Alterar" at bounding box center [426, 57] width 20 height 7
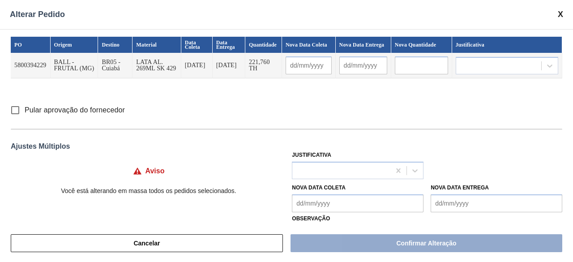
click at [416, 63] on input "text" at bounding box center [421, 65] width 53 height 18
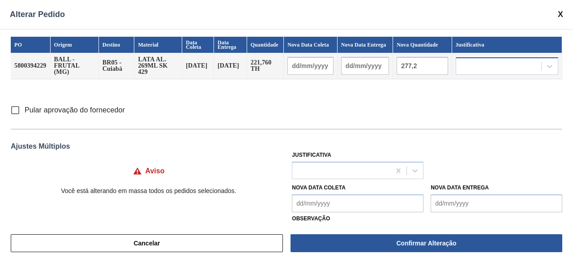
type input "277,2"
click at [469, 65] on div at bounding box center [498, 66] width 85 height 13
type input "plane"
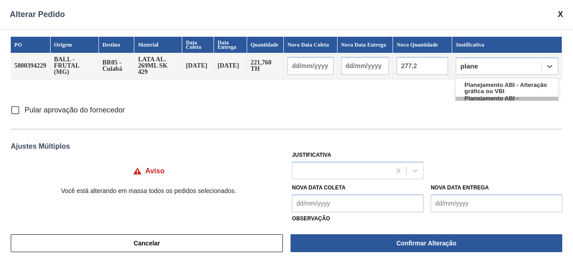
click at [497, 99] on div "Planejamento ABI - Indisponibilidade de matéria-prima" at bounding box center [507, 105] width 103 height 17
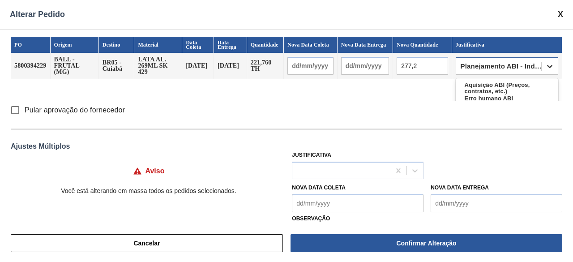
click at [548, 66] on icon at bounding box center [549, 66] width 5 height 3
drag, startPoint x: 509, startPoint y: 148, endPoint x: 499, endPoint y: 141, distance: 11.8
click at [511, 147] on div "Ajustes Múltiplos" at bounding box center [287, 146] width 552 height 8
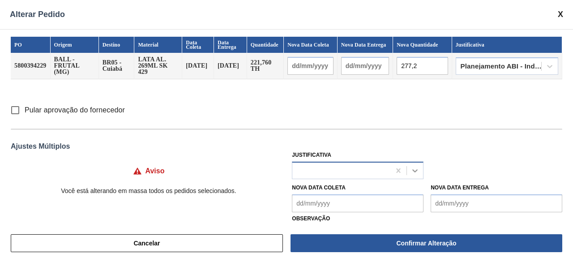
click at [414, 169] on icon at bounding box center [415, 170] width 9 height 9
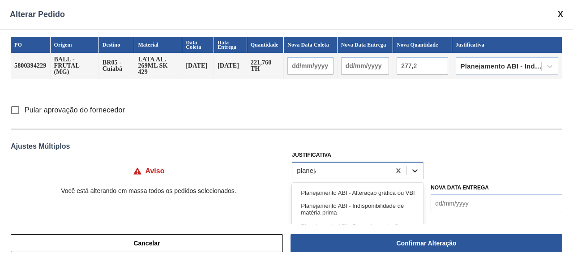
type input "planejam"
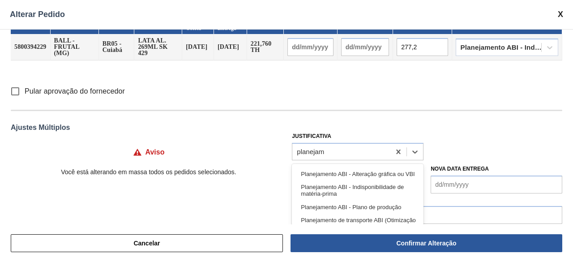
scroll to position [30, 0]
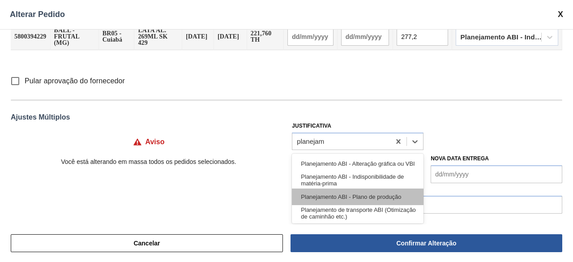
click at [383, 198] on div "Planejamento ABI - Plano de produção" at bounding box center [358, 197] width 132 height 17
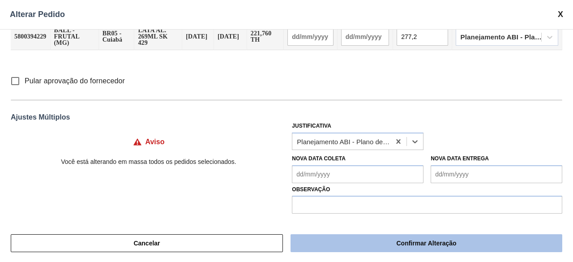
click at [430, 242] on button "Confirmar Alteração" at bounding box center [427, 243] width 272 height 18
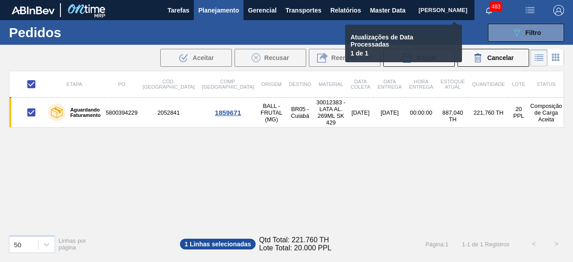
checkbox input "false"
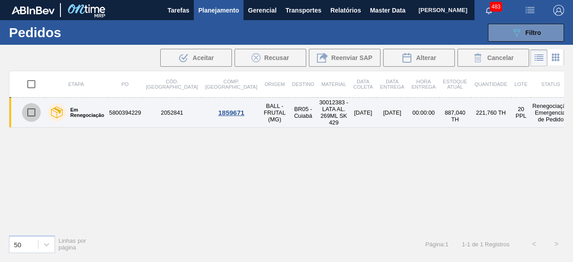
click at [30, 109] on input "checkbox" at bounding box center [31, 112] width 19 height 19
checkbox input "true"
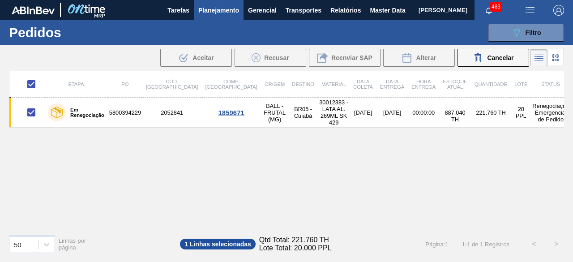
click at [349, 193] on div "Etapa PO Cód. Pedido Comp. Carga Origem Destino Material Data coleta Data Entre…" at bounding box center [286, 149] width 555 height 157
click at [331, 185] on div "Etapa PO Cód. Pedido Comp. Carga Origem Destino Material Data coleta Data Entre…" at bounding box center [286, 149] width 555 height 157
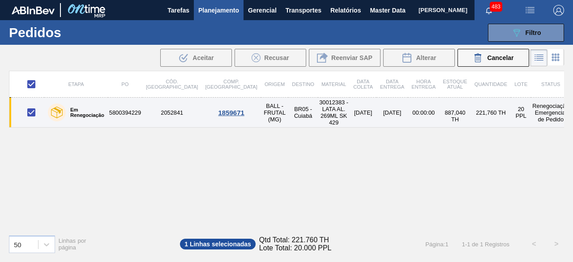
click at [133, 109] on td "5800394229" at bounding box center [125, 113] width 34 height 30
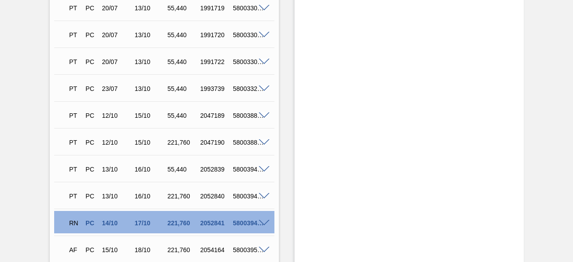
scroll to position [1705, 0]
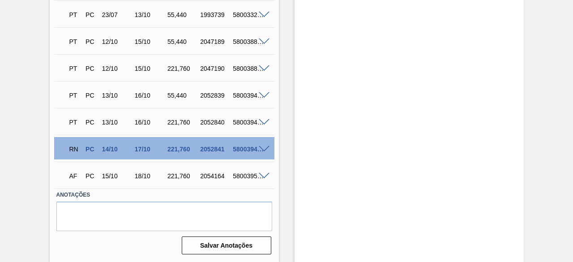
click at [267, 149] on span at bounding box center [264, 149] width 11 height 7
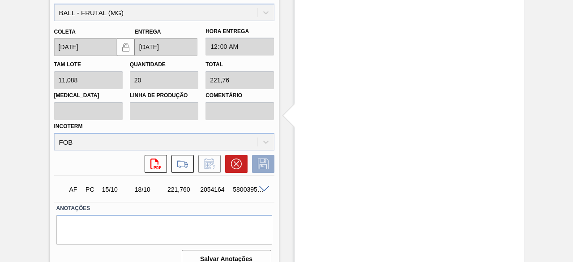
scroll to position [1921, 0]
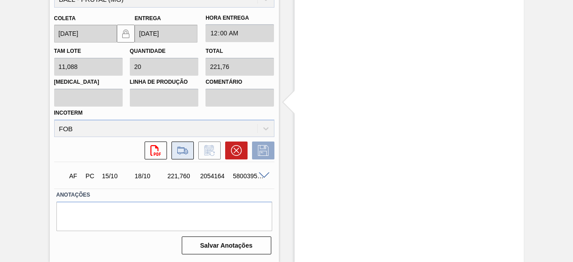
click at [186, 155] on icon at bounding box center [183, 150] width 14 height 11
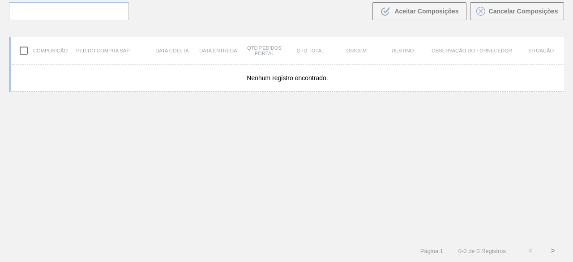
scroll to position [64, 0]
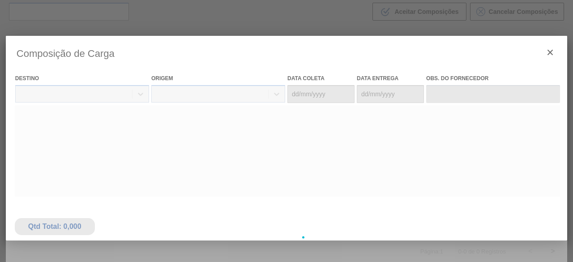
type coleta "[DATE]"
type Entrega "[DATE]"
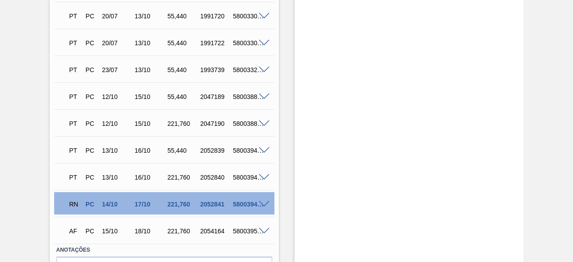
scroll to position [1705, 0]
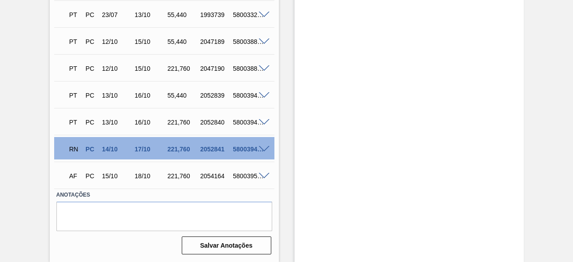
click at [263, 148] on span at bounding box center [264, 149] width 11 height 7
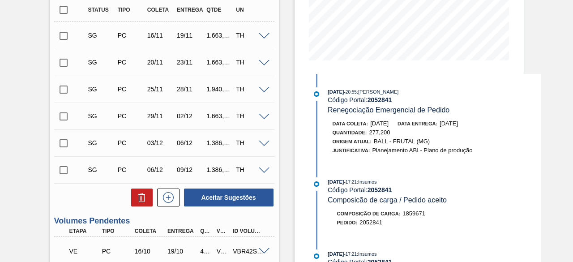
scroll to position [182, 0]
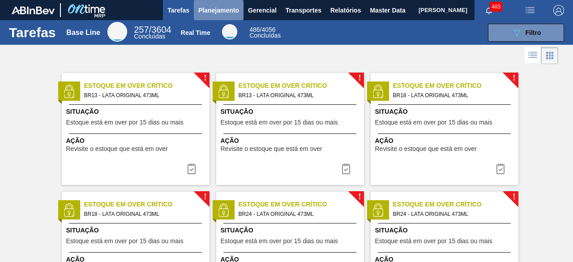
click at [219, 11] on span "Planejamento" at bounding box center [218, 10] width 41 height 11
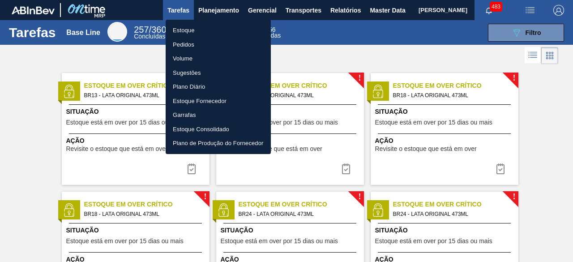
click at [193, 27] on li "Estoque" at bounding box center [218, 30] width 105 height 14
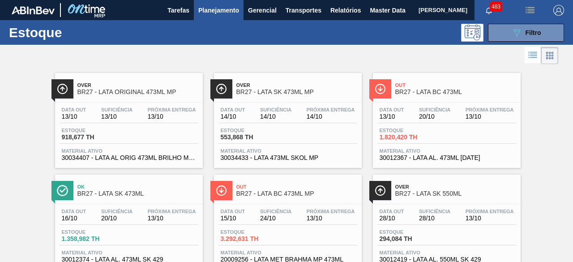
click at [507, 34] on button "089F7B8B-B2A5-4AFE-B5C0-19BA573D28AC Filtro" at bounding box center [526, 33] width 76 height 18
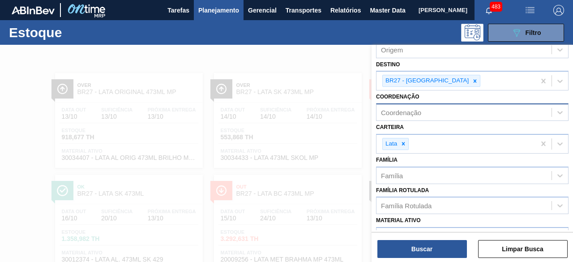
scroll to position [134, 0]
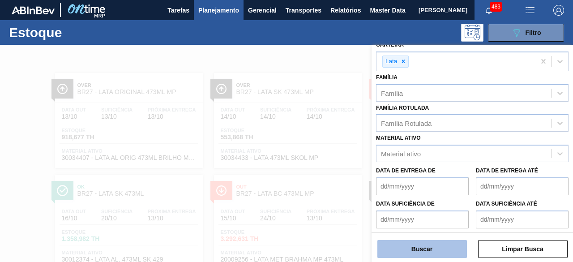
click at [457, 251] on button "Buscar" at bounding box center [423, 249] width 90 height 18
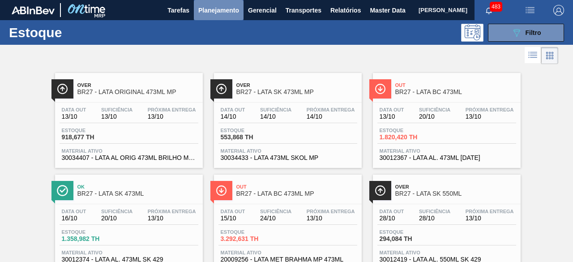
click at [222, 11] on span "Planejamento" at bounding box center [218, 10] width 41 height 11
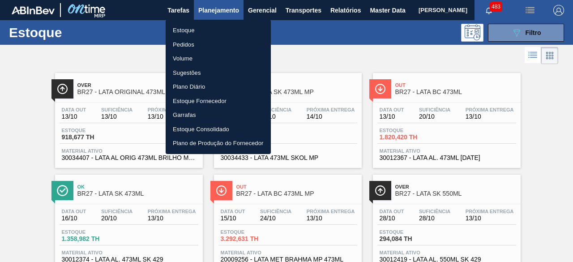
click at [197, 47] on li "Pedidos" at bounding box center [218, 45] width 105 height 14
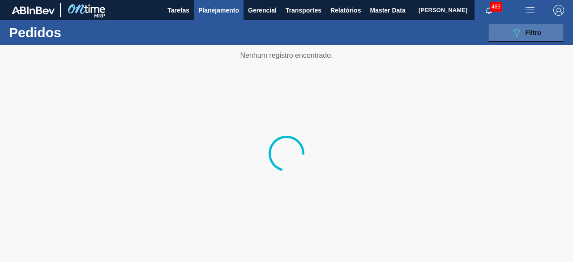
click at [508, 34] on button "089F7B8B-B2A5-4AFE-B5C0-19BA573D28AC Filtro" at bounding box center [526, 33] width 76 height 18
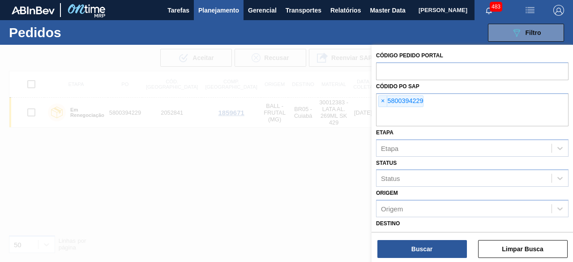
click at [382, 99] on span "×" at bounding box center [383, 101] width 9 height 11
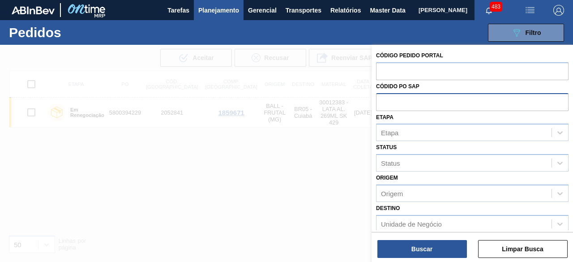
paste input "text"
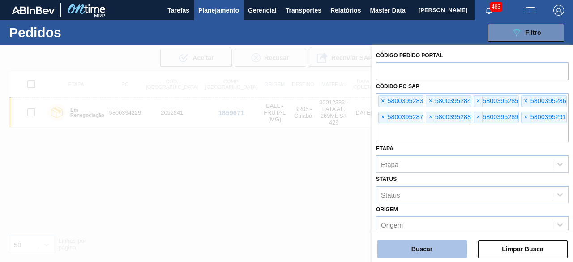
click at [445, 244] on button "Buscar" at bounding box center [423, 249] width 90 height 18
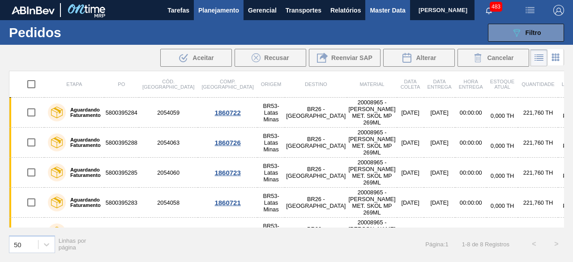
click at [371, 12] on span "Master Data" at bounding box center [387, 10] width 35 height 11
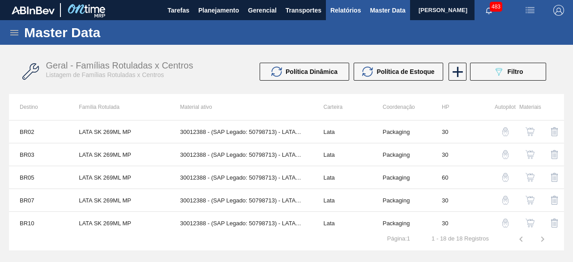
click at [352, 17] on button "Relatórios" at bounding box center [345, 10] width 39 height 20
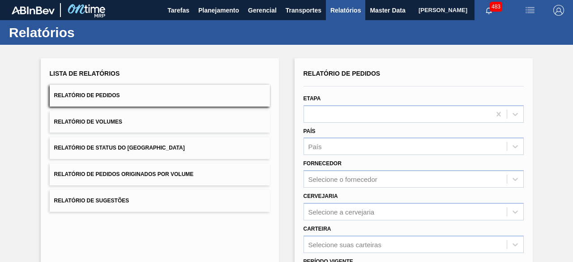
click at [128, 94] on button "Relatório de Pedidos" at bounding box center [160, 96] width 220 height 22
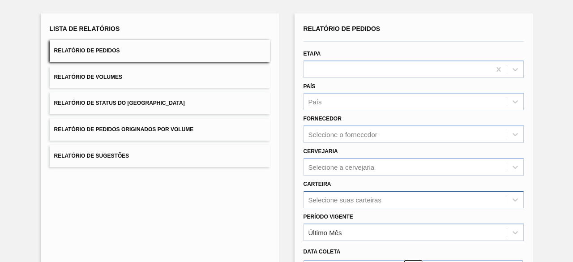
scroll to position [132, 0]
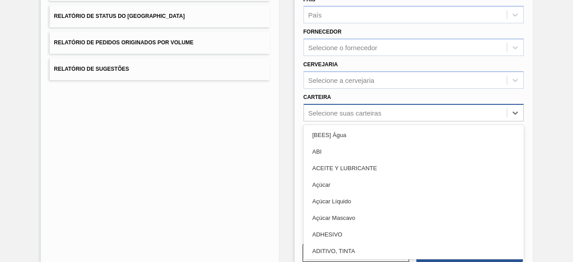
click at [349, 121] on div "option Açúcar Líquido focused, 5 of 101. 101 results available. Use Up and Down…" at bounding box center [414, 112] width 220 height 17
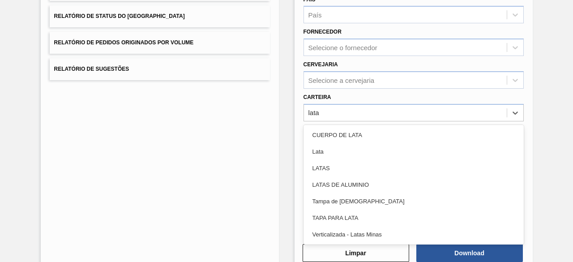
type input "lata"
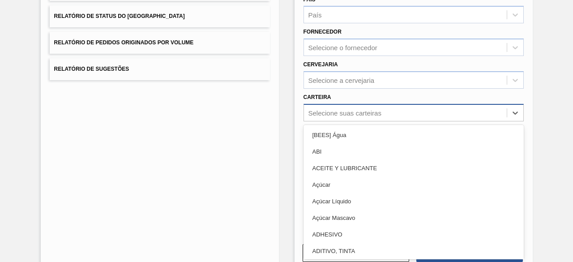
click at [329, 114] on div "Selecione suas carteiras" at bounding box center [345, 113] width 73 height 8
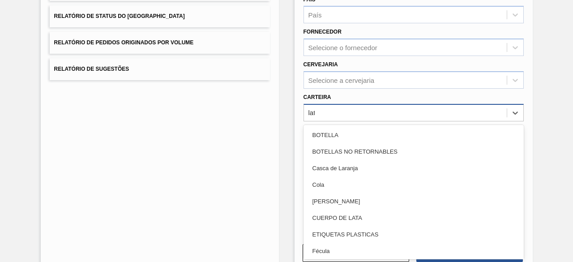
type input "lata"
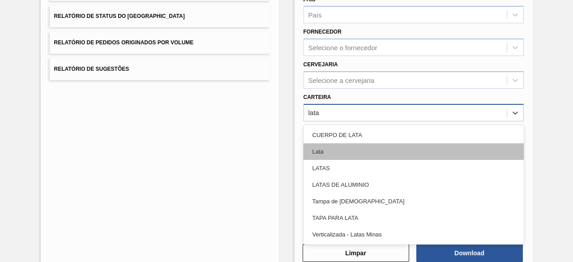
click at [328, 146] on div "Lata" at bounding box center [414, 151] width 220 height 17
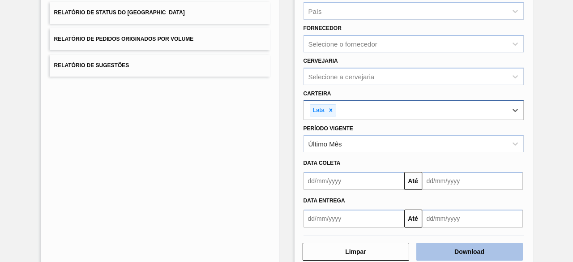
scroll to position [154, 0]
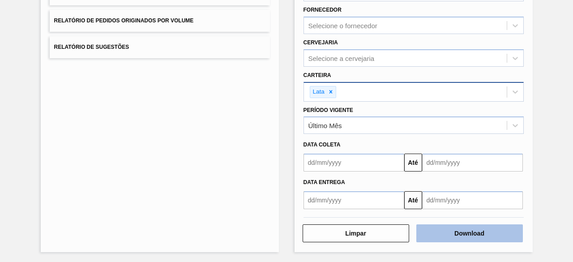
click at [475, 237] on button "Download" at bounding box center [469, 233] width 107 height 18
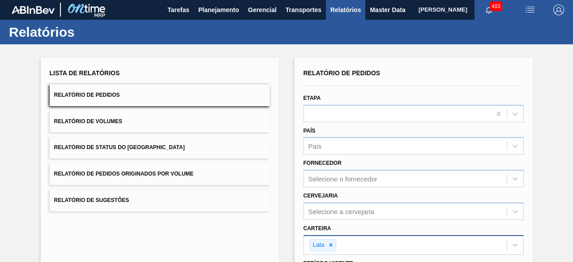
scroll to position [0, 0]
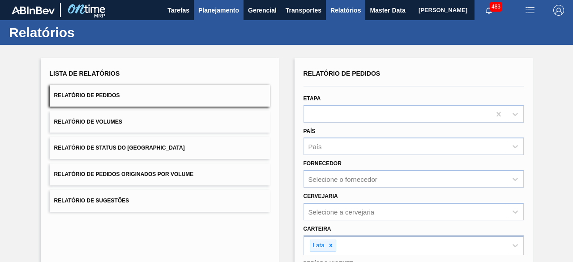
click at [220, 16] on button "Planejamento" at bounding box center [219, 10] width 50 height 20
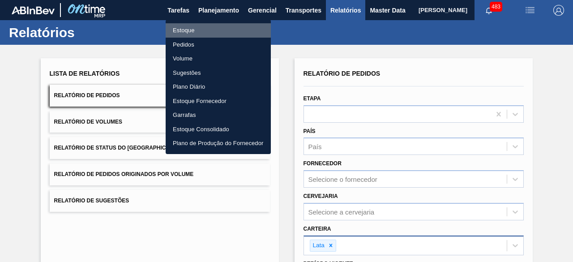
click at [185, 32] on li "Estoque" at bounding box center [218, 30] width 105 height 14
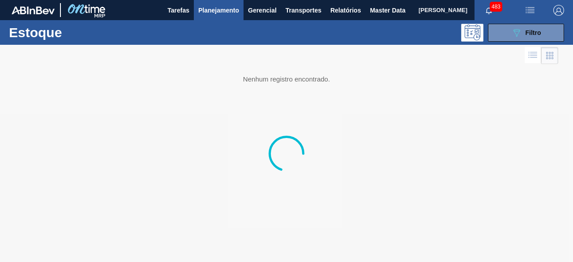
click at [208, 8] on span "Planejamento" at bounding box center [218, 10] width 41 height 11
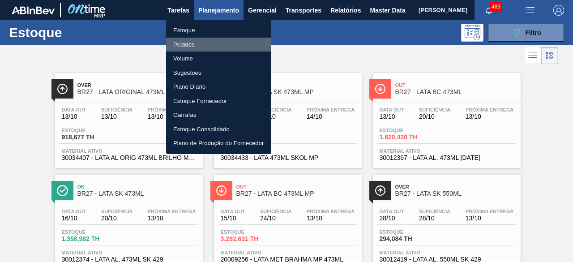
click at [190, 42] on li "Pedidos" at bounding box center [218, 45] width 105 height 14
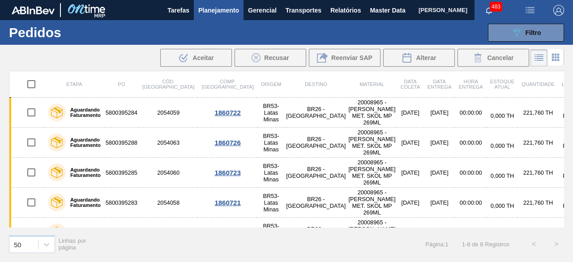
click at [556, 60] on icon at bounding box center [556, 60] width 2 height 2
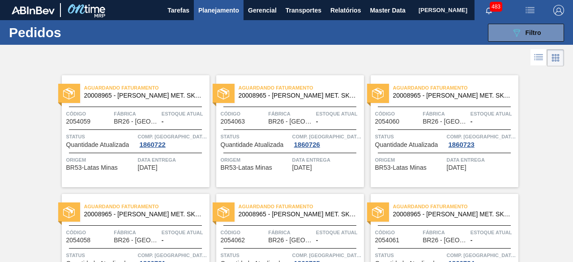
click at [141, 116] on span "Fábrica" at bounding box center [137, 113] width 46 height 9
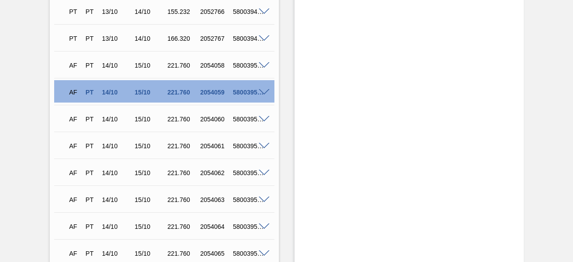
scroll to position [761, 0]
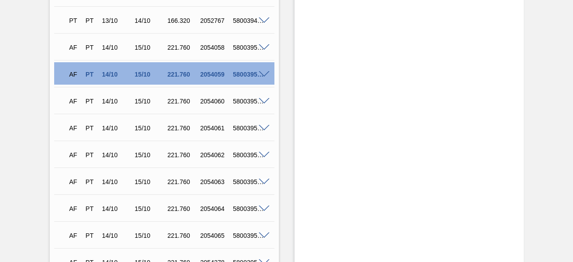
click at [262, 76] on span at bounding box center [264, 74] width 11 height 7
type input "11,088"
type input "221,76"
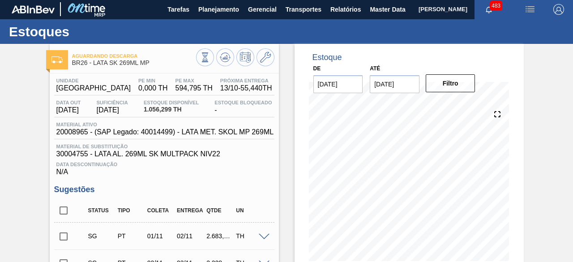
scroll to position [0, 0]
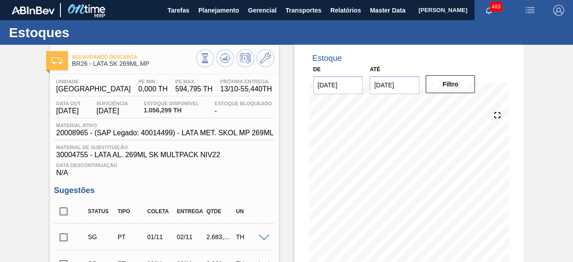
click at [70, 136] on span "20008965 - (SAP Legado: 40014499) - LATA MET. SKOL MP 269ML" at bounding box center [165, 133] width 218 height 8
copy span "20008965"
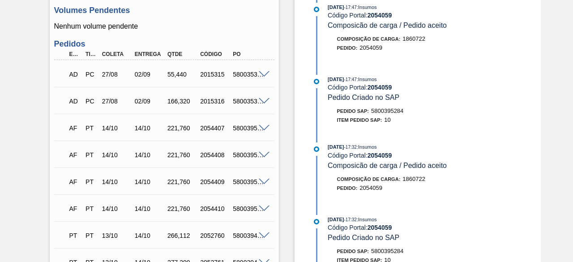
scroll to position [403, 0]
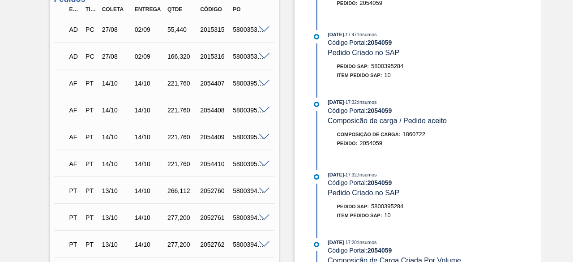
click at [262, 84] on span at bounding box center [264, 83] width 11 height 7
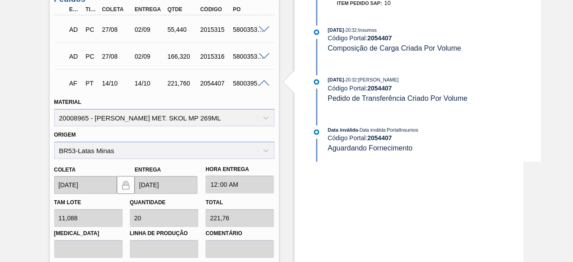
click at [262, 84] on span at bounding box center [264, 83] width 11 height 7
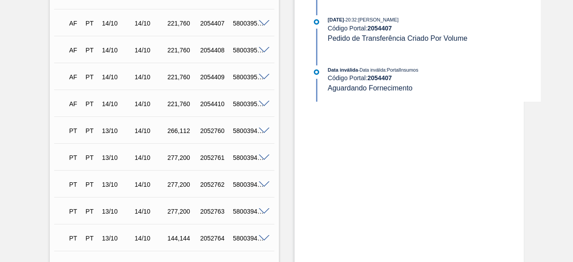
scroll to position [493, 0]
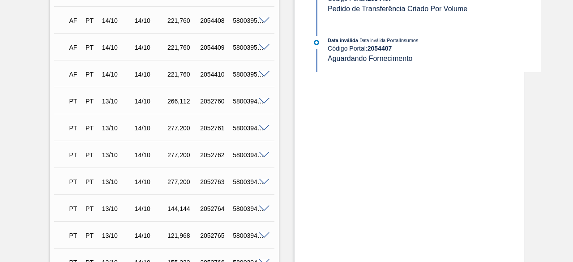
click at [262, 131] on span at bounding box center [264, 128] width 11 height 7
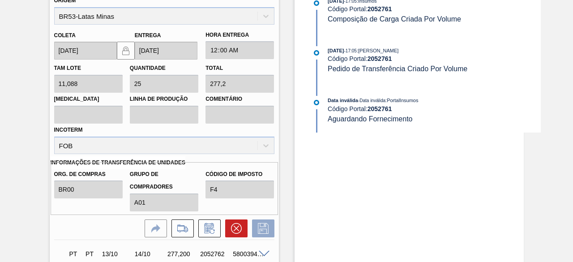
scroll to position [582, 0]
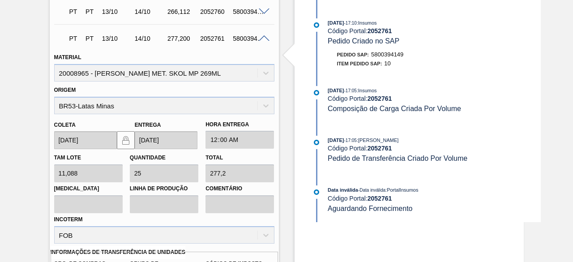
click at [262, 41] on span at bounding box center [264, 38] width 11 height 7
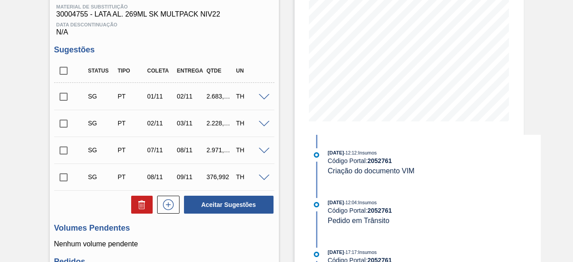
scroll to position [0, 0]
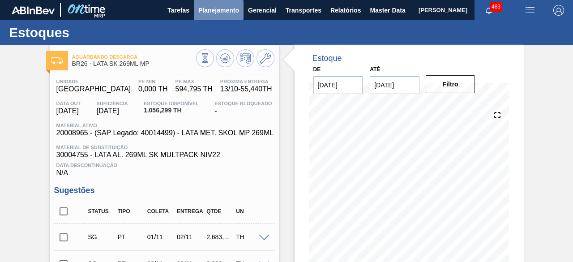
click at [220, 14] on span "Planejamento" at bounding box center [218, 10] width 41 height 11
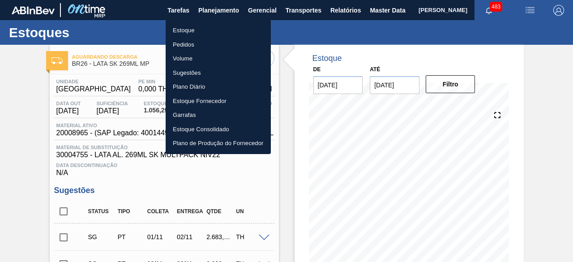
click at [189, 45] on li "Pedidos" at bounding box center [218, 45] width 105 height 14
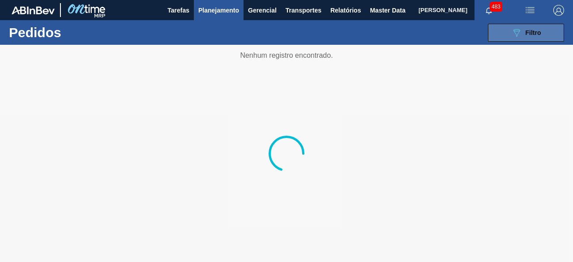
click at [533, 33] on span "Filtro" at bounding box center [534, 32] width 16 height 7
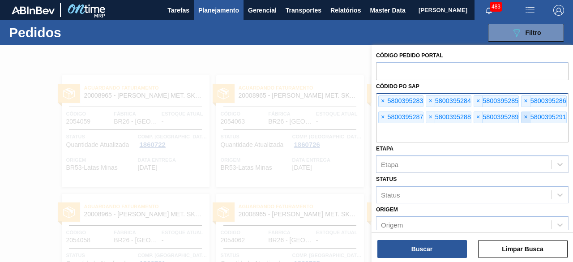
click at [525, 117] on span "×" at bounding box center [526, 117] width 9 height 11
click at [524, 101] on span "×" at bounding box center [526, 101] width 9 height 11
click at [432, 116] on span "×" at bounding box center [430, 117] width 9 height 11
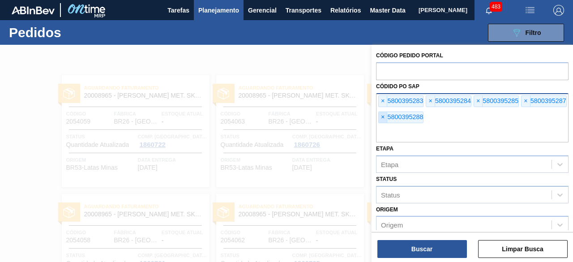
click at [385, 116] on span "×" at bounding box center [383, 117] width 9 height 11
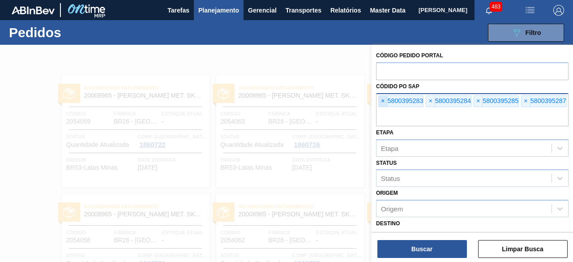
click at [385, 101] on span "×" at bounding box center [383, 101] width 9 height 11
click at [432, 98] on span "×" at bounding box center [430, 101] width 9 height 11
click at [385, 103] on span "×" at bounding box center [383, 101] width 9 height 11
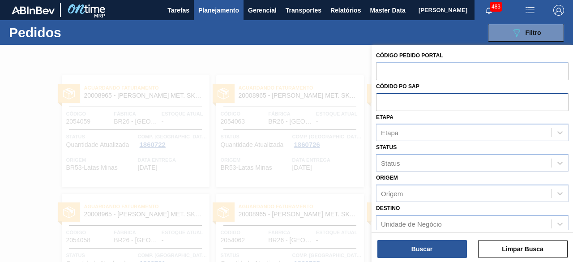
click at [399, 102] on input "text" at bounding box center [472, 101] width 193 height 17
paste input "text"
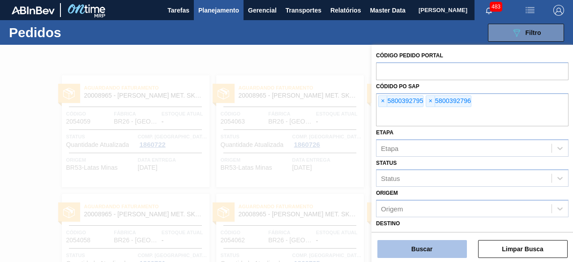
click at [429, 246] on button "Buscar" at bounding box center [423, 249] width 90 height 18
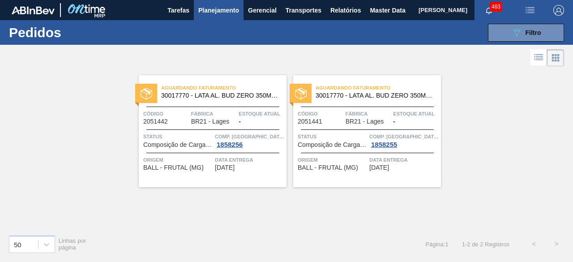
click at [558, 60] on icon at bounding box center [559, 61] width 2 height 2
click at [538, 59] on icon at bounding box center [538, 57] width 11 height 11
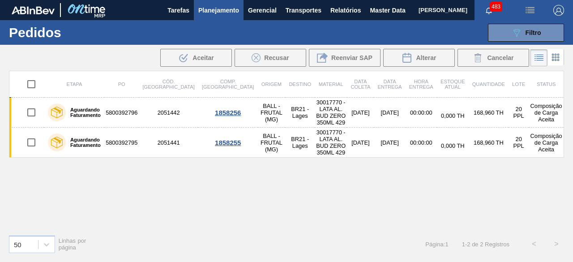
click at [32, 84] on input "checkbox" at bounding box center [31, 84] width 19 height 19
checkbox input "true"
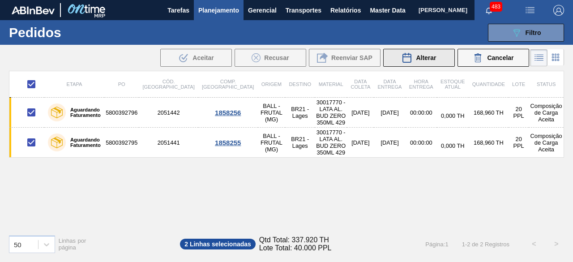
click at [421, 61] on div "Alterar" at bounding box center [419, 57] width 34 height 11
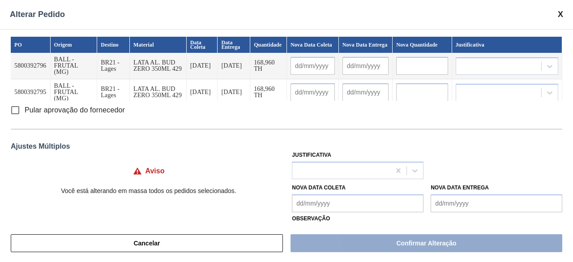
click at [424, 68] on input "text" at bounding box center [422, 66] width 52 height 18
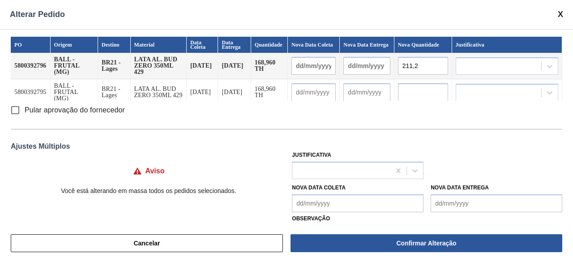
type input "211,2"
click at [413, 97] on input "text" at bounding box center [423, 92] width 50 height 18
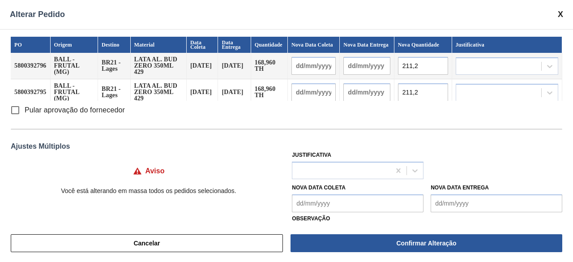
type input "211,2"
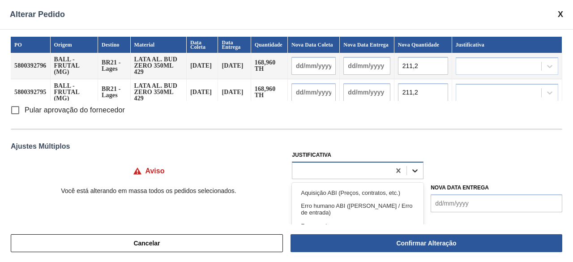
click at [420, 174] on div at bounding box center [415, 171] width 16 height 16
click at [363, 172] on div at bounding box center [341, 170] width 98 height 13
type input "planeja"
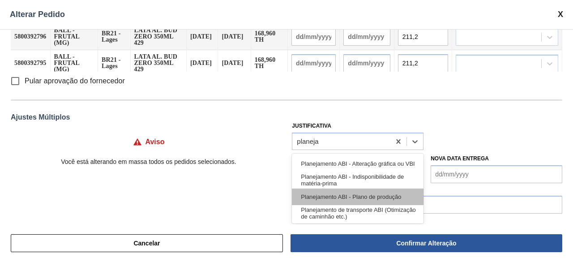
click at [397, 199] on div "Planejamento ABI - Plano de produção" at bounding box center [358, 197] width 132 height 17
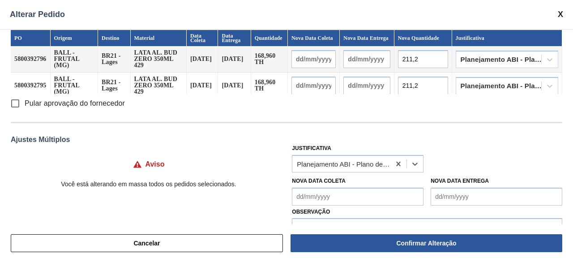
scroll to position [0, 0]
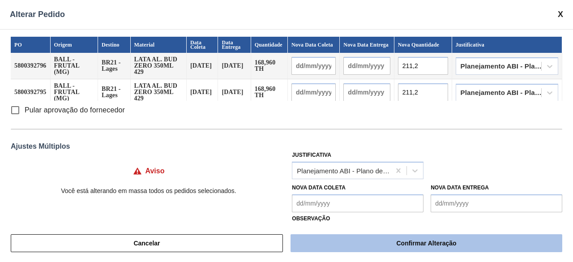
click at [436, 246] on button "Confirmar Alteração" at bounding box center [427, 243] width 272 height 18
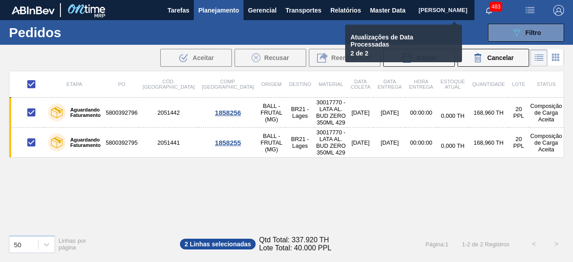
checkbox input "false"
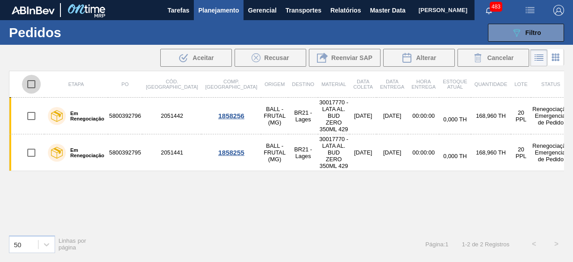
click at [32, 86] on input "checkbox" at bounding box center [31, 84] width 19 height 19
checkbox input "true"
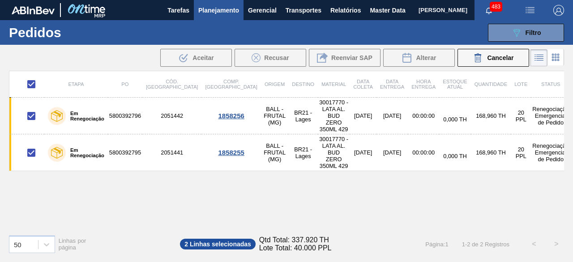
click at [441, 170] on div "Etapa PO Cód. Pedido Comp. Carga Origem Destino Material Data coleta Data Entre…" at bounding box center [286, 149] width 555 height 157
click at [358, 166] on div "Etapa PO Cód. Pedido Comp. Carga Origem Destino Material Data coleta Data Entre…" at bounding box center [286, 149] width 555 height 157
click at [388, 167] on div "Etapa PO Cód. Pedido Comp. Carga Origem Destino Material Data coleta Data Entre…" at bounding box center [286, 149] width 555 height 157
click at [30, 80] on input "checkbox" at bounding box center [31, 84] width 19 height 19
checkbox input "false"
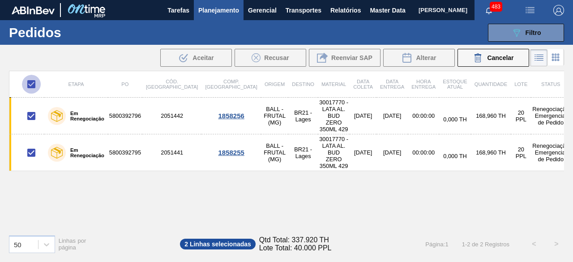
checkbox input "false"
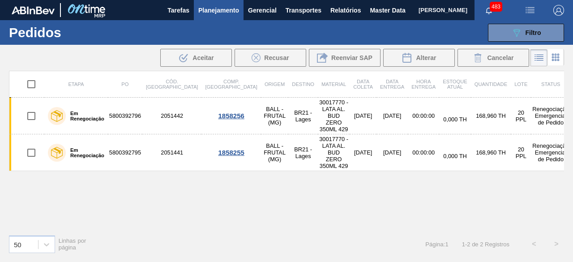
click at [560, 56] on icon at bounding box center [555, 57] width 11 height 11
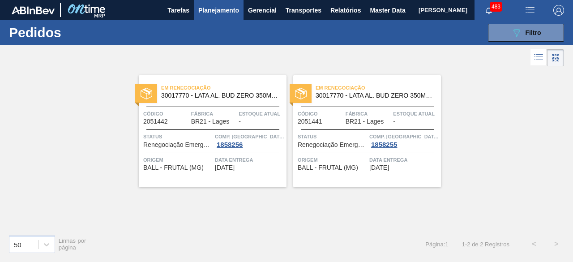
click at [273, 135] on span "Comp. Carga" at bounding box center [249, 136] width 69 height 9
click at [188, 140] on span "Status" at bounding box center [177, 136] width 69 height 9
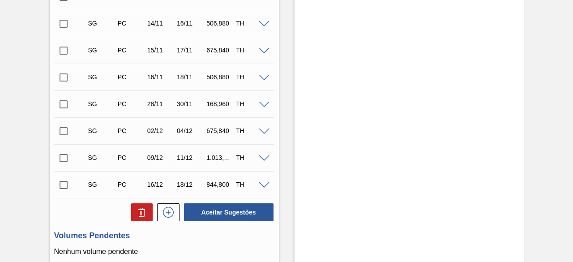
scroll to position [403, 0]
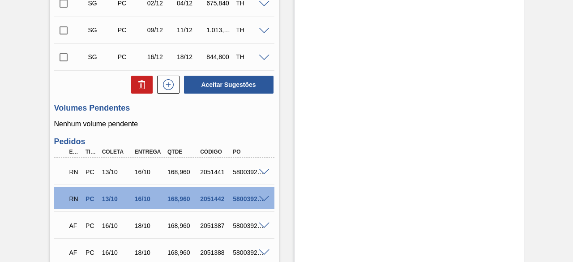
click at [263, 201] on span at bounding box center [264, 199] width 11 height 7
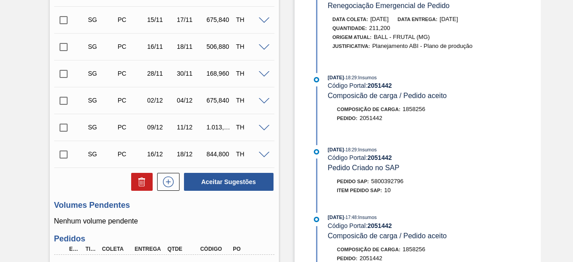
scroll to position [358, 0]
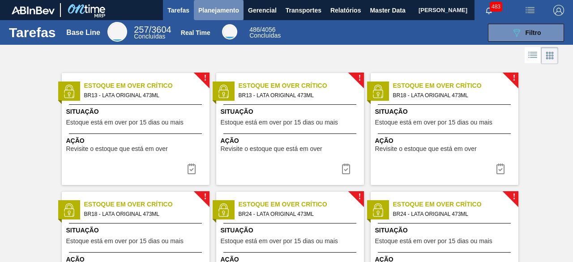
click at [219, 11] on span "Planejamento" at bounding box center [218, 10] width 41 height 11
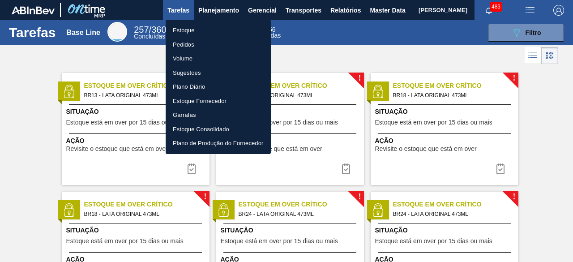
click at [198, 33] on li "Estoque" at bounding box center [218, 30] width 105 height 14
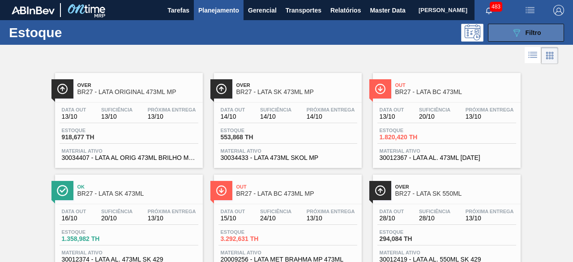
click at [521, 35] on div "089F7B8B-B2A5-4AFE-B5C0-19BA573D28AC Filtro" at bounding box center [526, 32] width 30 height 11
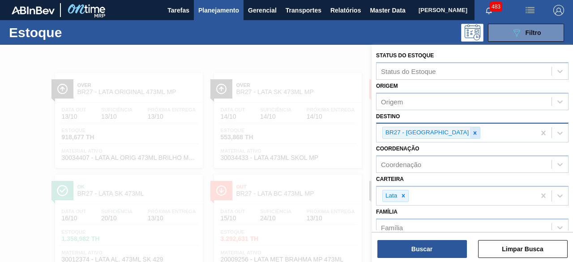
click at [474, 133] on icon at bounding box center [475, 132] width 3 height 3
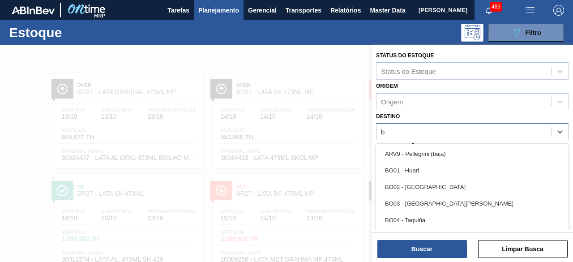
scroll to position [19, 0]
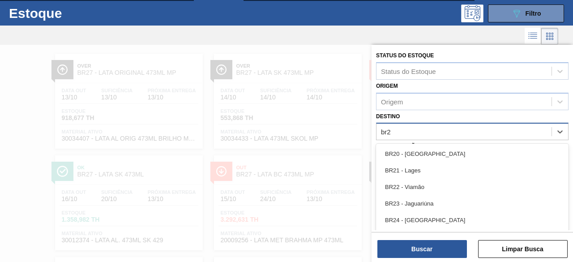
type input "br26"
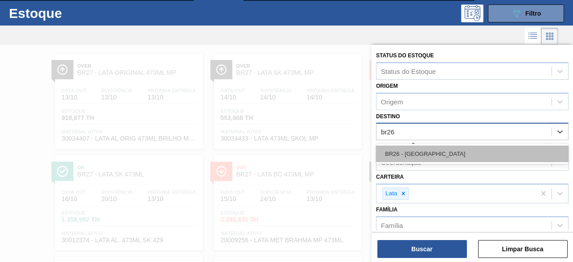
click at [432, 156] on div "BR26 - [GEOGRAPHIC_DATA]" at bounding box center [472, 154] width 193 height 17
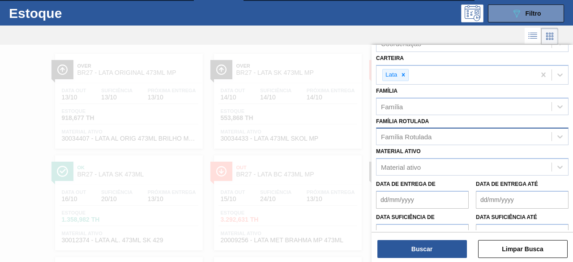
scroll to position [134, 0]
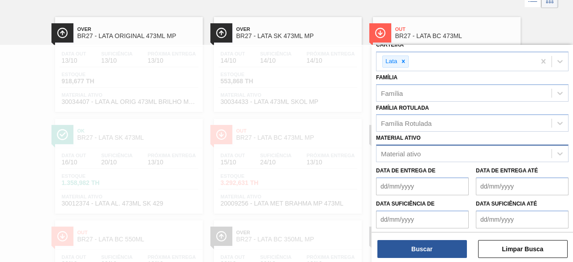
click at [449, 153] on div "Material ativo" at bounding box center [464, 153] width 175 height 13
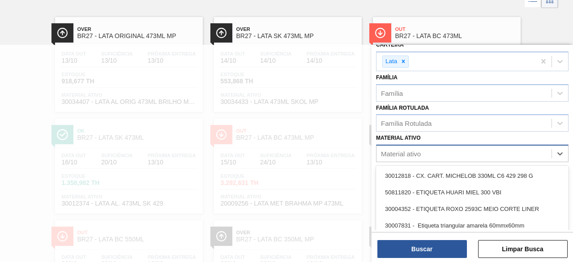
scroll to position [59, 0]
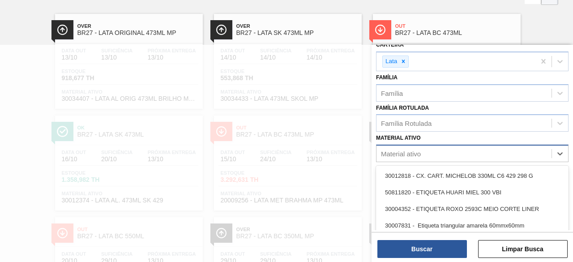
paste ativo "20008965"
type ativo "20008965"
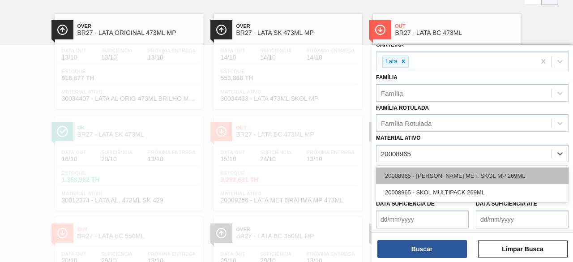
click at [439, 175] on div "20008965 - [PERSON_NAME] MET. SKOL MP 269ML" at bounding box center [472, 175] width 193 height 17
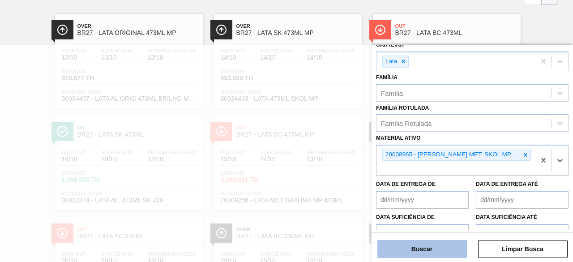
click at [447, 248] on button "Buscar" at bounding box center [423, 249] width 90 height 18
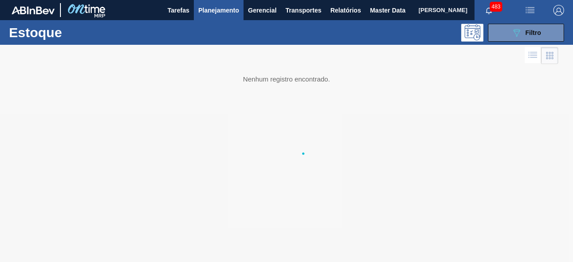
scroll to position [0, 0]
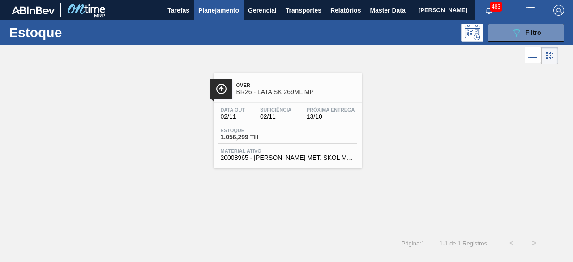
click at [306, 129] on div "Estoque 1.056,299 TH" at bounding box center [288, 136] width 139 height 16
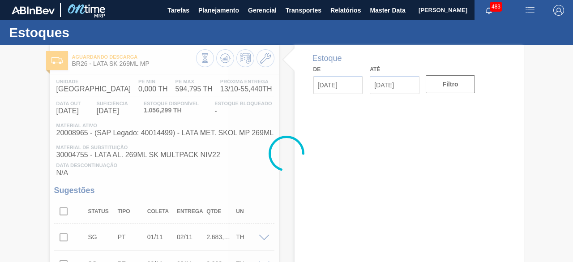
type input "[DATE]"
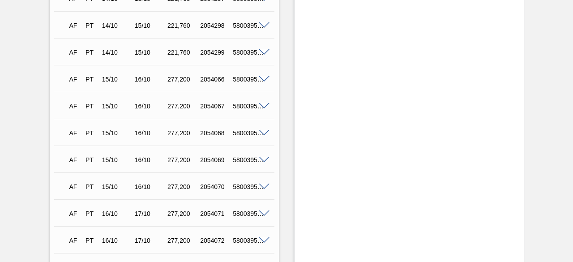
scroll to position [1030, 0]
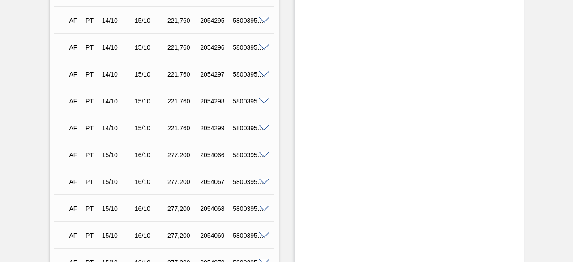
click at [265, 130] on span at bounding box center [264, 128] width 11 height 7
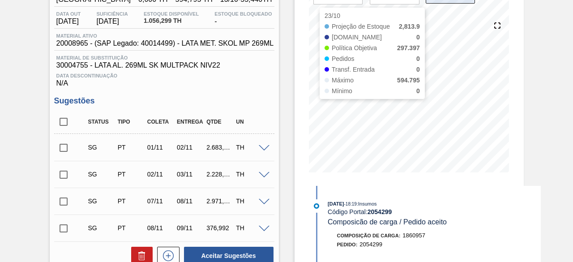
scroll to position [0, 0]
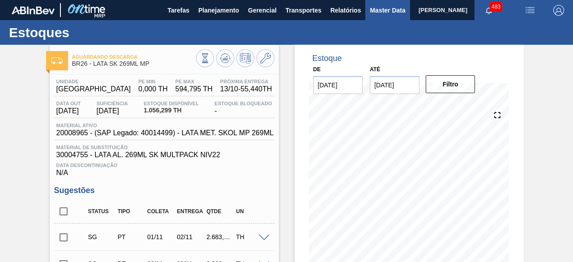
click at [373, 13] on span "Master Data" at bounding box center [387, 10] width 35 height 11
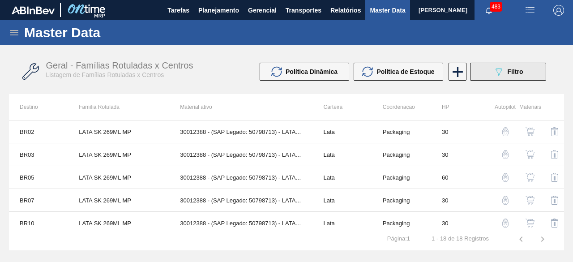
click at [511, 73] on span "Filtro" at bounding box center [516, 71] width 16 height 7
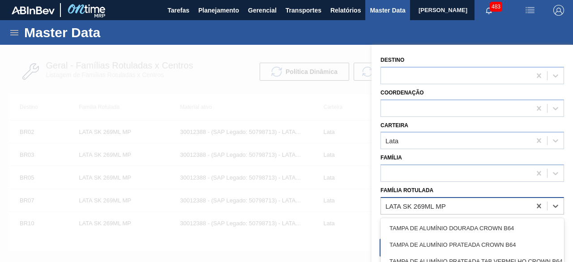
click at [465, 205] on div "LATA SK 269ML MP" at bounding box center [456, 205] width 150 height 13
type Rotulada "lata bud zero"
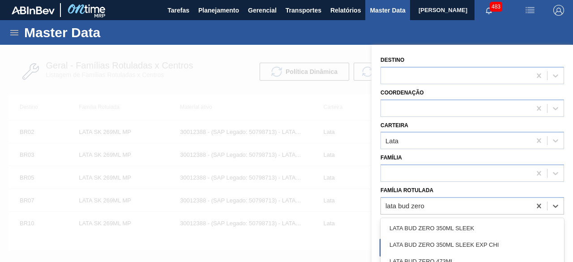
scroll to position [6, 0]
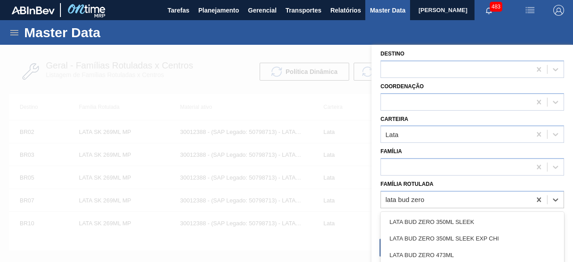
click at [519, 224] on div "LATA BUD ZERO 350ML SLEEK" at bounding box center [473, 222] width 184 height 17
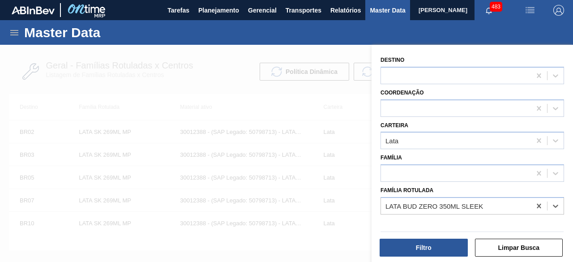
scroll to position [0, 0]
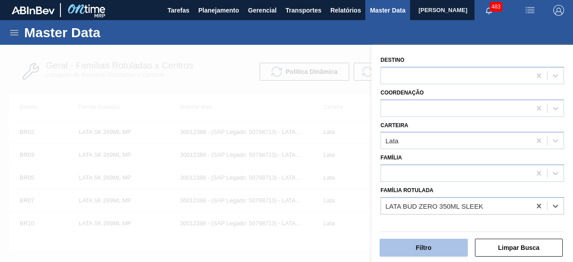
click at [446, 251] on button "Filtro" at bounding box center [424, 248] width 88 height 18
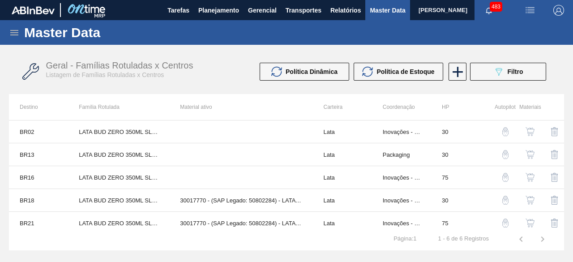
click at [531, 221] on img "button" at bounding box center [530, 223] width 9 height 9
